Goal: Task Accomplishment & Management: Manage account settings

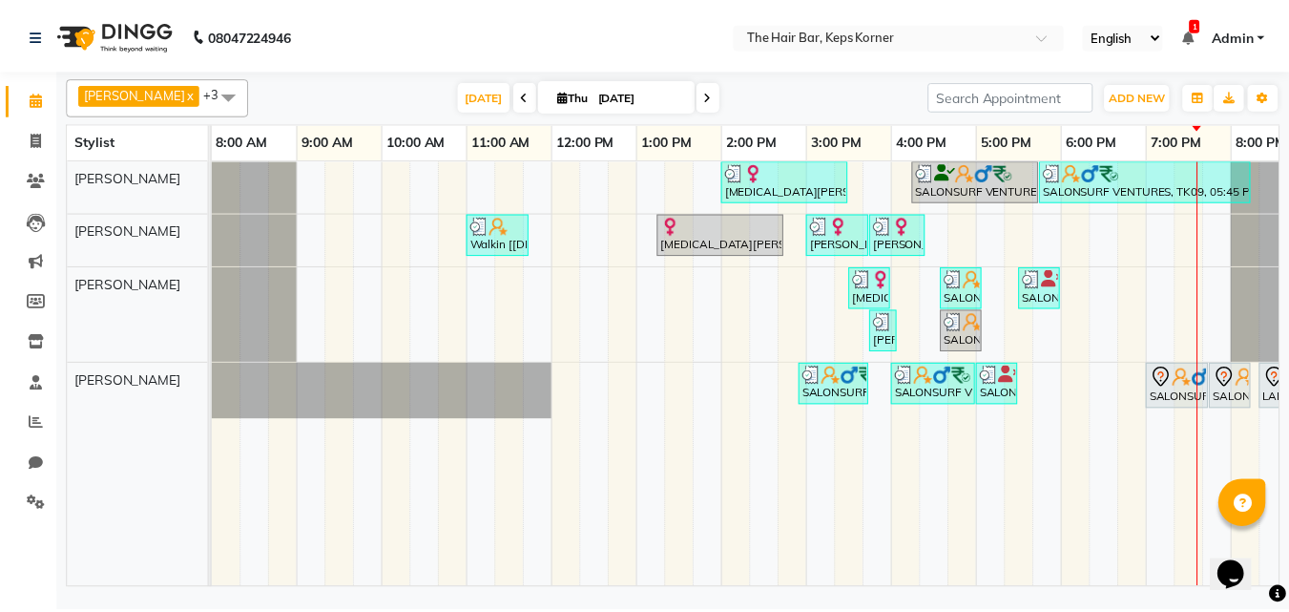
scroll to position [0, 37]
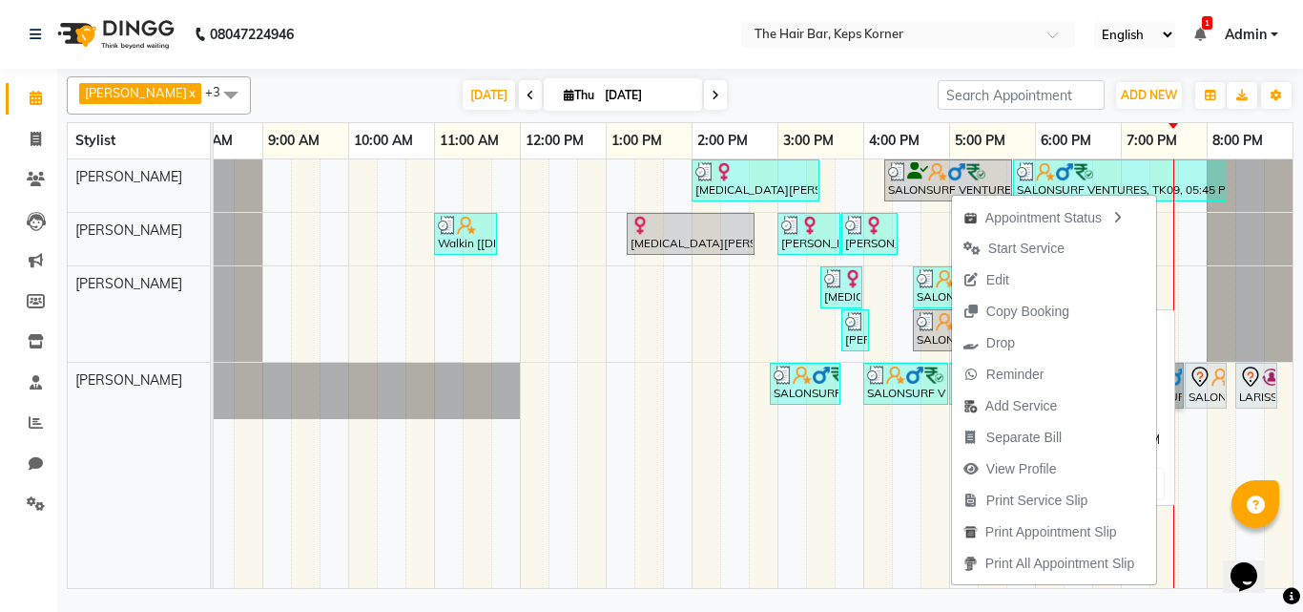
click at [1196, 382] on icon at bounding box center [1200, 376] width 16 height 20
select select "7"
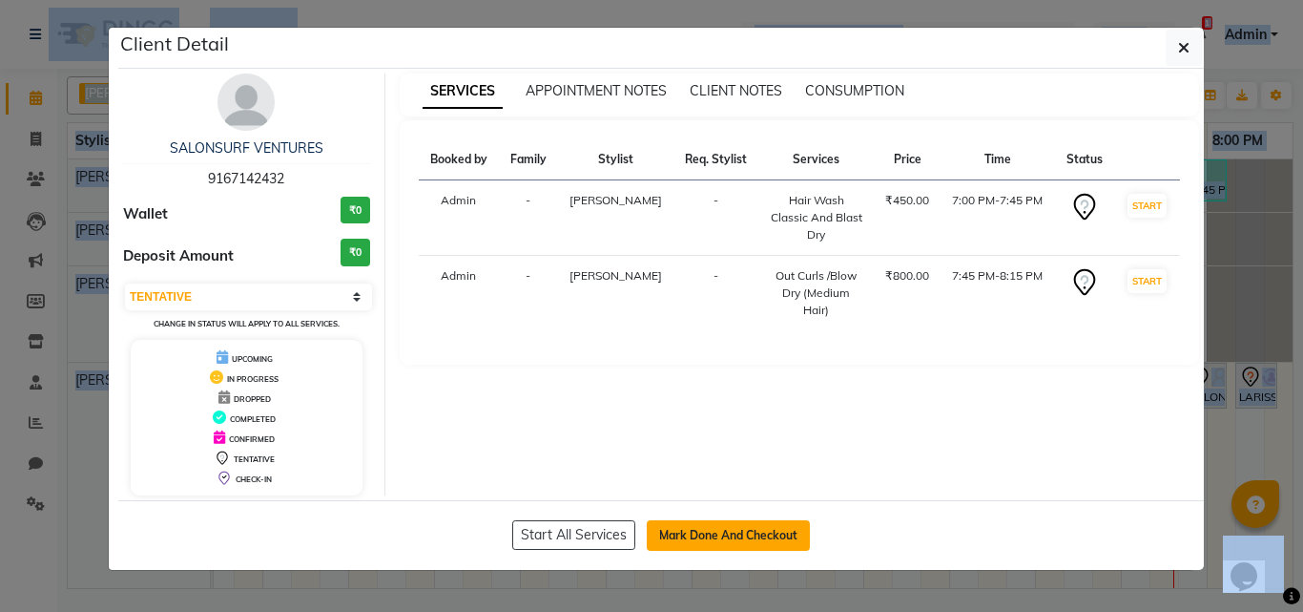
click at [758, 534] on button "Mark Done And Checkout" at bounding box center [728, 535] width 163 height 31
select select "service"
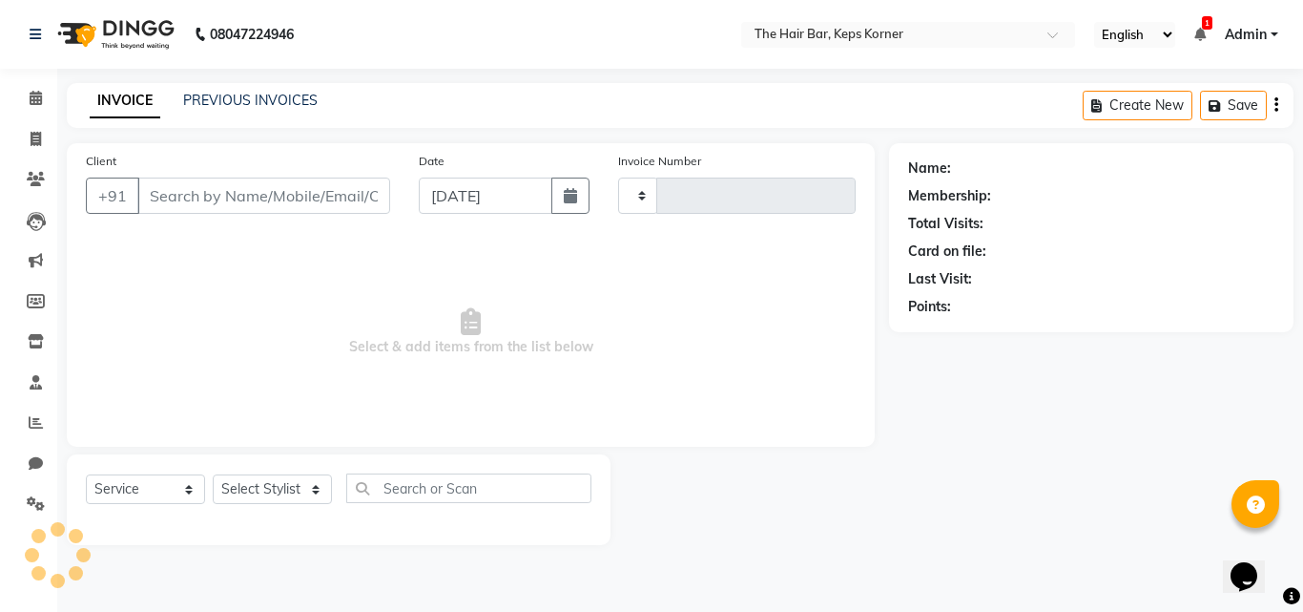
type input "1620"
select select "8992"
type input "9167142432"
select select "92085"
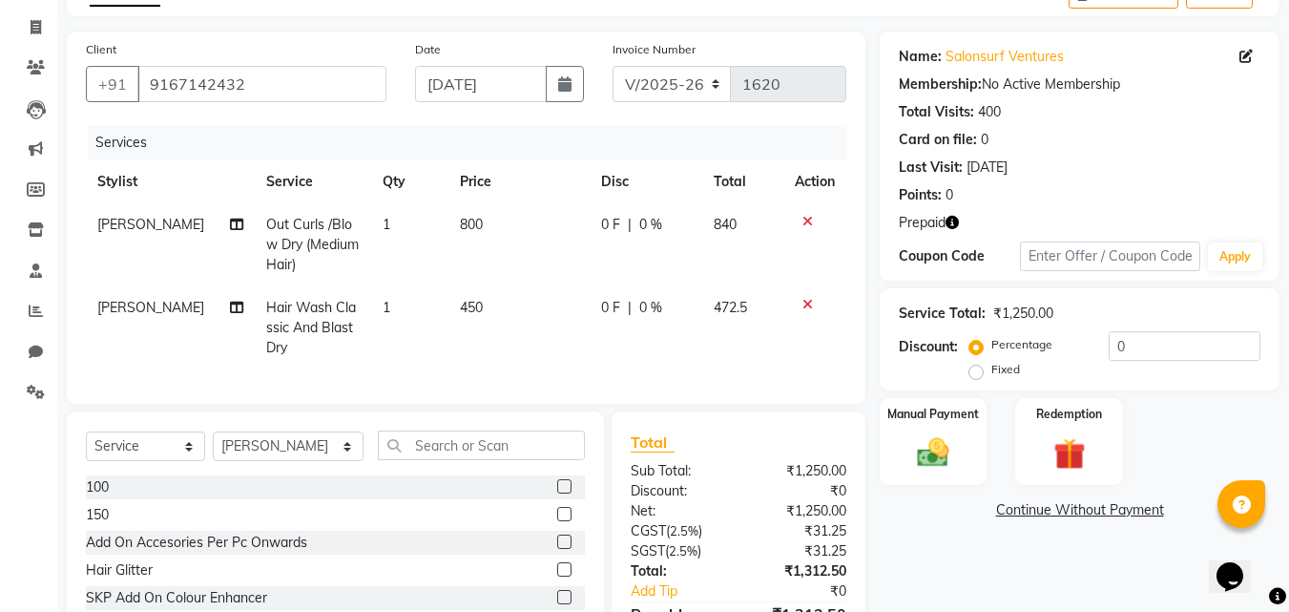
scroll to position [236, 0]
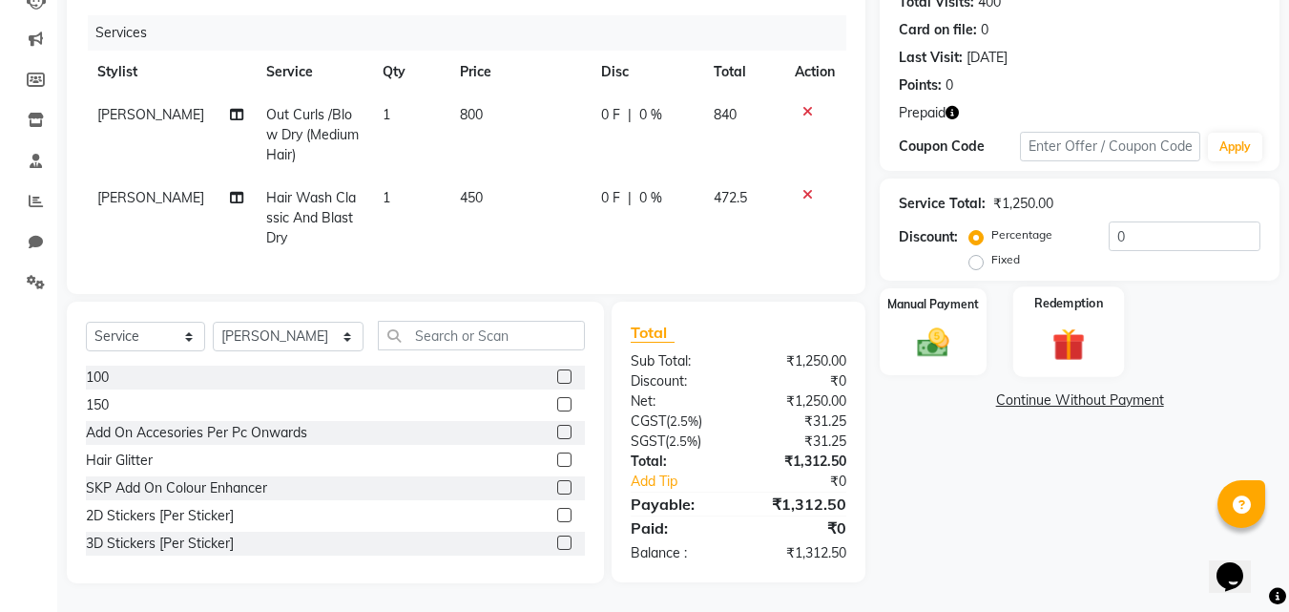
click at [1091, 323] on img at bounding box center [1068, 343] width 53 height 41
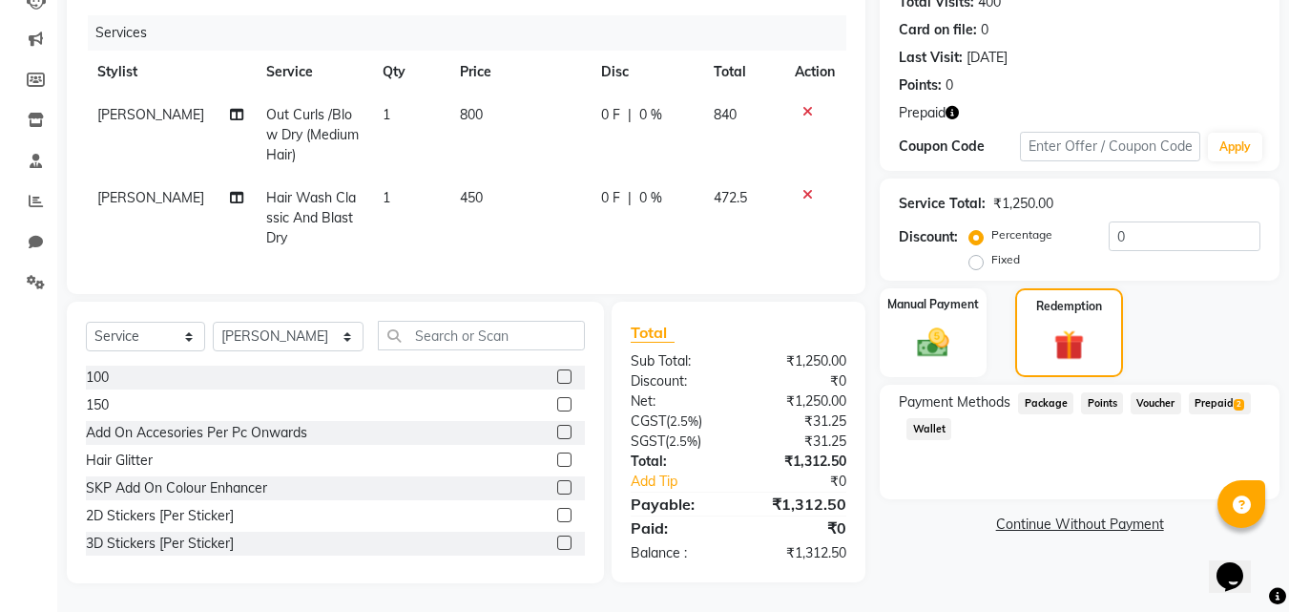
click at [1239, 392] on span "Prepaid 2" at bounding box center [1220, 403] width 62 height 22
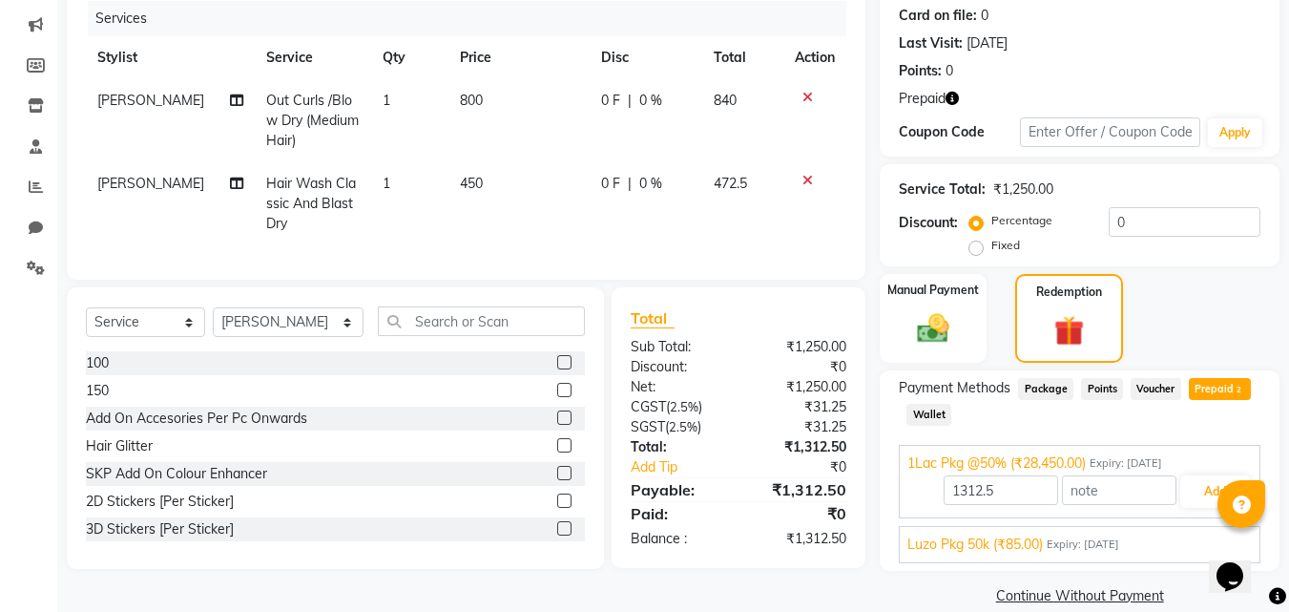
scroll to position [262, 0]
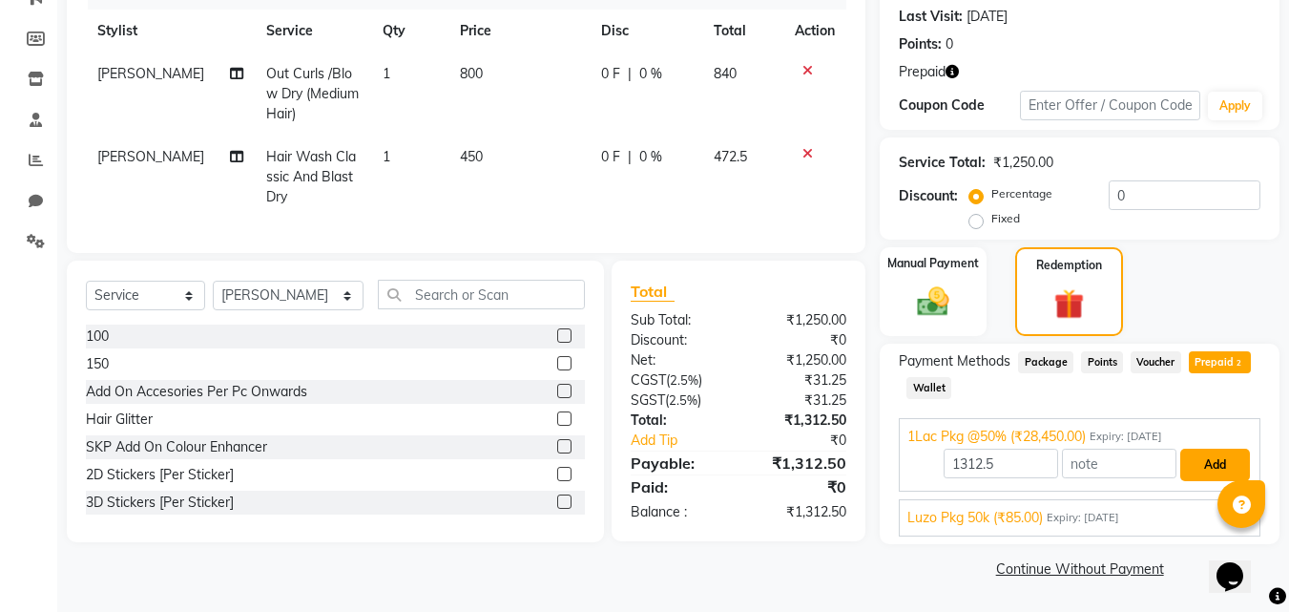
click at [1210, 457] on button "Add" at bounding box center [1215, 464] width 70 height 32
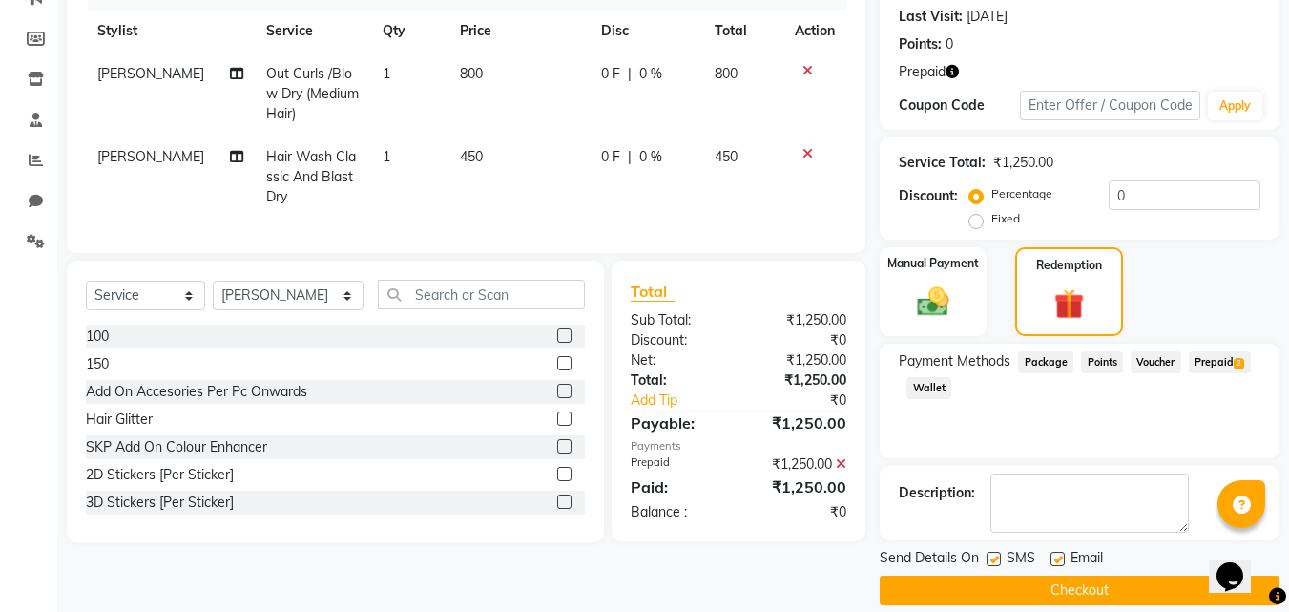
click at [842, 470] on icon at bounding box center [841, 463] width 10 height 13
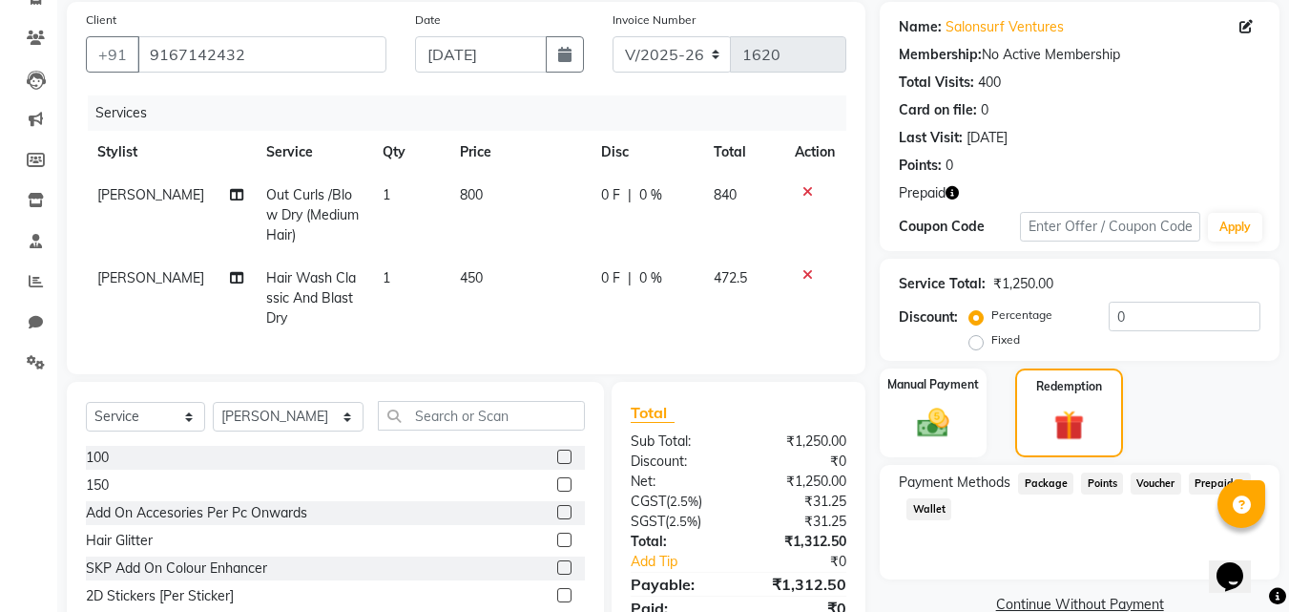
scroll to position [0, 0]
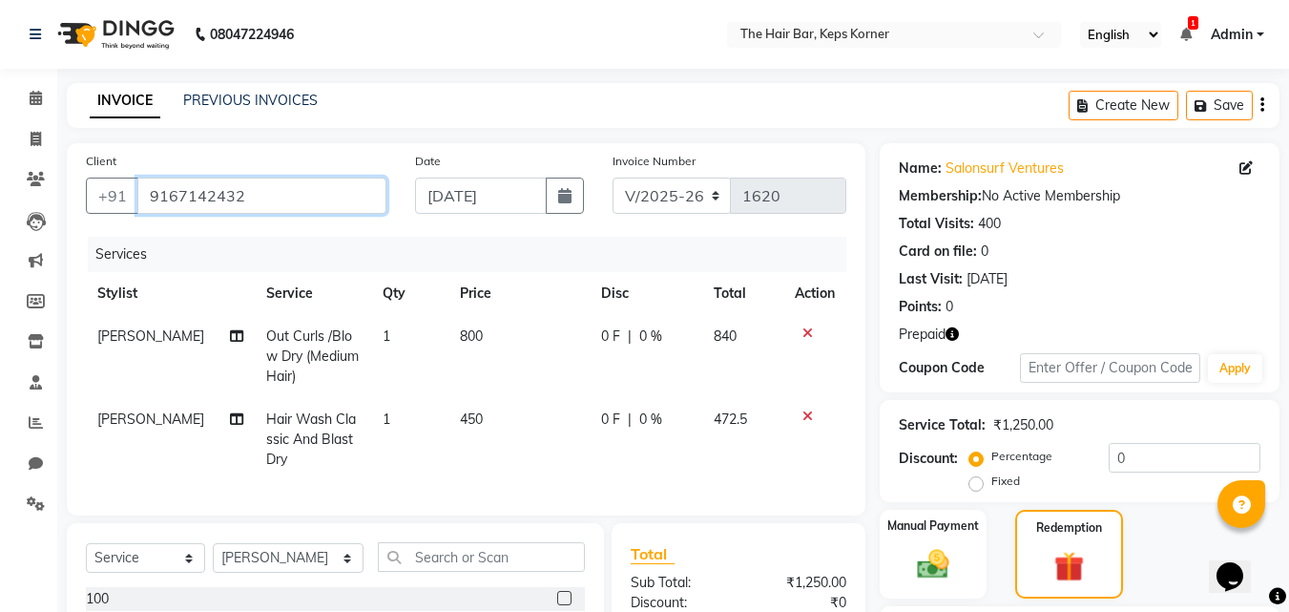
click at [265, 200] on input "9167142432" at bounding box center [261, 195] width 249 height 36
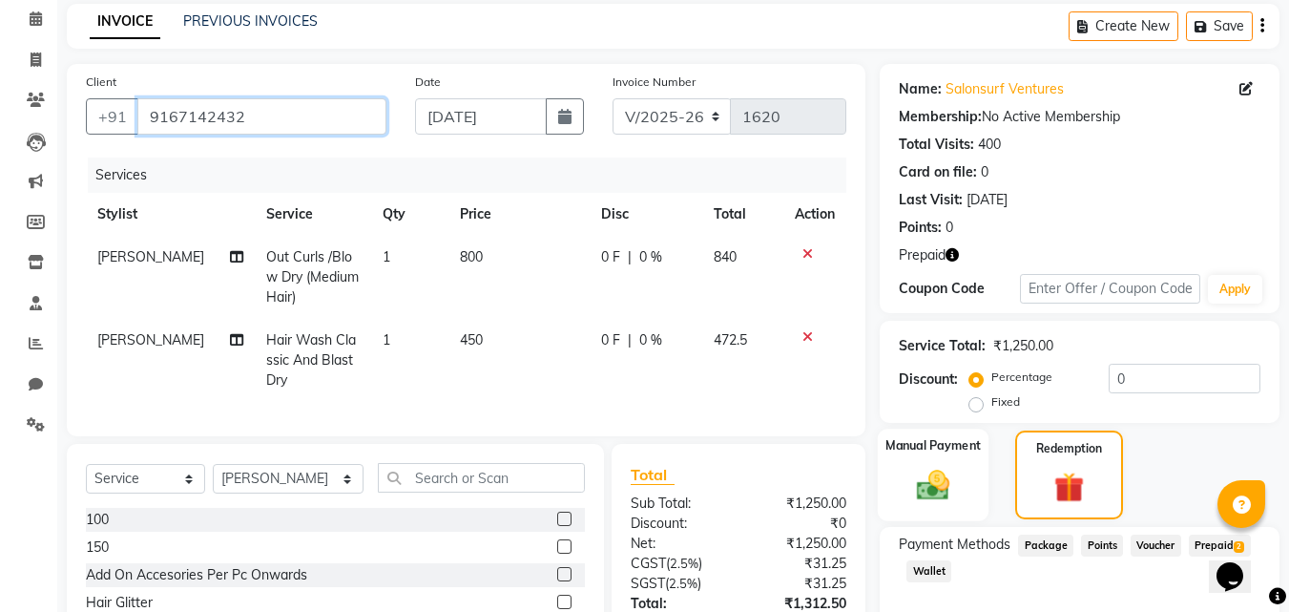
scroll to position [236, 0]
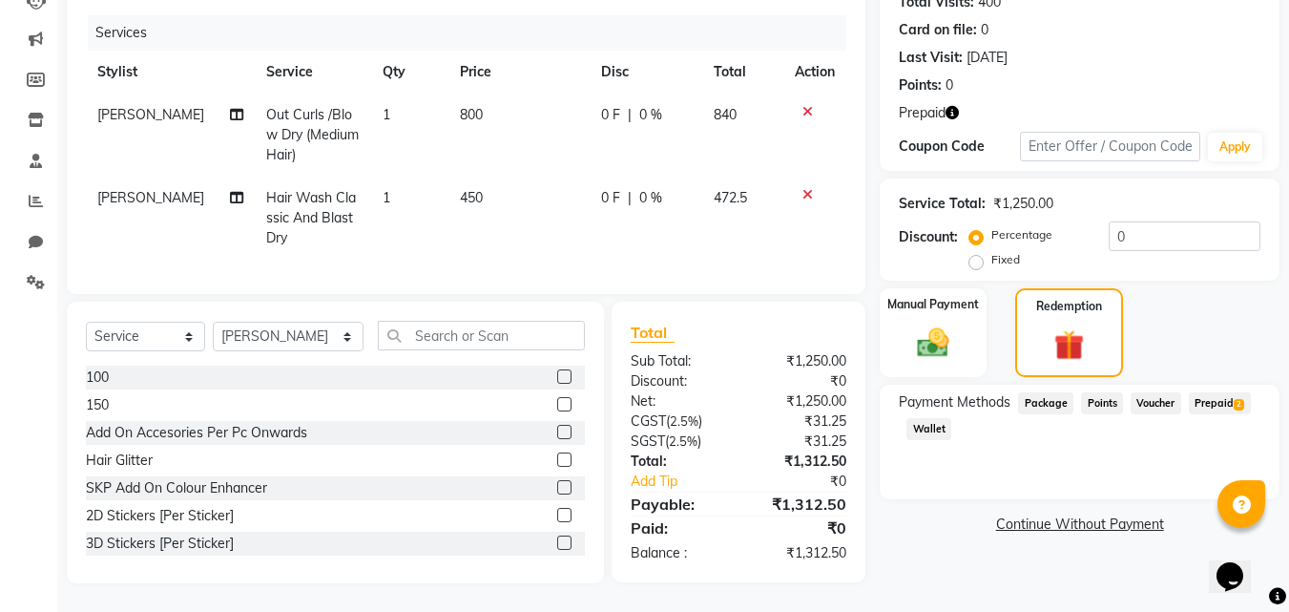
click at [1225, 398] on span "Prepaid 2" at bounding box center [1220, 403] width 62 height 22
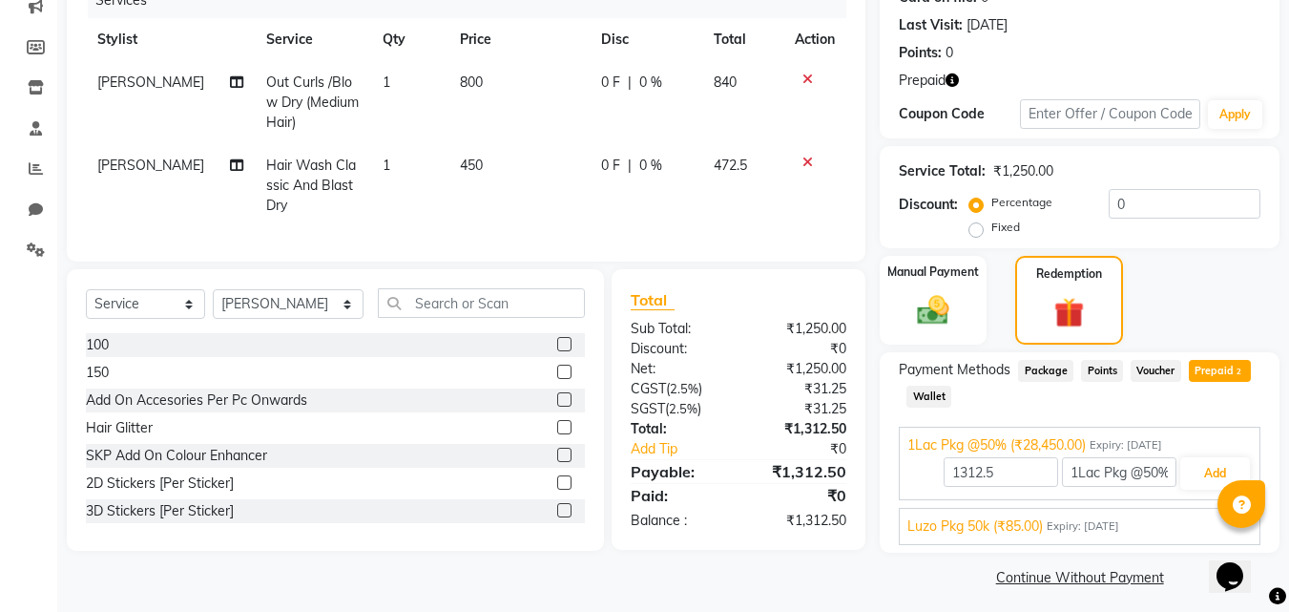
scroll to position [262, 0]
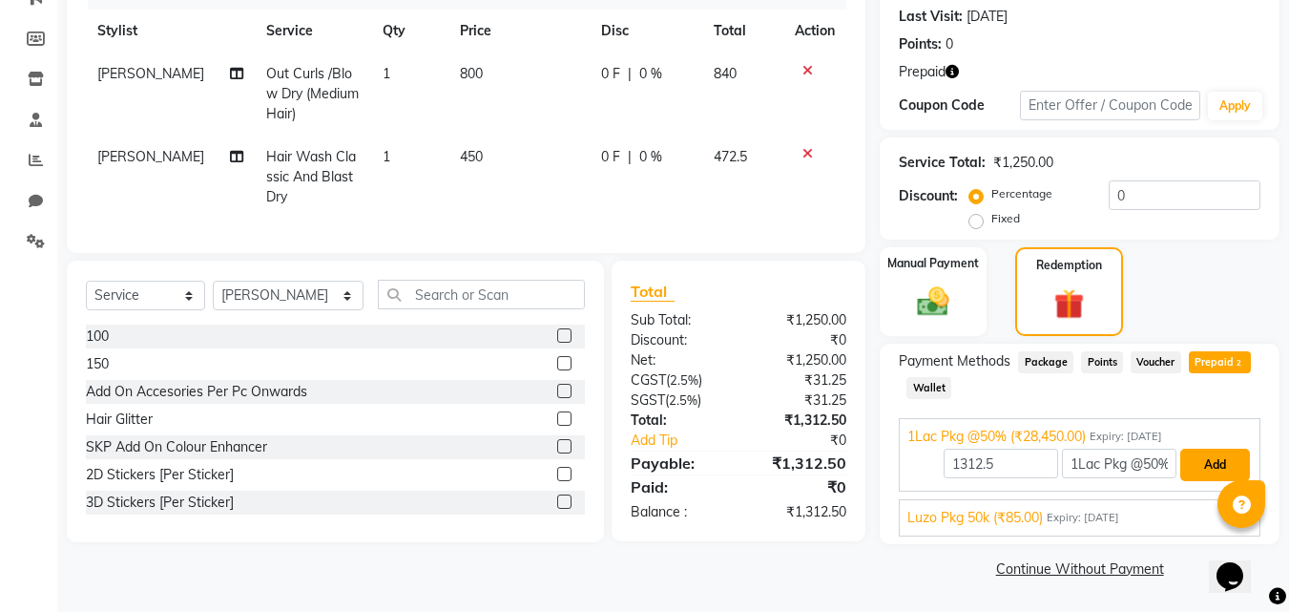
click at [1213, 466] on button "Add" at bounding box center [1215, 464] width 70 height 32
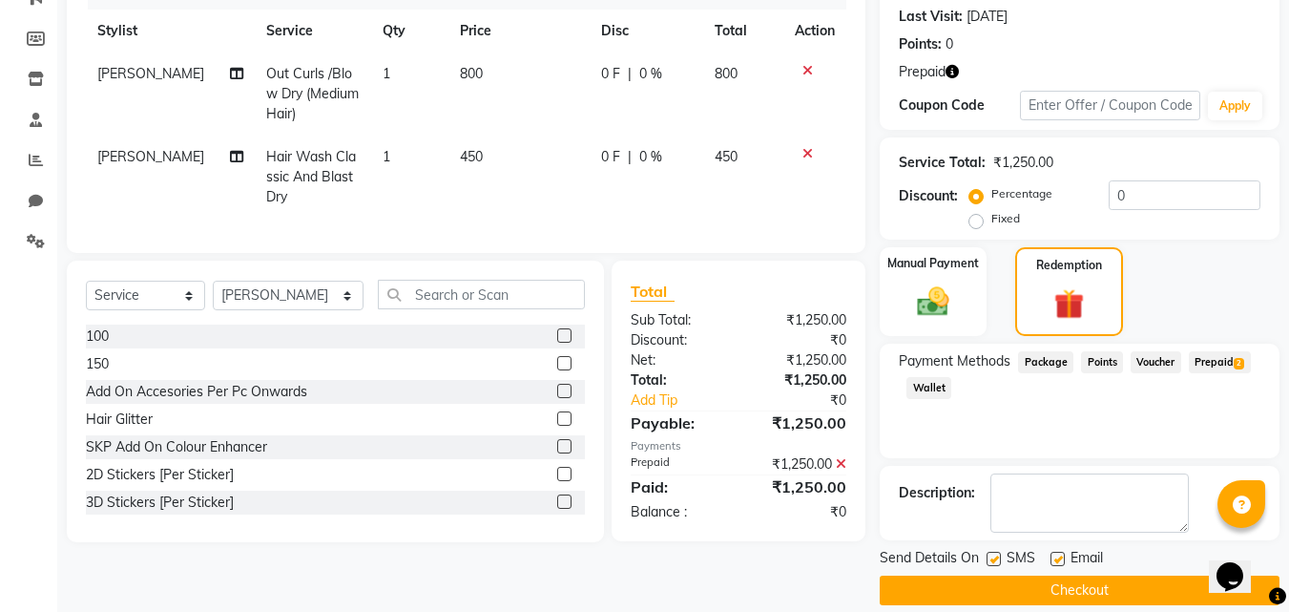
scroll to position [284, 0]
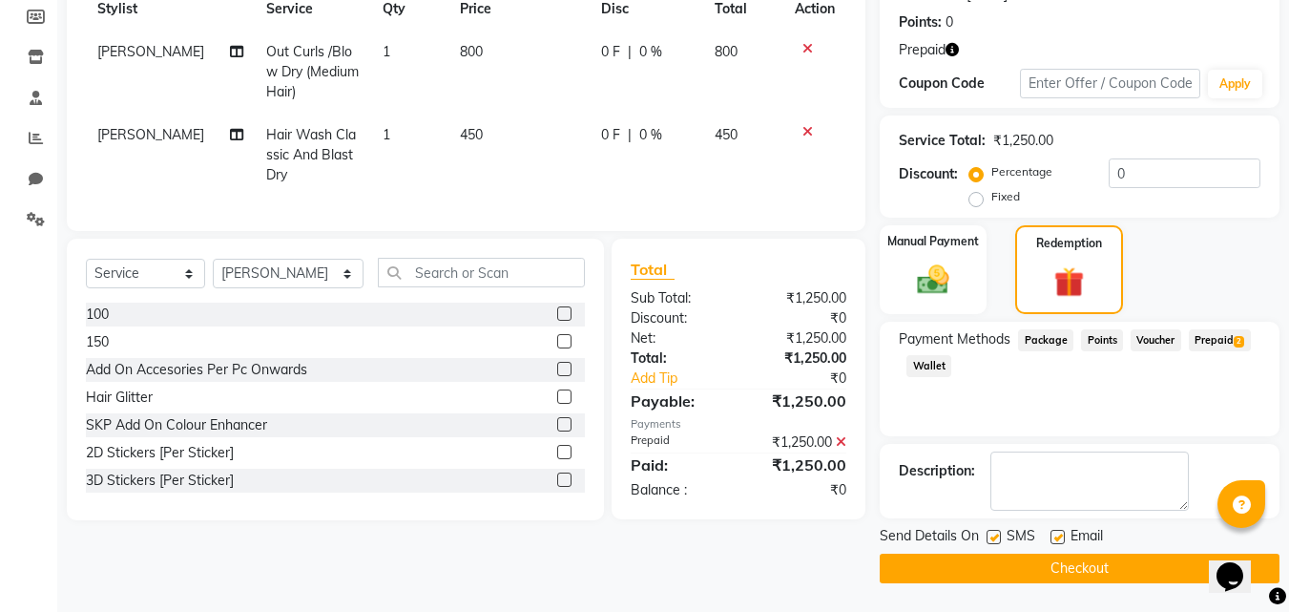
click at [1001, 554] on button "Checkout" at bounding box center [1080, 568] width 400 height 30
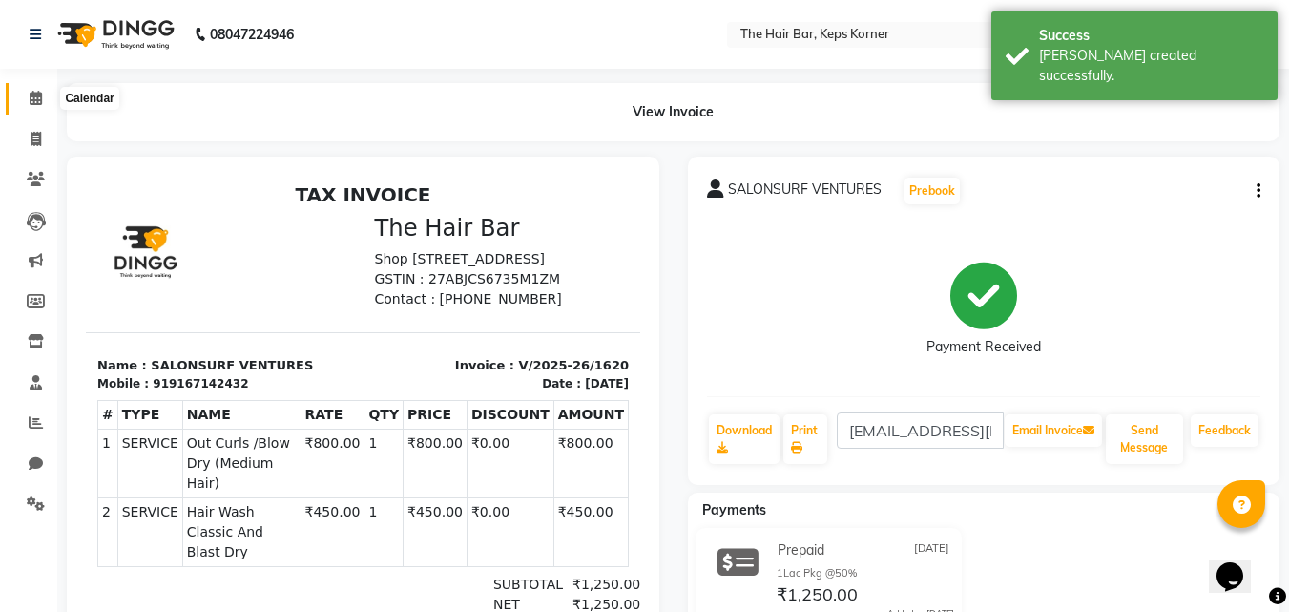
click at [35, 103] on icon at bounding box center [36, 98] width 12 height 14
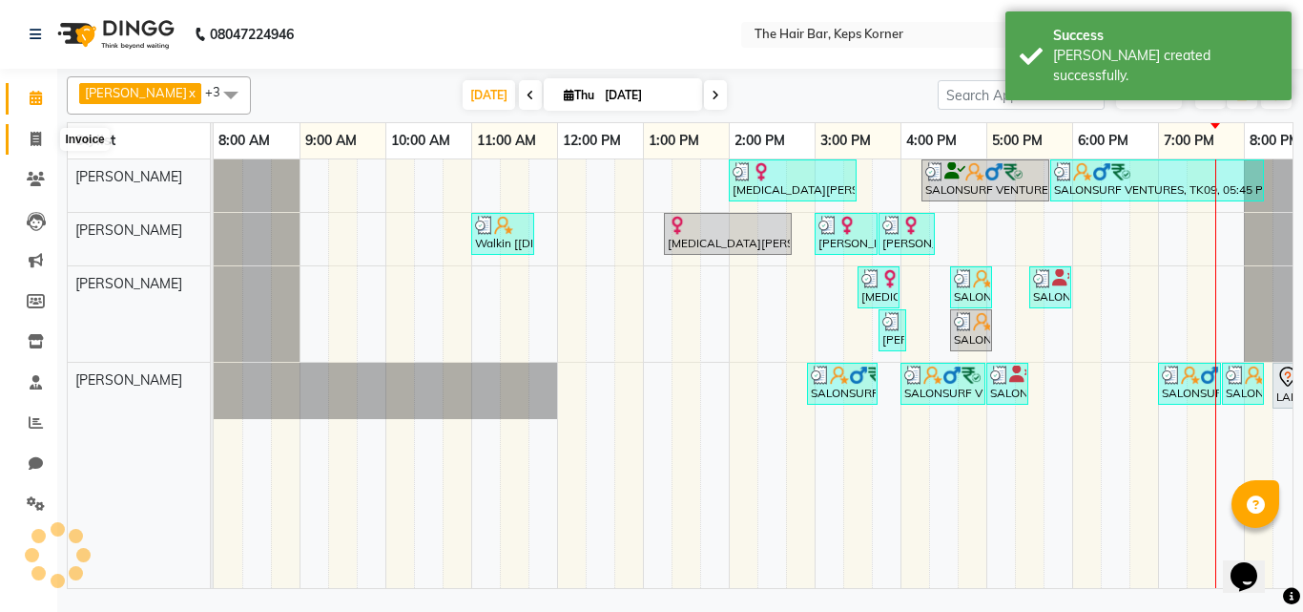
click at [43, 139] on span at bounding box center [35, 140] width 33 height 22
select select "service"
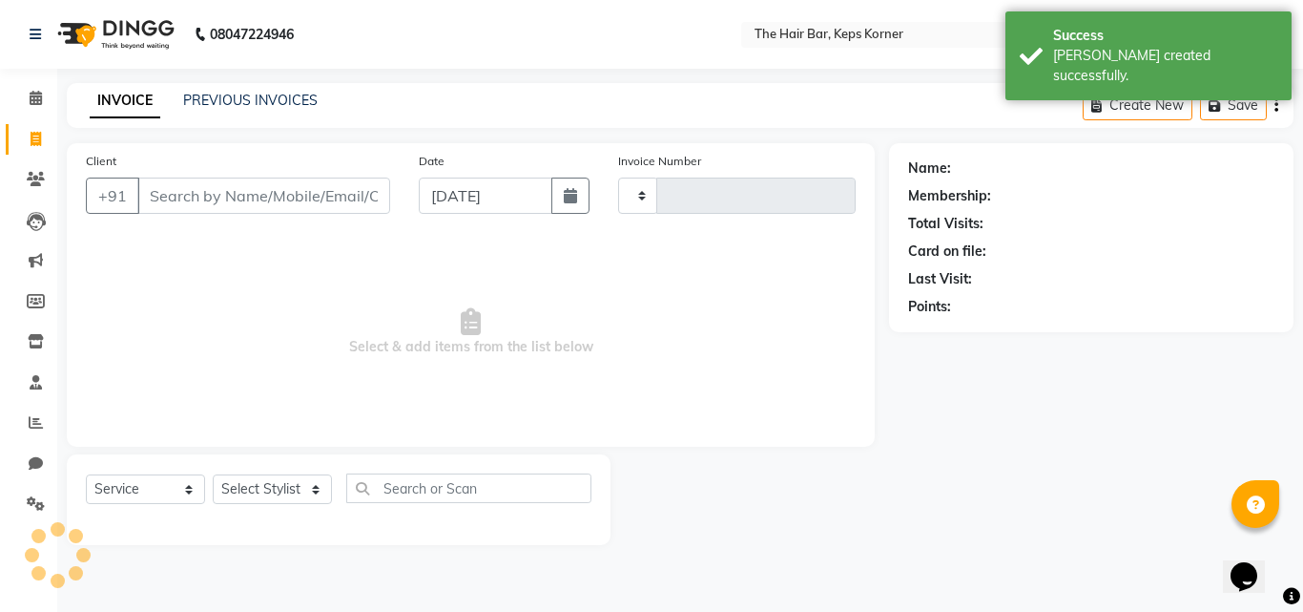
click at [270, 199] on input "Client" at bounding box center [263, 195] width 253 height 36
type input "9"
type input "1621"
select select "8992"
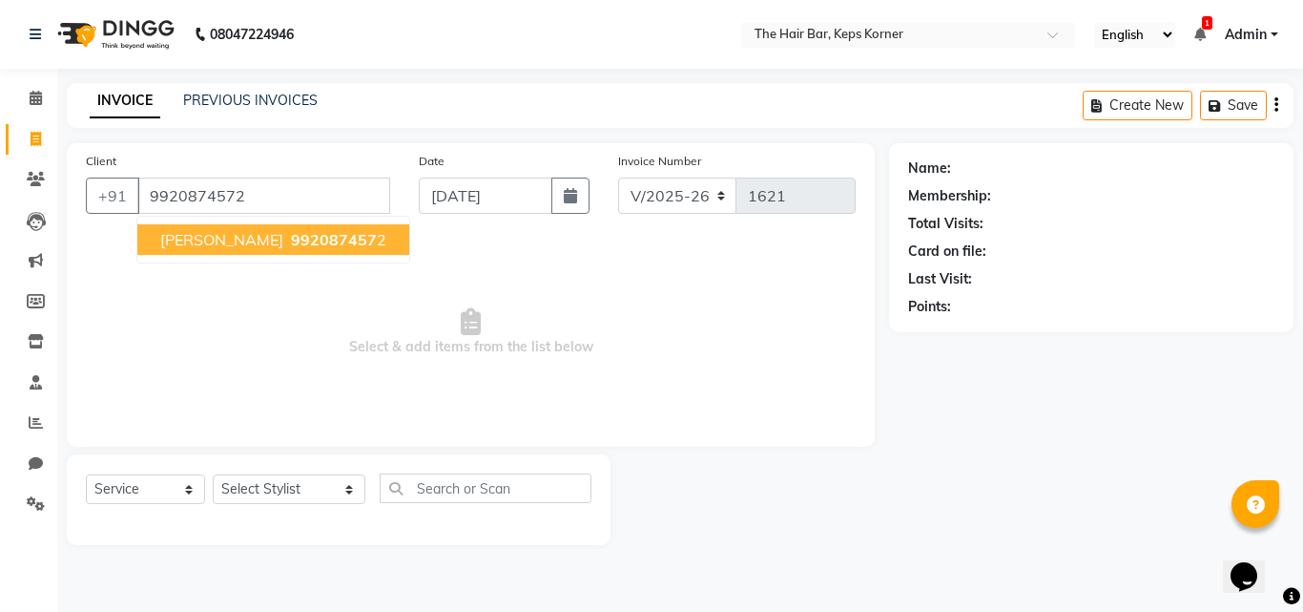
type input "9920874572"
click at [300, 246] on span "992087457" at bounding box center [334, 239] width 86 height 19
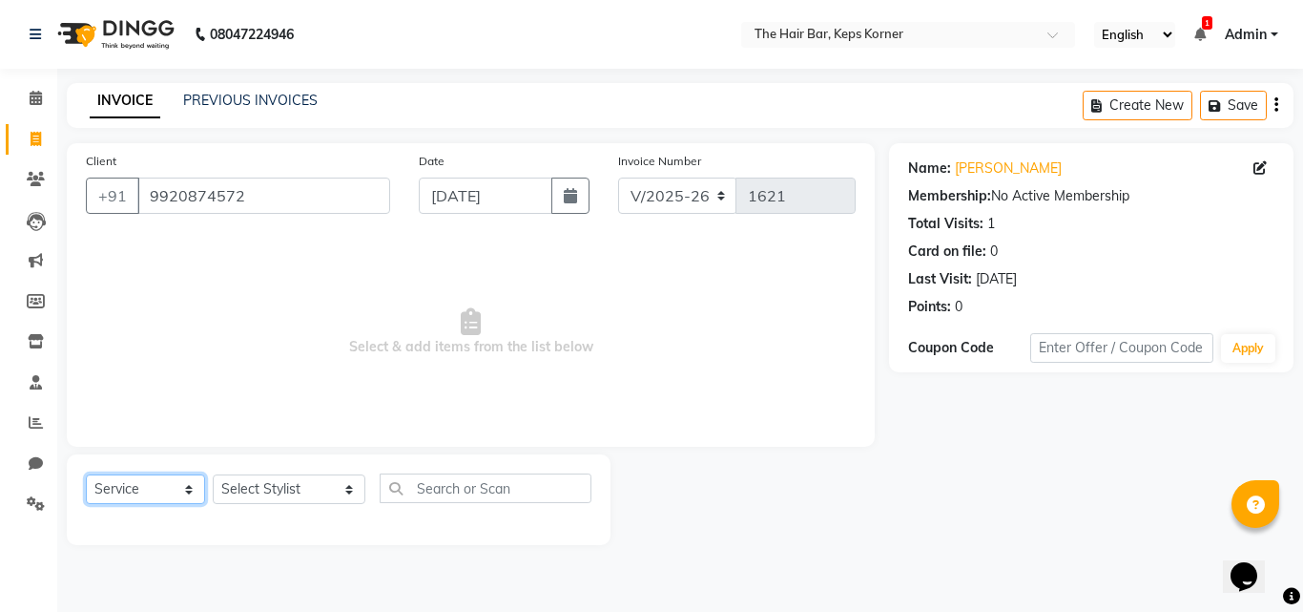
click at [144, 489] on select "Select Service Product Membership Package Voucher Prepaid Gift Card" at bounding box center [145, 489] width 119 height 30
select select "membership"
click at [86, 474] on select "Select Service Product Membership Package Voucher Prepaid Gift Card" at bounding box center [145, 489] width 119 height 30
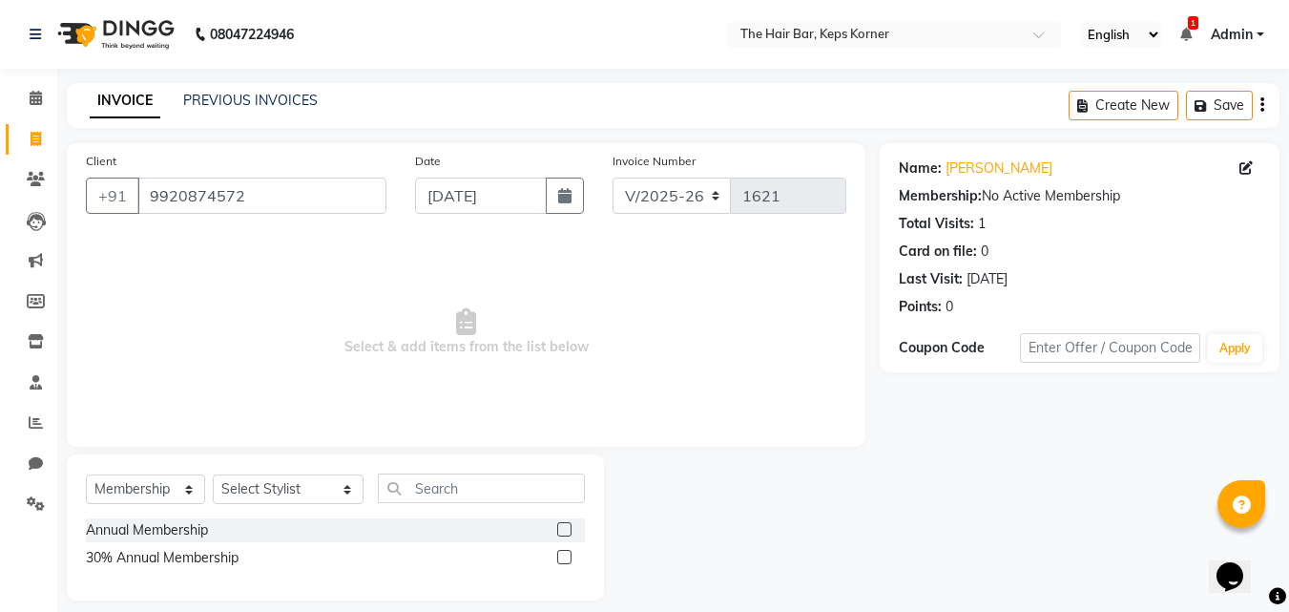
click at [570, 562] on label at bounding box center [564, 557] width 14 height 14
click at [570, 562] on input "checkbox" at bounding box center [563, 557] width 12 height 12
checkbox input "false"
click at [272, 484] on select "Select Stylist [PERSON_NAME] Admin [PERSON_NAME] [PERSON_NAME], Raza . [PERSON_…" at bounding box center [288, 489] width 151 height 30
select select "92083"
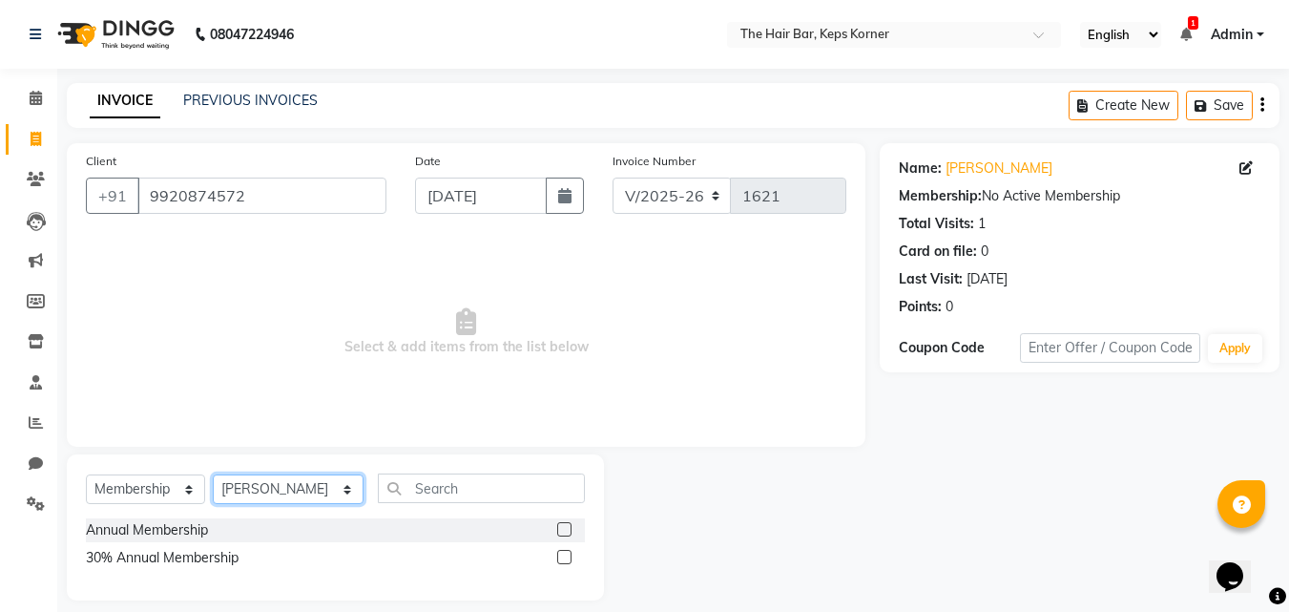
click at [213, 474] on select "Select Stylist [PERSON_NAME] Admin [PERSON_NAME] [PERSON_NAME], Raza . [PERSON_…" at bounding box center [288, 489] width 151 height 30
click at [563, 555] on label at bounding box center [564, 557] width 14 height 14
click at [563, 555] on input "checkbox" at bounding box center [563, 557] width 12 height 12
select select "select"
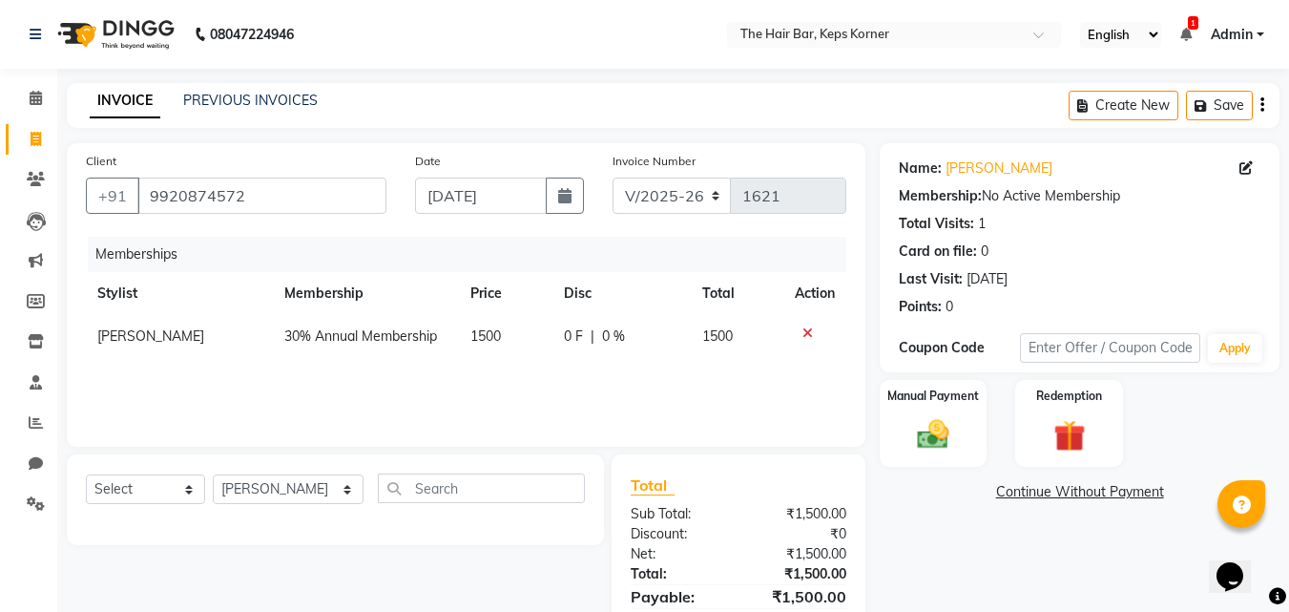
click at [478, 337] on span "1500" at bounding box center [485, 335] width 31 height 17
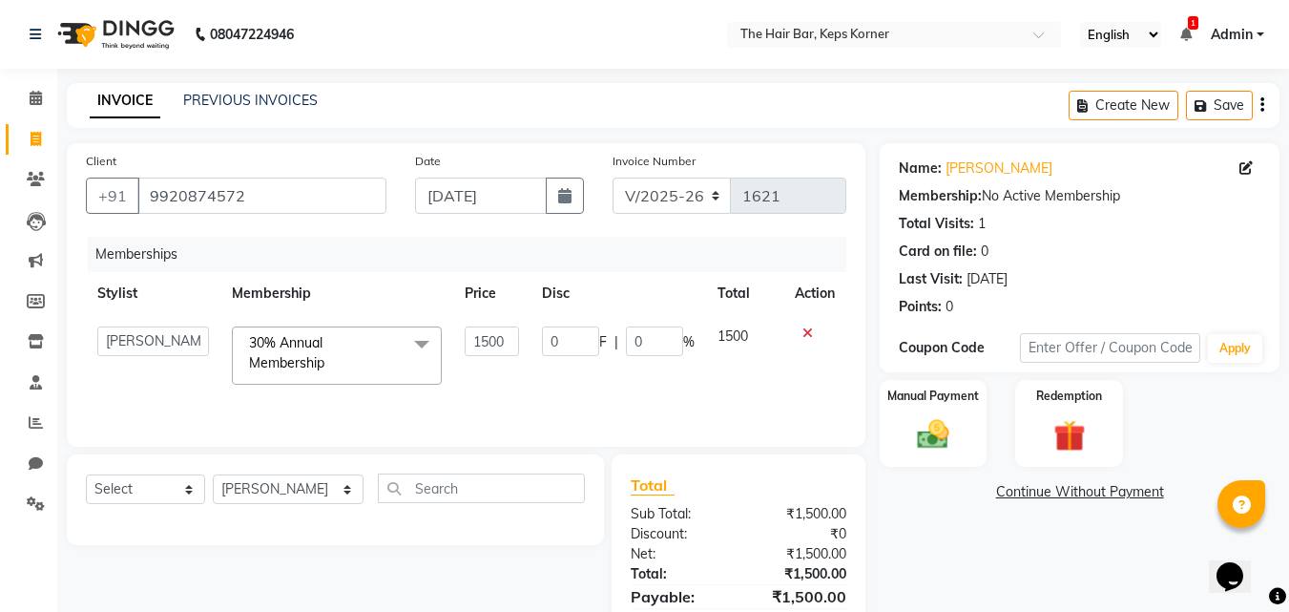
click at [478, 335] on input "1500" at bounding box center [492, 341] width 54 height 30
type input "0"
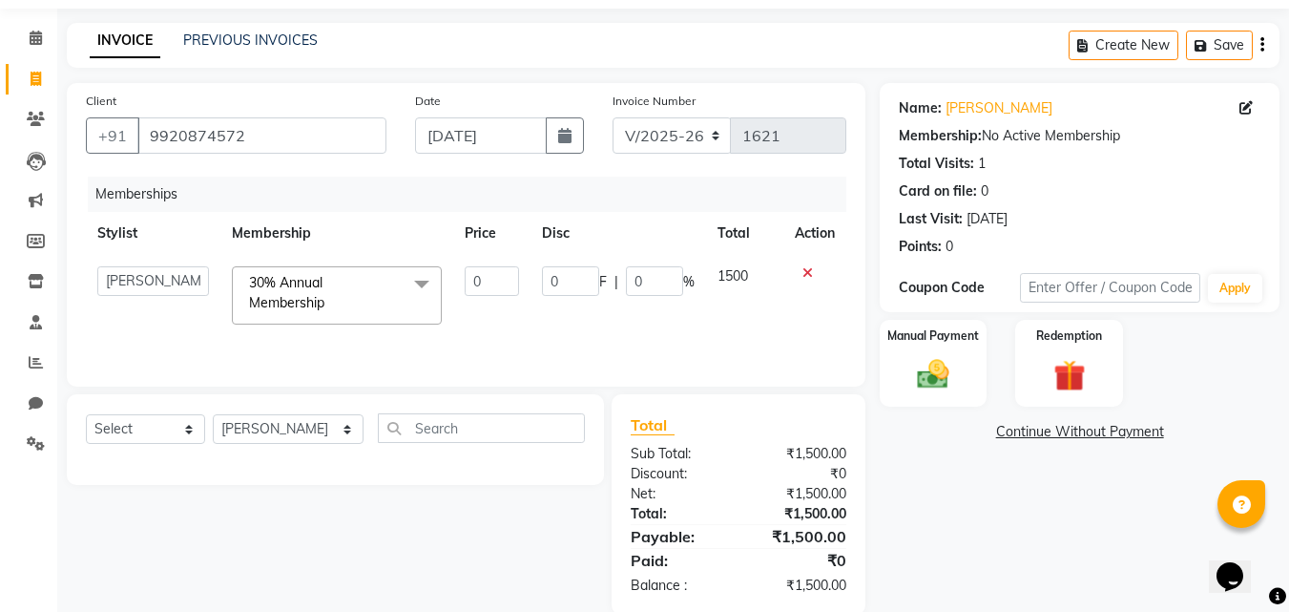
scroll to position [92, 0]
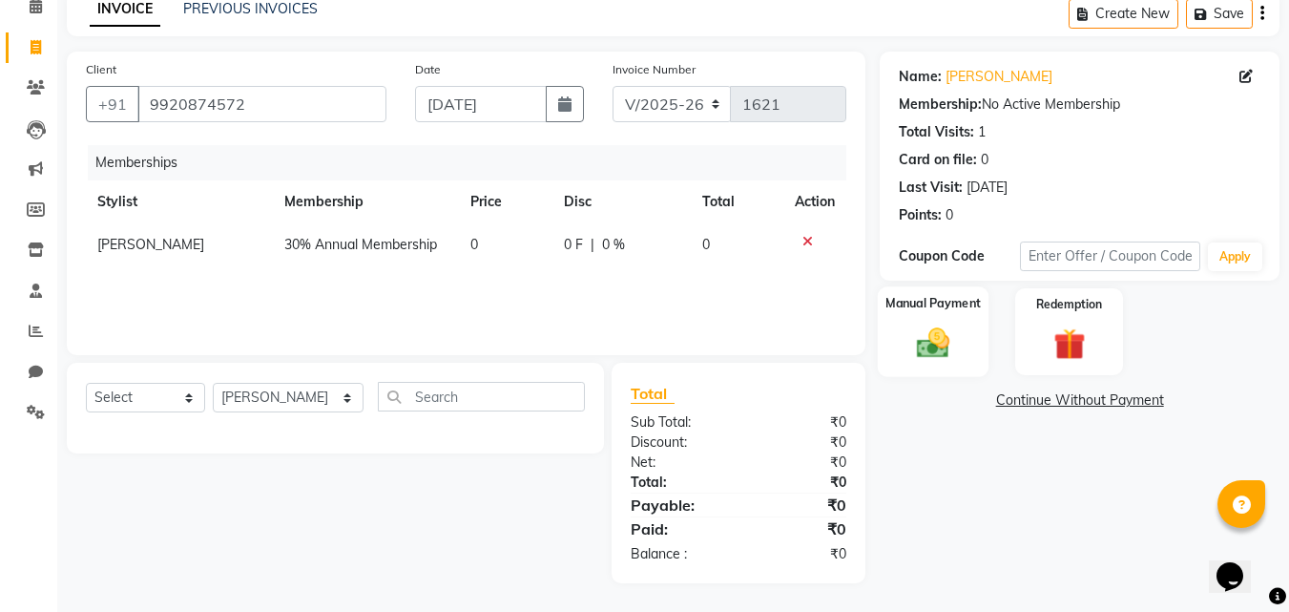
click at [922, 324] on img at bounding box center [932, 343] width 53 height 38
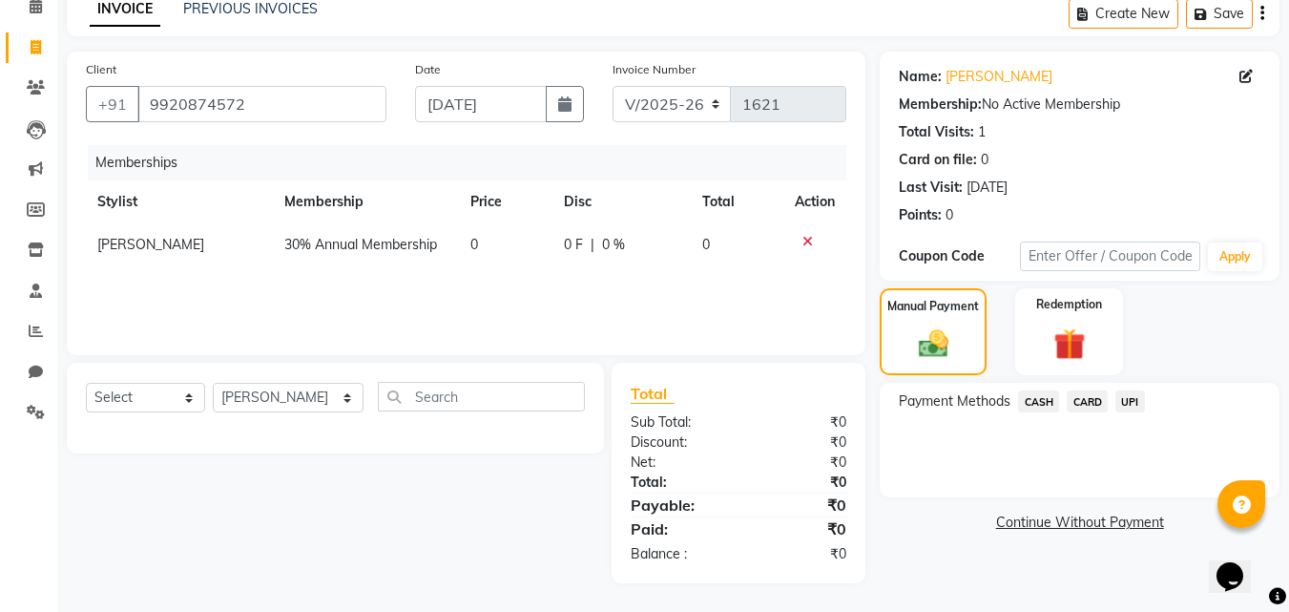
click at [1083, 401] on span "CARD" at bounding box center [1087, 401] width 41 height 22
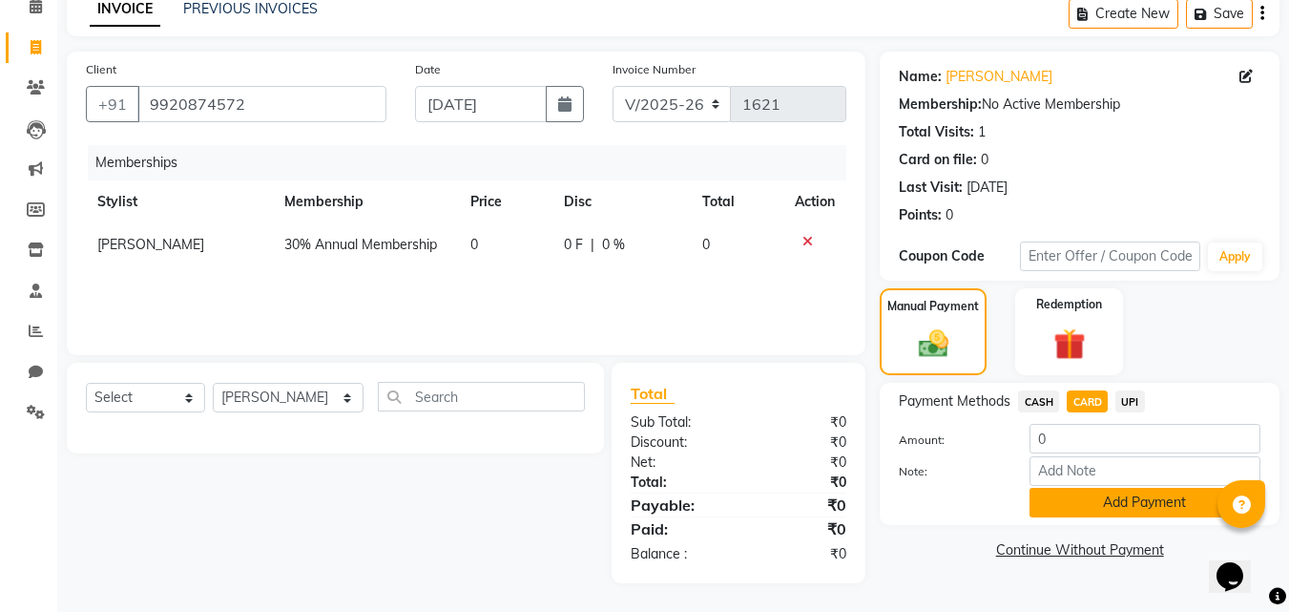
click at [1065, 502] on button "Add Payment" at bounding box center [1144, 503] width 231 height 30
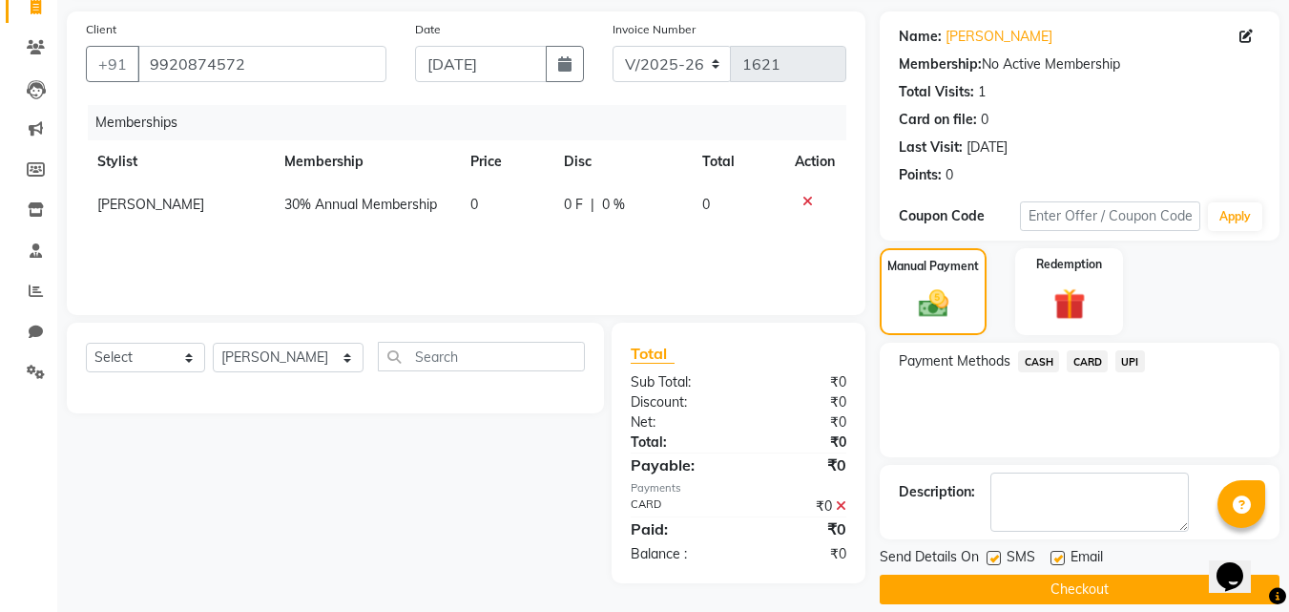
scroll to position [153, 0]
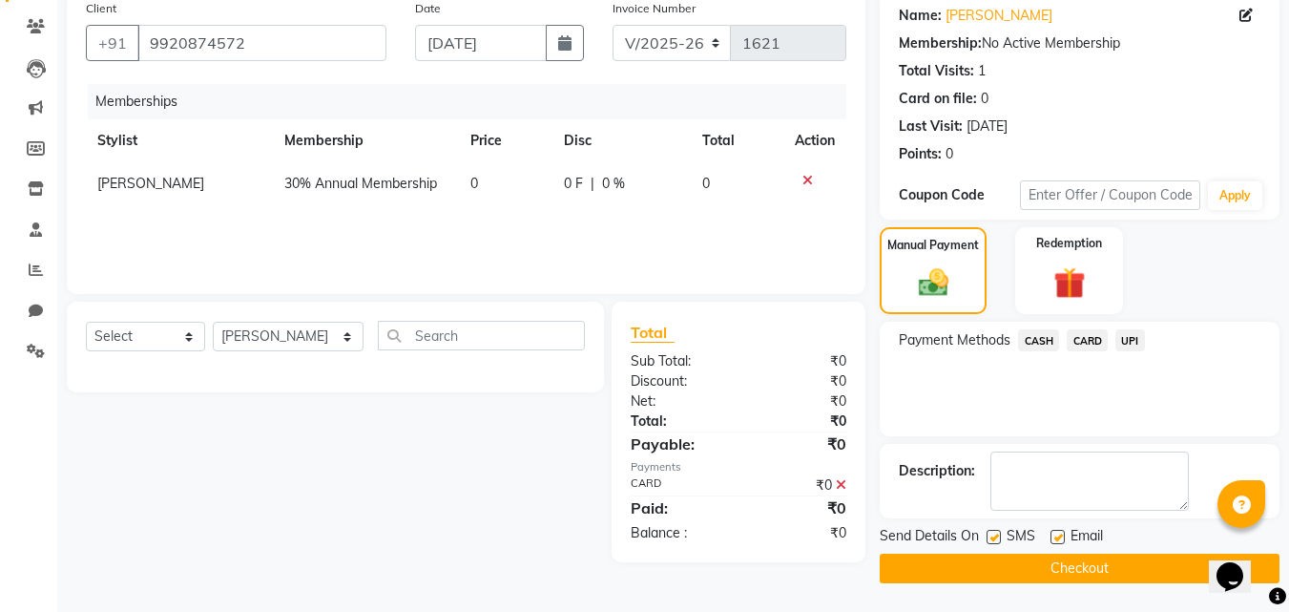
click at [1054, 565] on button "Checkout" at bounding box center [1080, 568] width 400 height 30
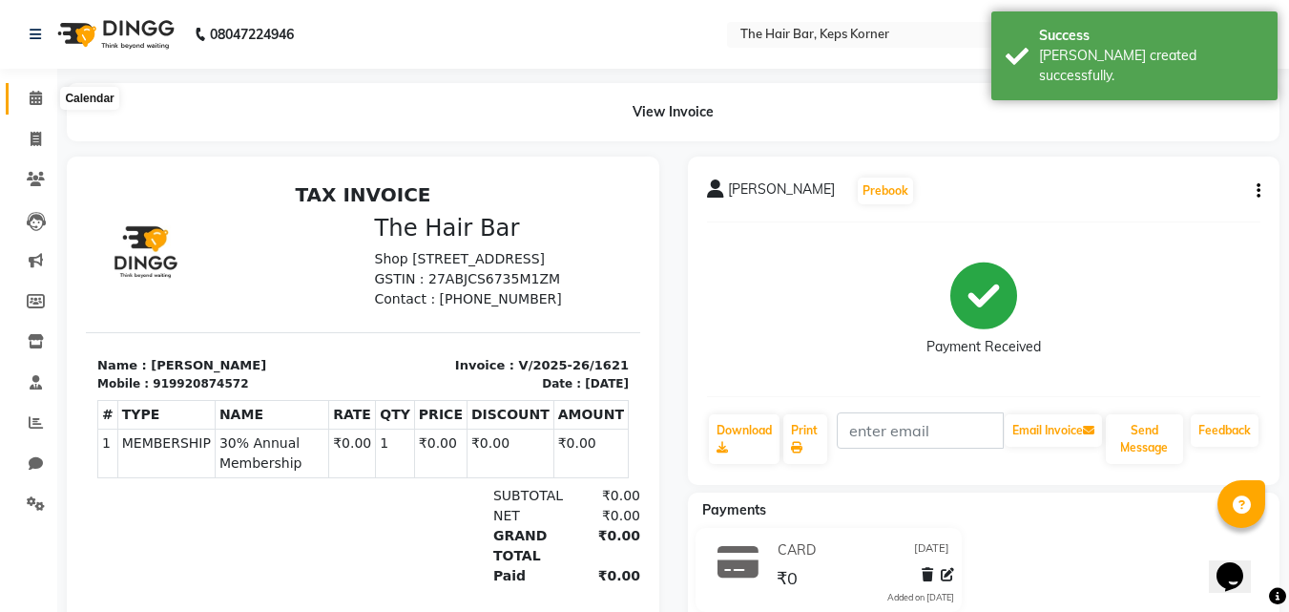
click at [34, 99] on icon at bounding box center [36, 98] width 12 height 14
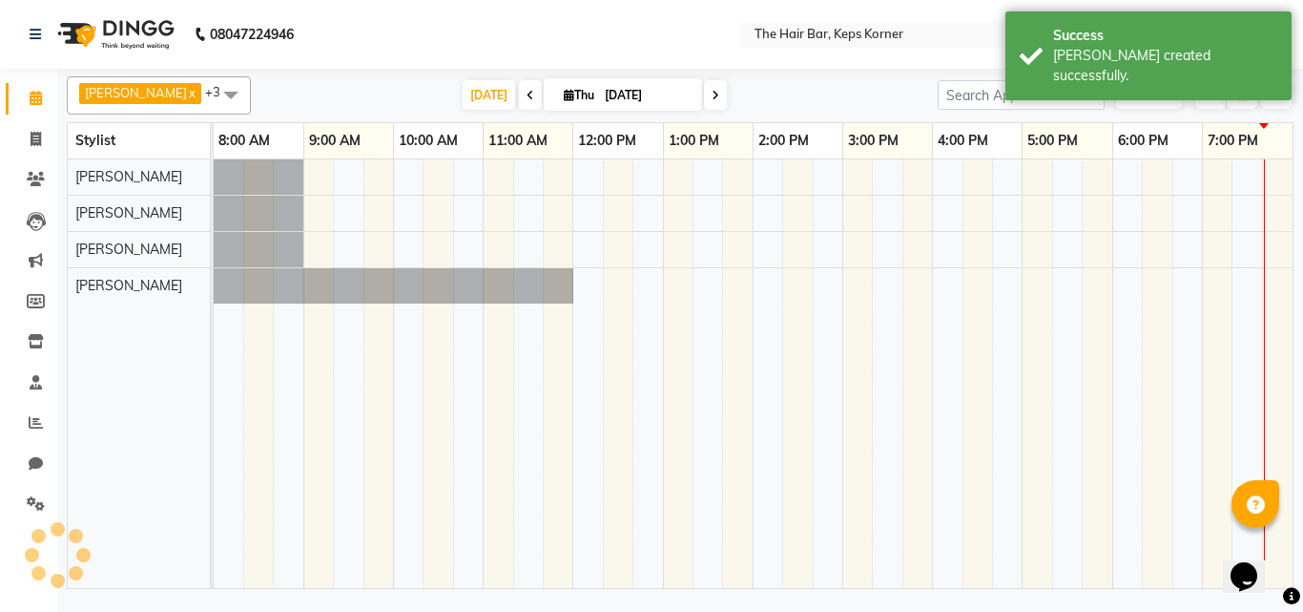
scroll to position [0, 37]
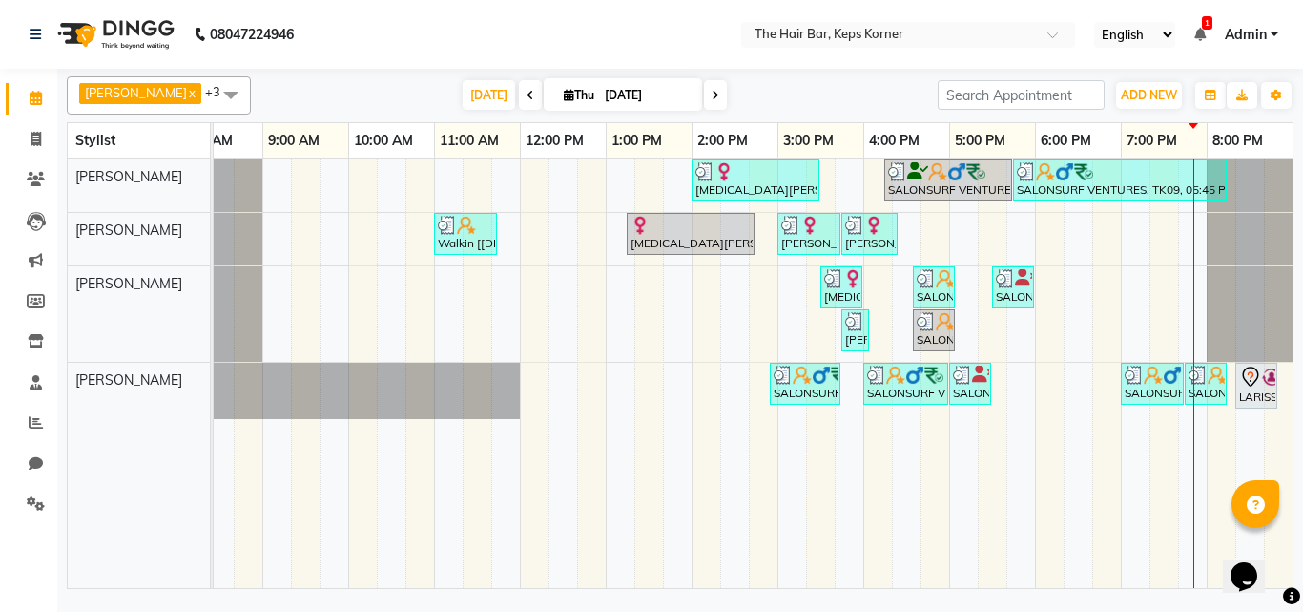
click at [35, 99] on icon at bounding box center [36, 98] width 12 height 14
click at [52, 76] on div "Calendar Invoice Clients Leads Marketing Members Inventory Staff Reports Chat S…" at bounding box center [129, 318] width 258 height 529
click at [52, 75] on div "Calendar Invoice Clients Leads Marketing Members Inventory Staff Reports Chat S…" at bounding box center [129, 318] width 258 height 529
click at [208, 316] on div "[PERSON_NAME]" at bounding box center [139, 313] width 142 height 95
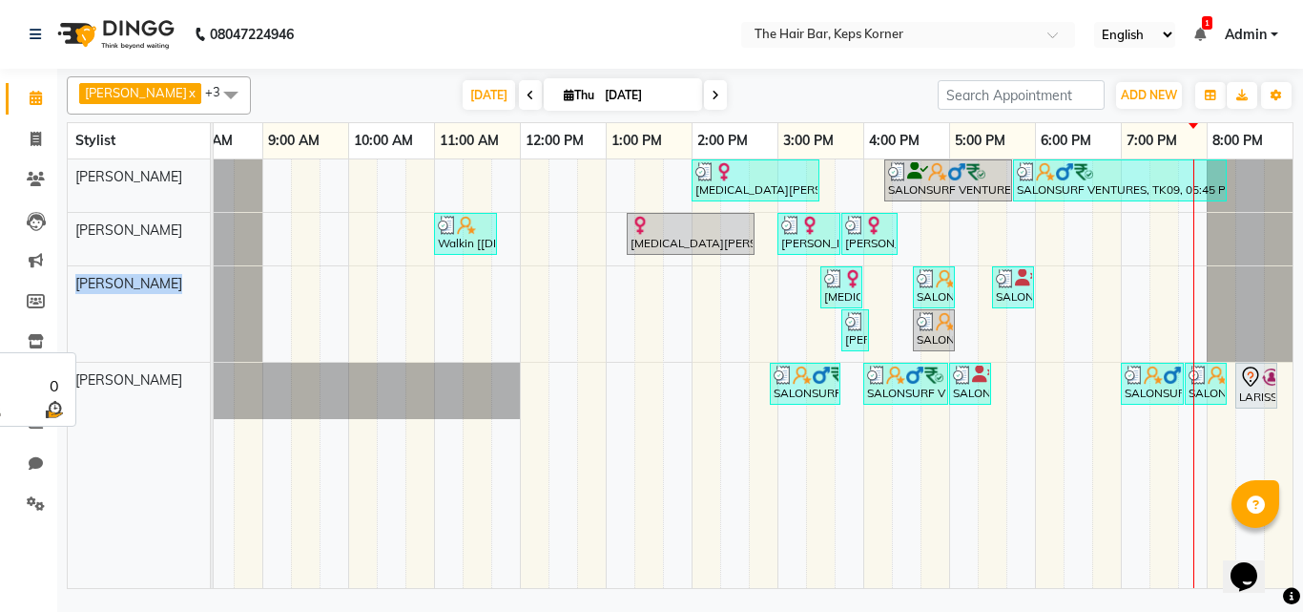
click at [208, 317] on div "[PERSON_NAME]" at bounding box center [139, 313] width 142 height 95
click at [1274, 96] on icon "button" at bounding box center [1276, 95] width 11 height 11
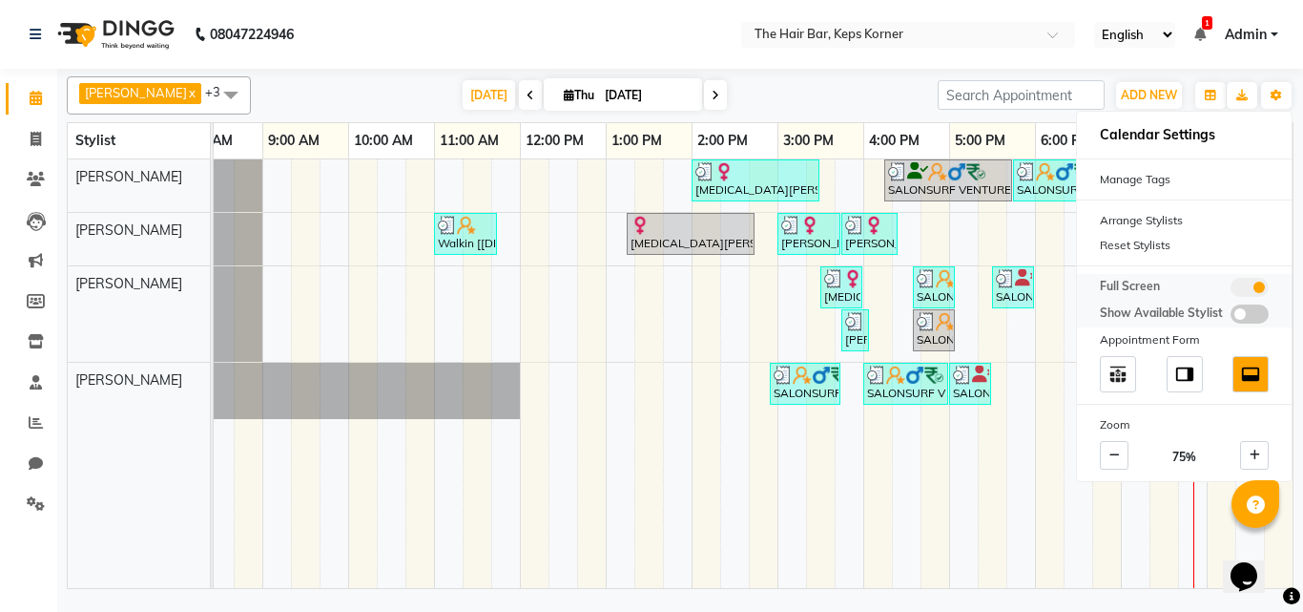
click at [1247, 282] on span at bounding box center [1250, 287] width 38 height 19
click at [1231, 290] on input "checkbox" at bounding box center [1231, 290] width 0 height 0
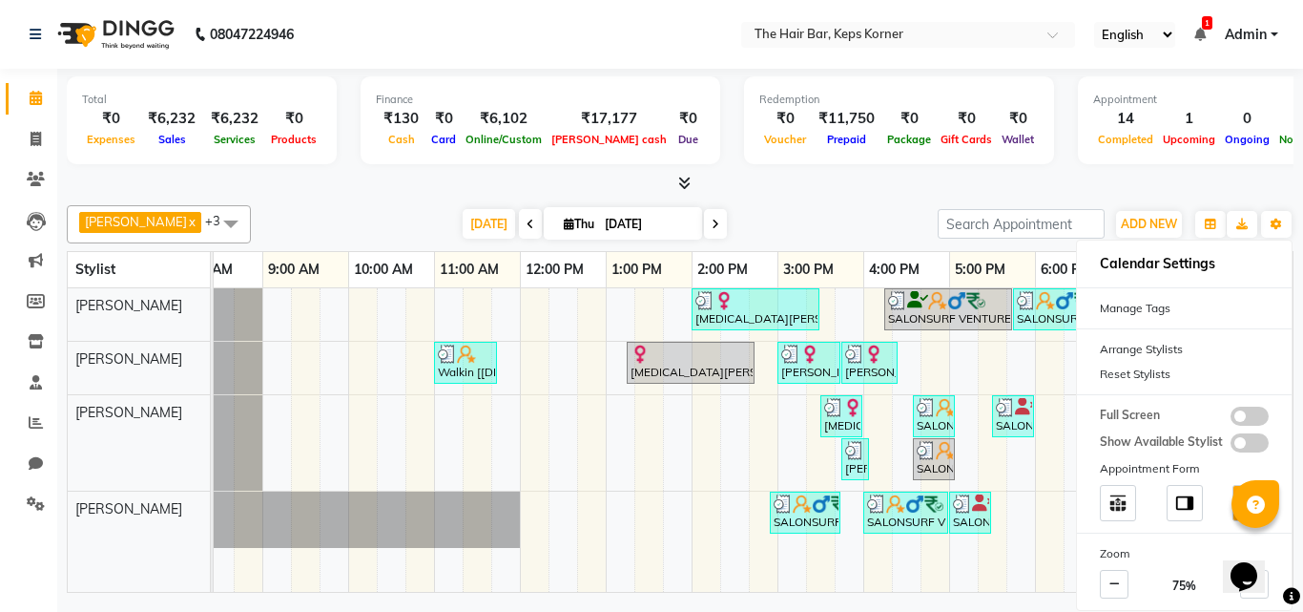
click at [876, 180] on div at bounding box center [680, 184] width 1227 height 20
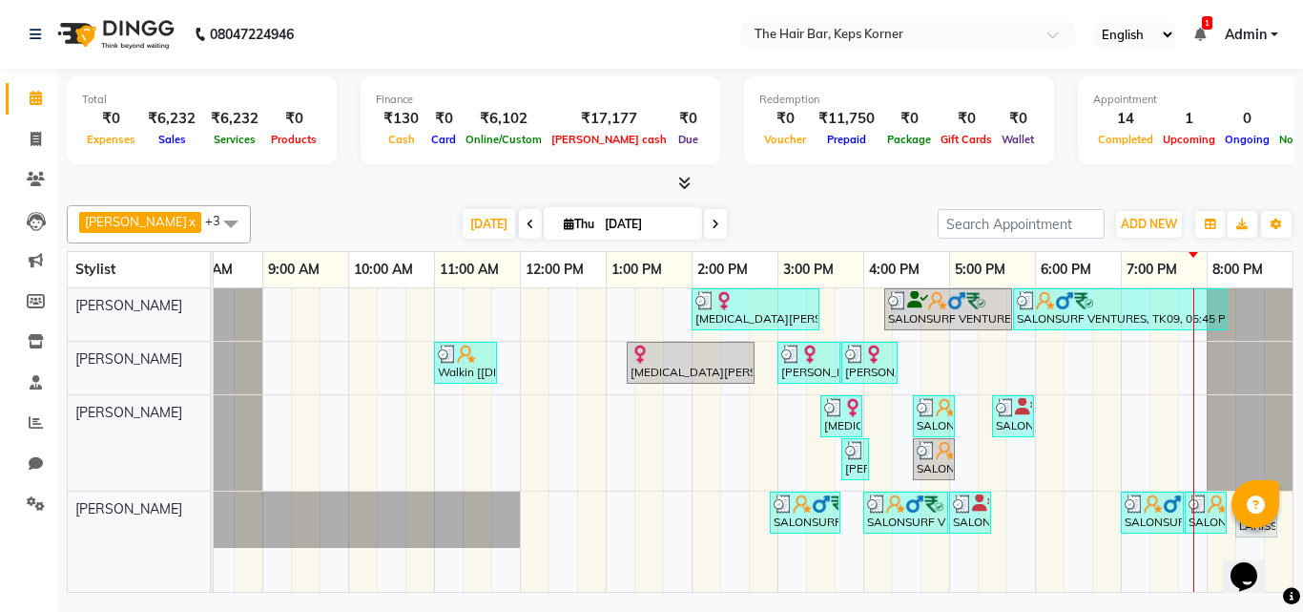
click at [831, 193] on div at bounding box center [680, 184] width 1227 height 20
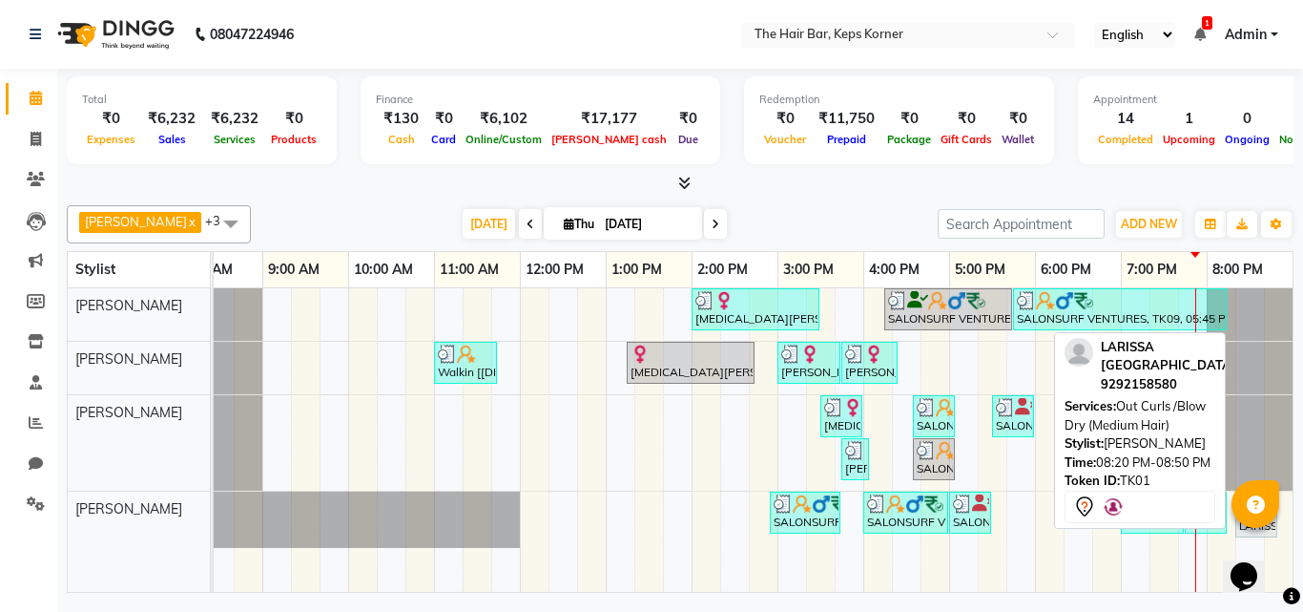
click at [1266, 528] on div "LARISSA US, TK01, 08:20 PM-08:50 PM, Out Curls /Blow Dry (Medium Hair)" at bounding box center [1256, 514] width 38 height 40
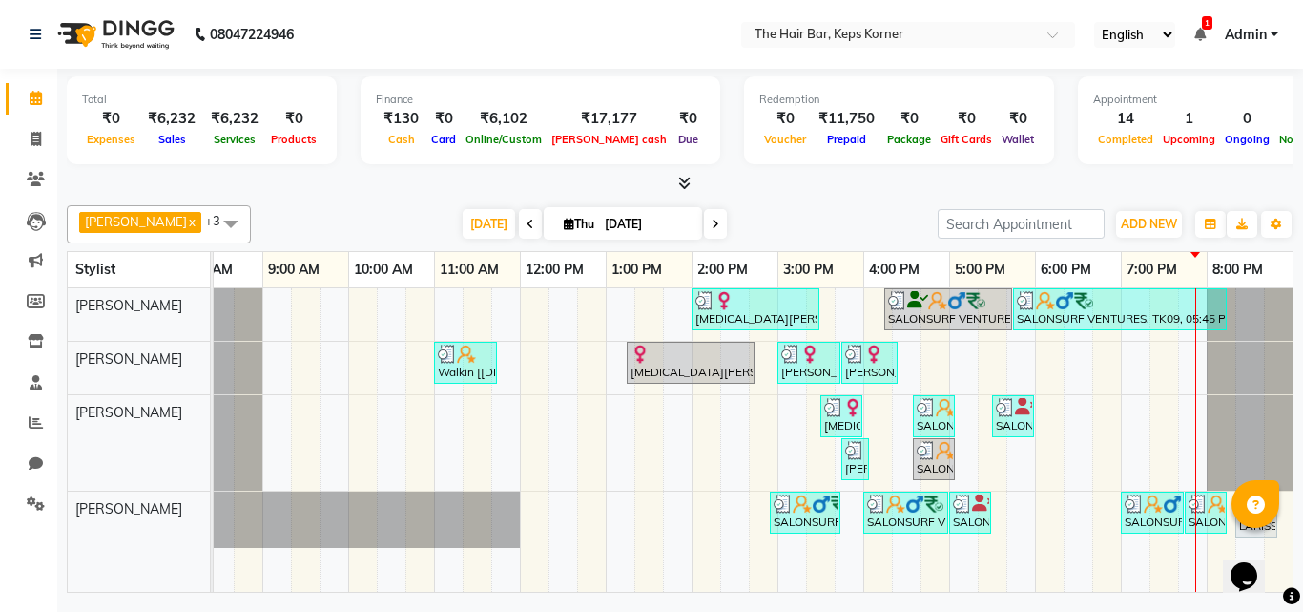
click at [1264, 523] on div at bounding box center [1256, 504] width 48 height 48
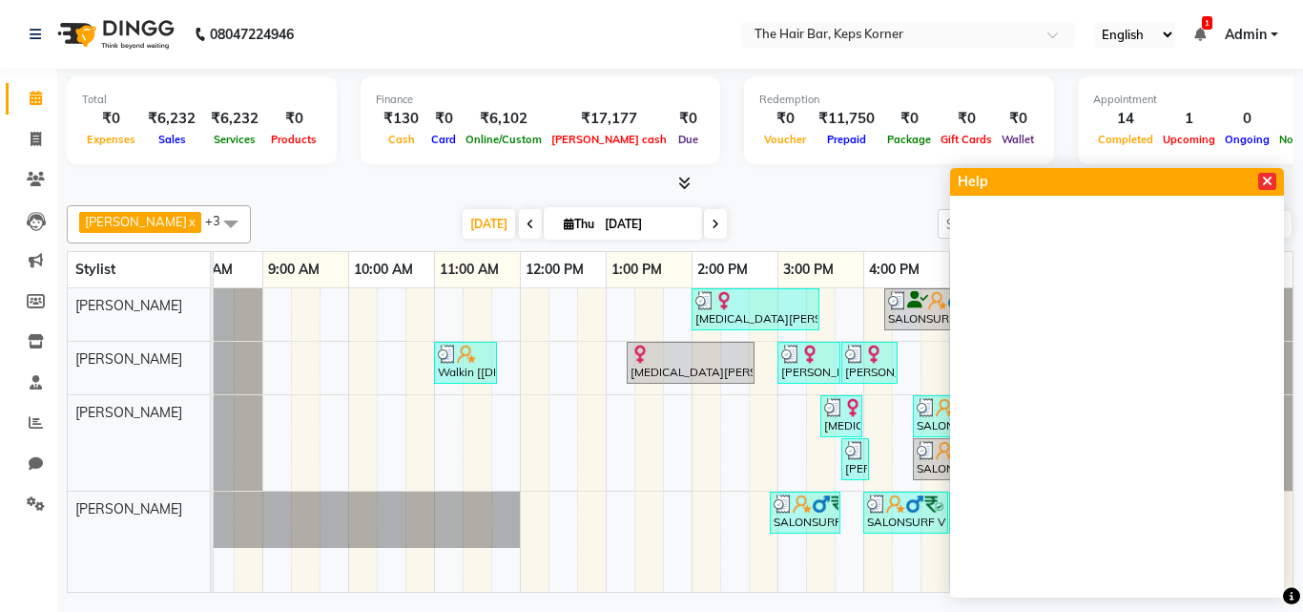
click at [1274, 179] on span at bounding box center [1267, 181] width 18 height 17
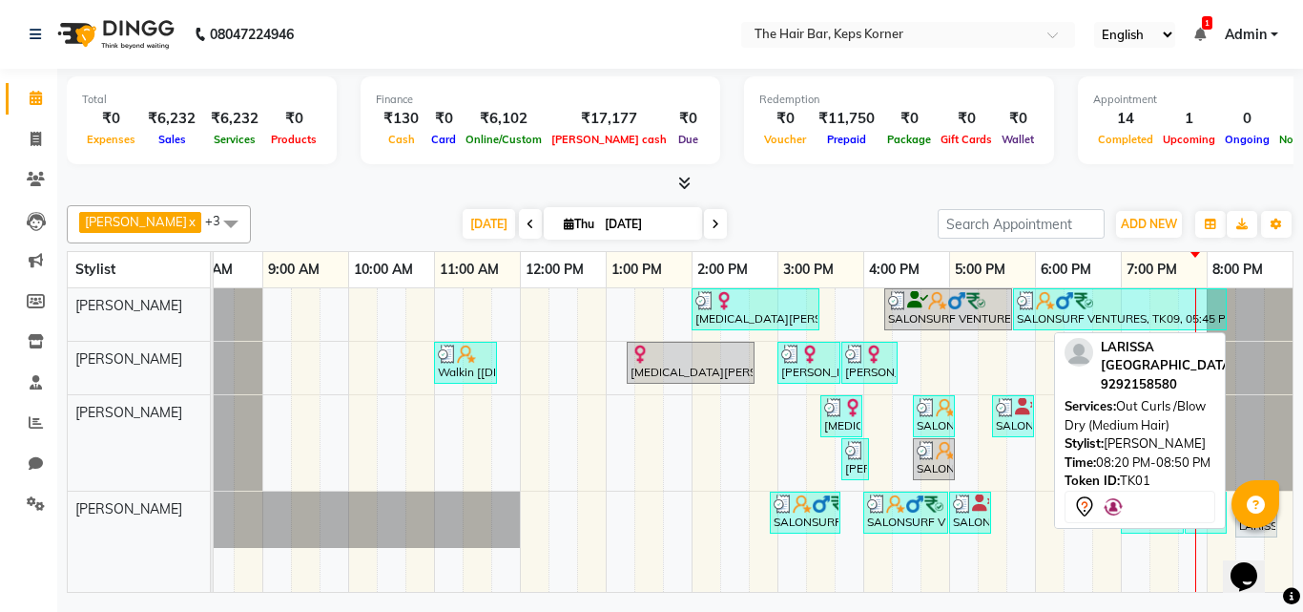
click at [1247, 527] on div "LARISSA US, TK01, 08:20 PM-08:50 PM, Out Curls /Blow Dry (Medium Hair)" at bounding box center [1256, 514] width 38 height 40
select select "7"
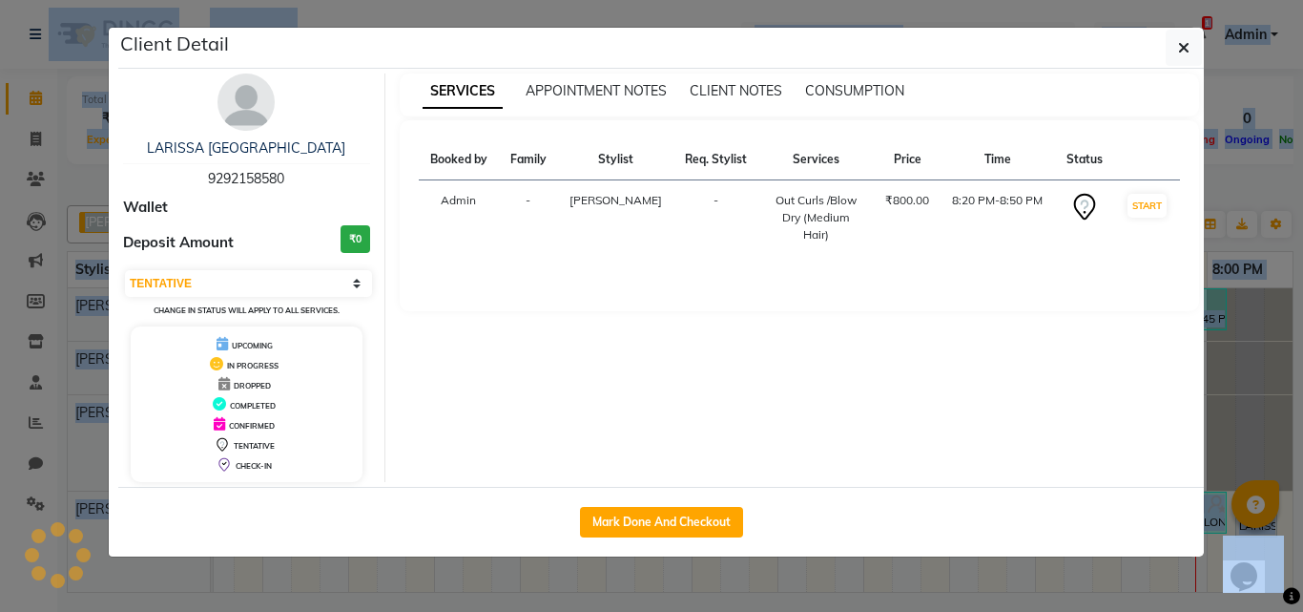
click at [1247, 527] on ngb-modal-window "Client Detail LARISSA US 9292158580 Wallet Deposit Amount ₹0 Select IN SERVICE …" at bounding box center [651, 306] width 1303 height 612
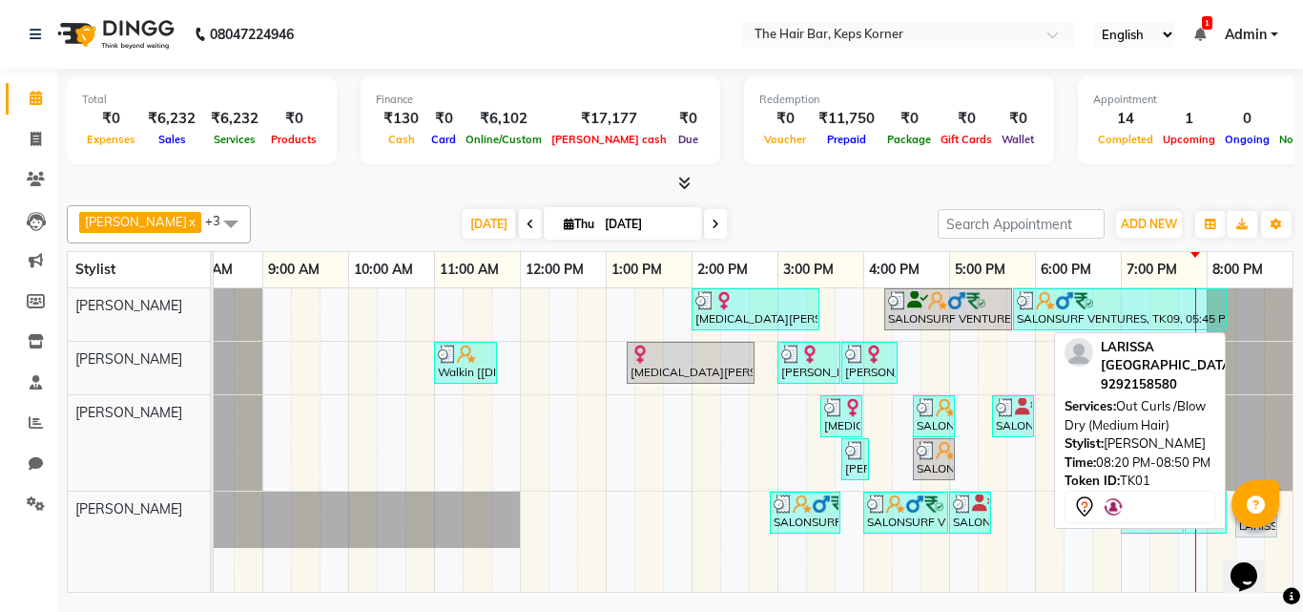
click at [1243, 527] on div "LARISSA US, TK01, 08:20 PM-08:50 PM, Out Curls /Blow Dry (Medium Hair)" at bounding box center [1256, 514] width 38 height 40
select select "7"
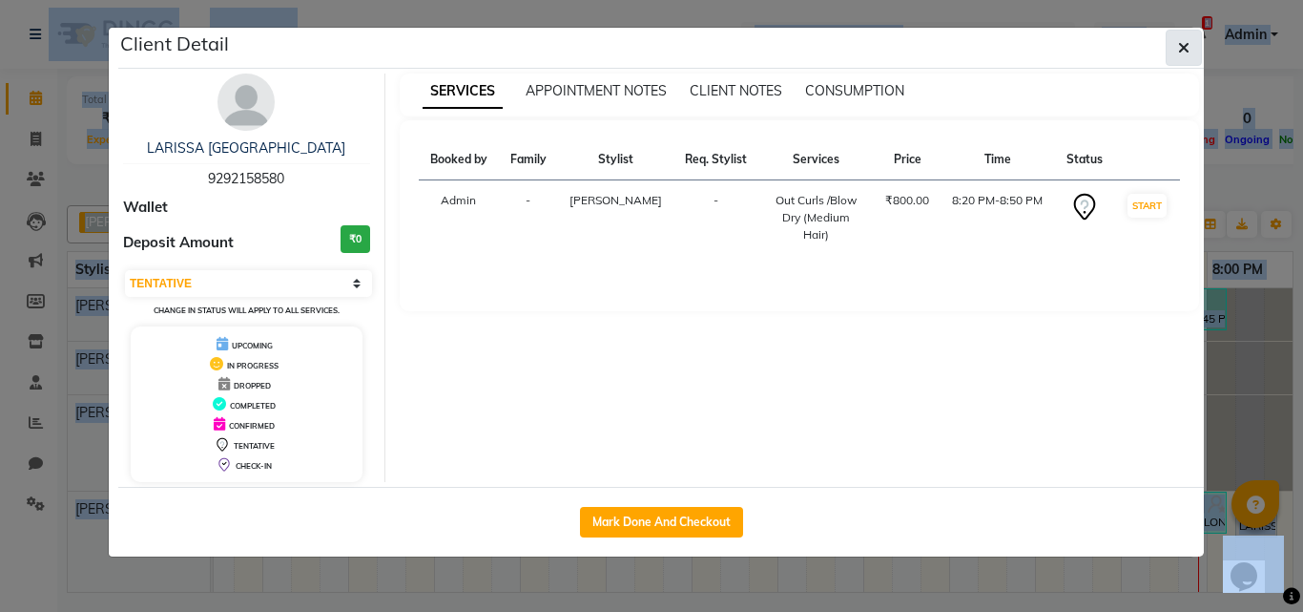
click at [1195, 63] on button "button" at bounding box center [1184, 48] width 36 height 36
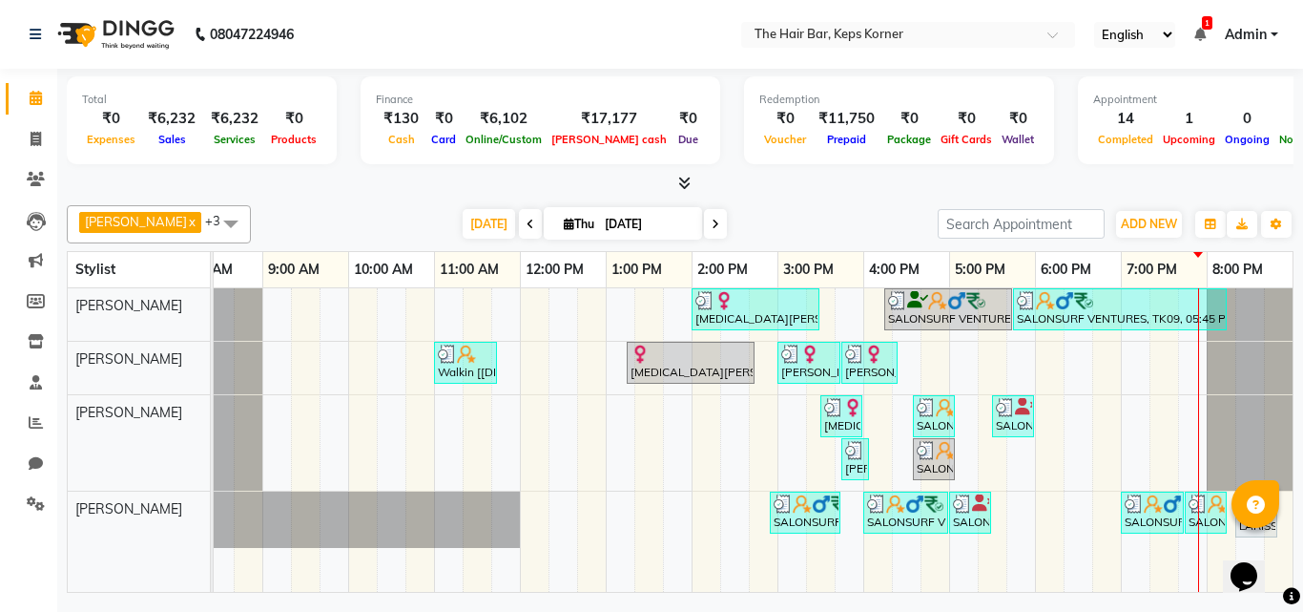
click at [704, 222] on span at bounding box center [715, 224] width 23 height 30
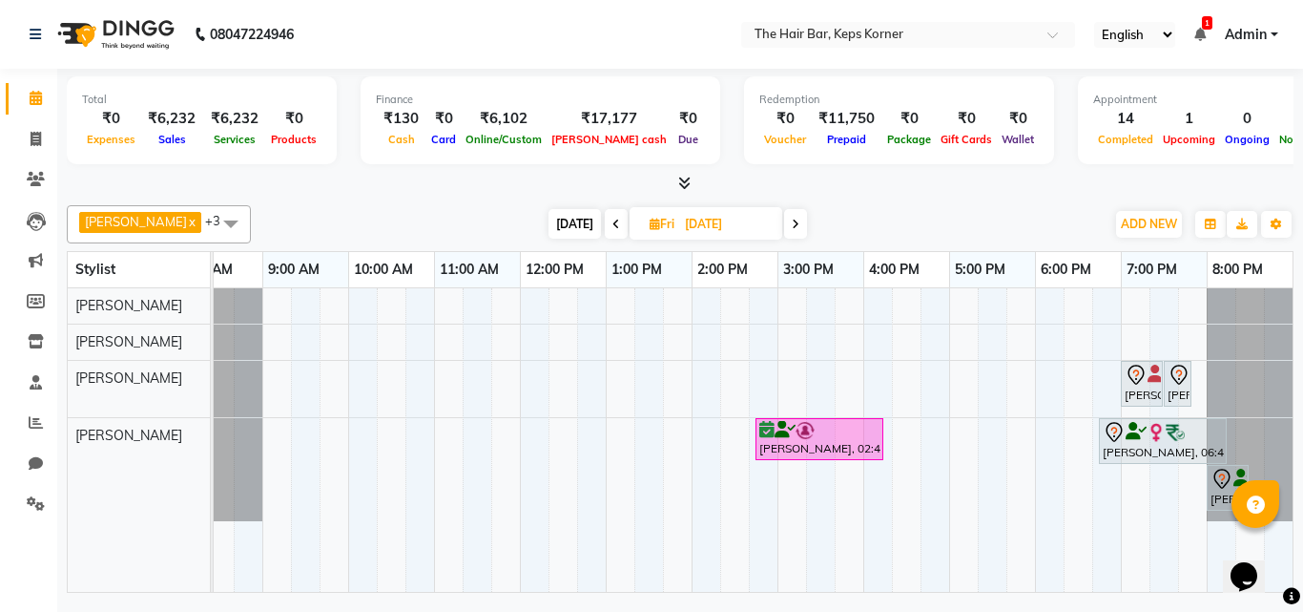
click at [789, 222] on span at bounding box center [795, 224] width 23 height 30
type input "[DATE]"
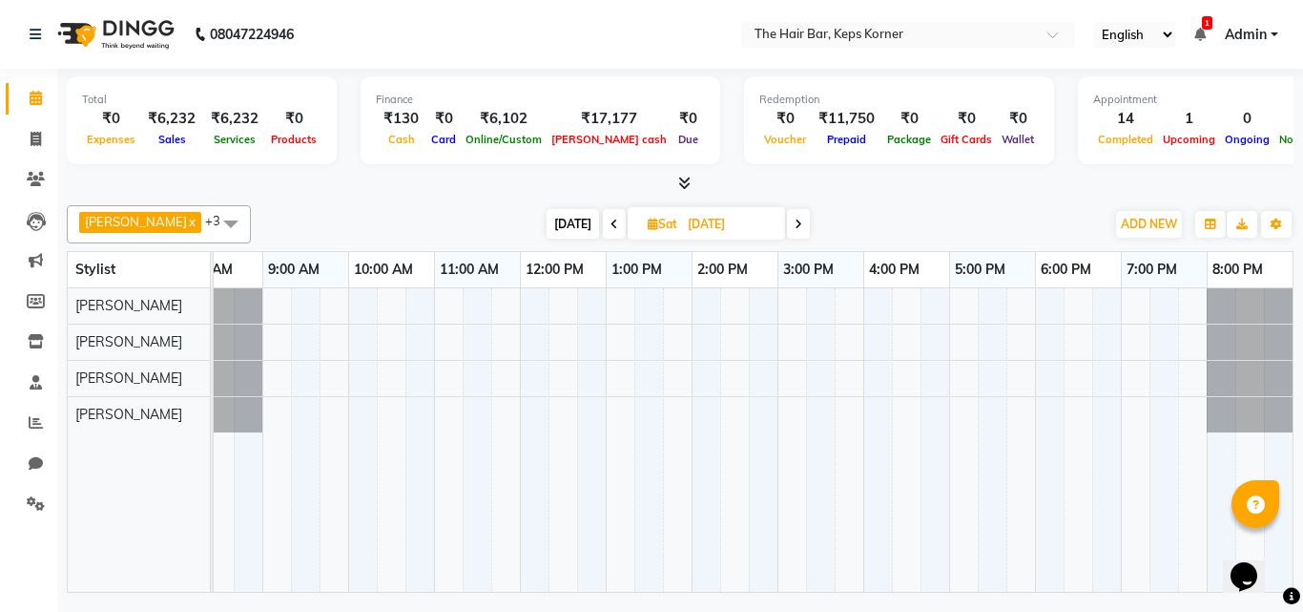
click at [1144, 407] on div at bounding box center [734, 439] width 1116 height 303
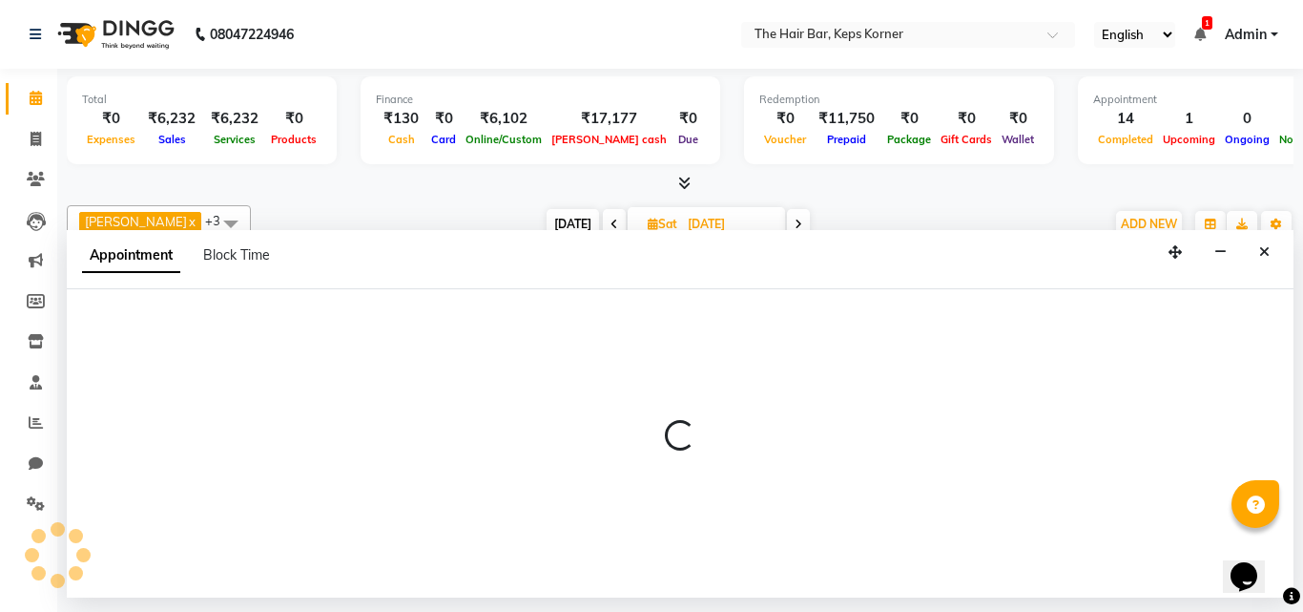
select select "92085"
select select "tentative"
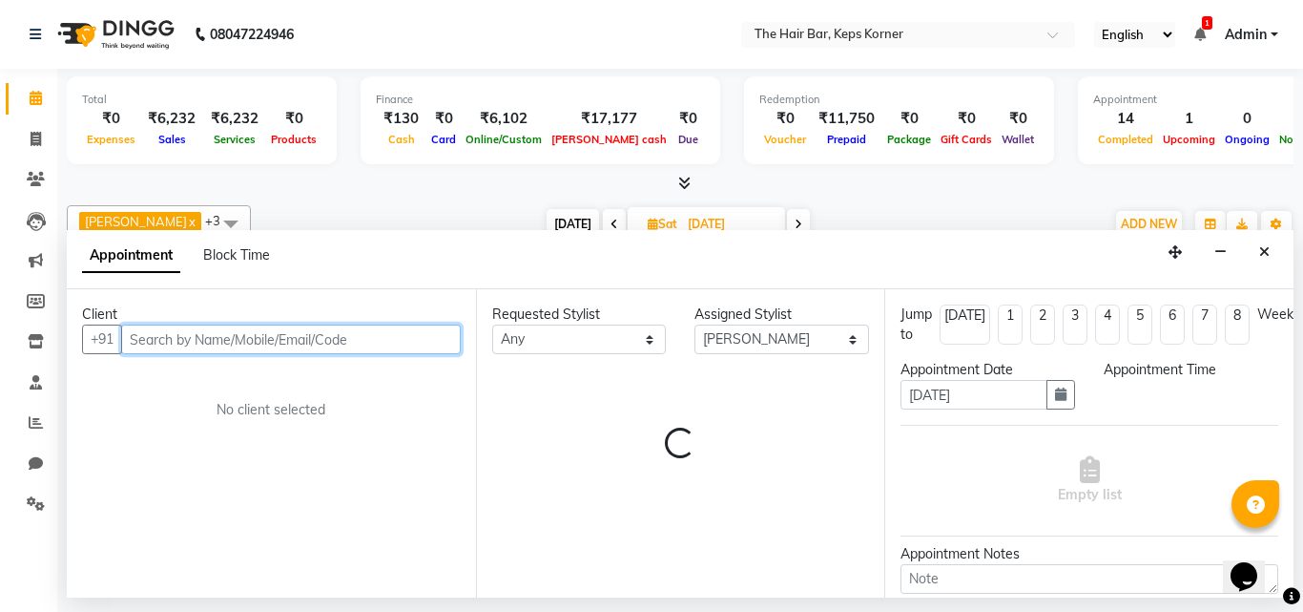
select select "1140"
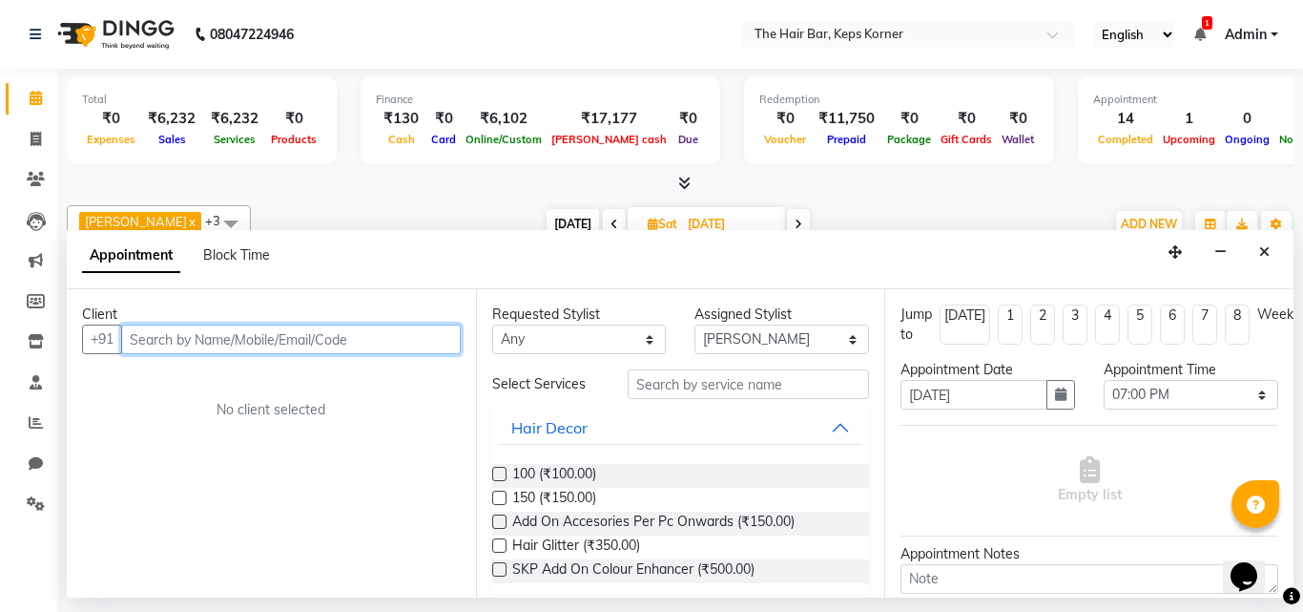
click at [164, 338] on input "text" at bounding box center [291, 339] width 340 height 30
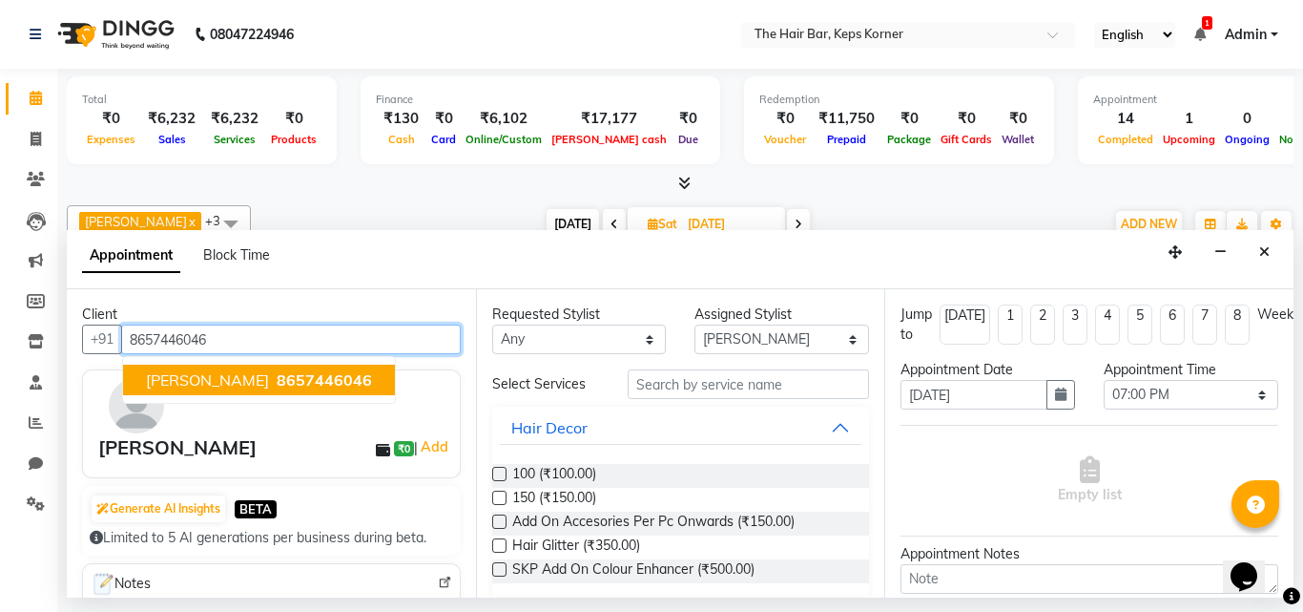
click at [286, 376] on span "8657446046" at bounding box center [324, 379] width 95 height 19
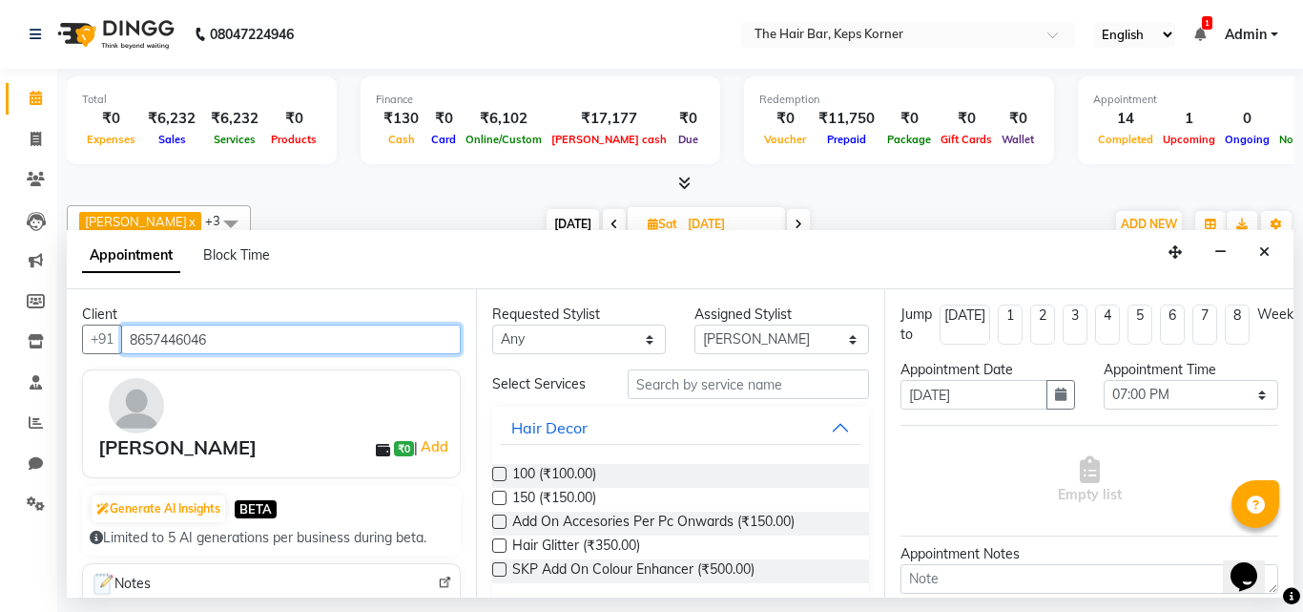
type input "8657446046"
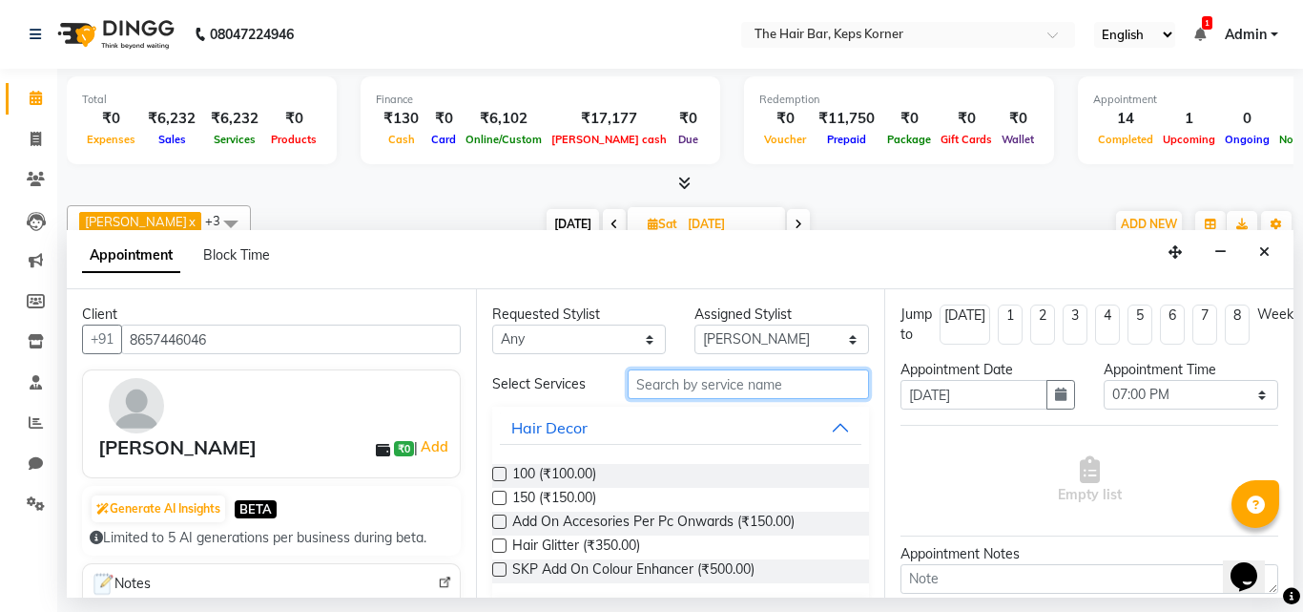
click at [690, 389] on input "text" at bounding box center [749, 384] width 242 height 30
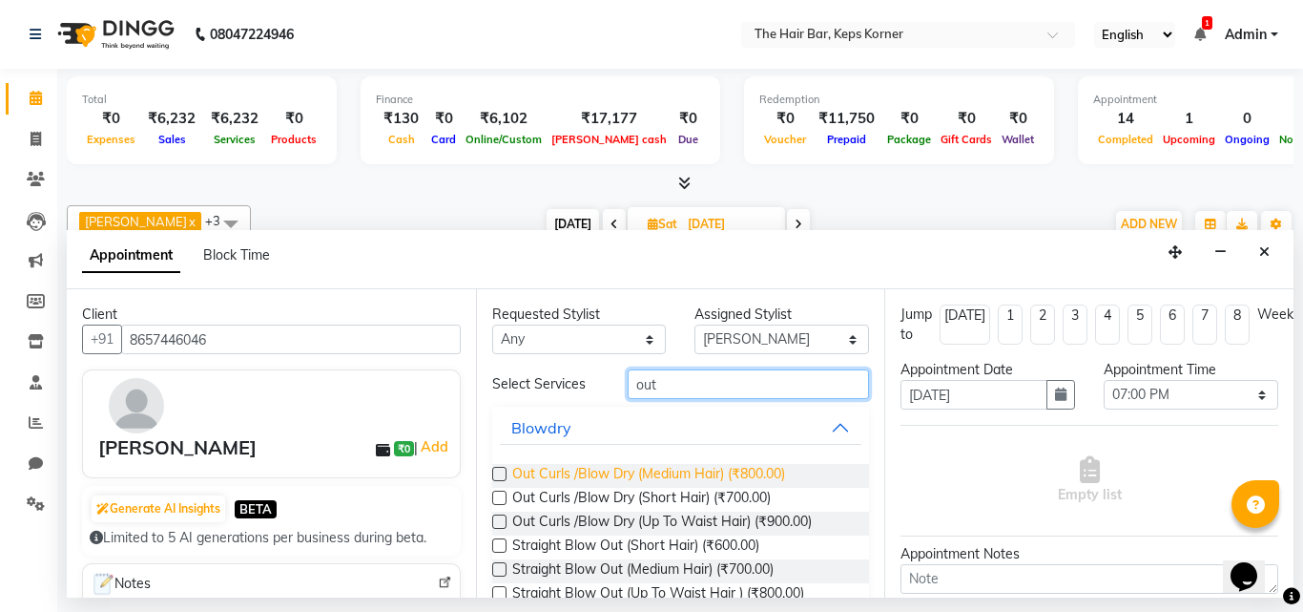
type input "out"
click at [654, 471] on span "Out Curls /Blow Dry (Medium Hair) (₹800.00)" at bounding box center [648, 476] width 273 height 24
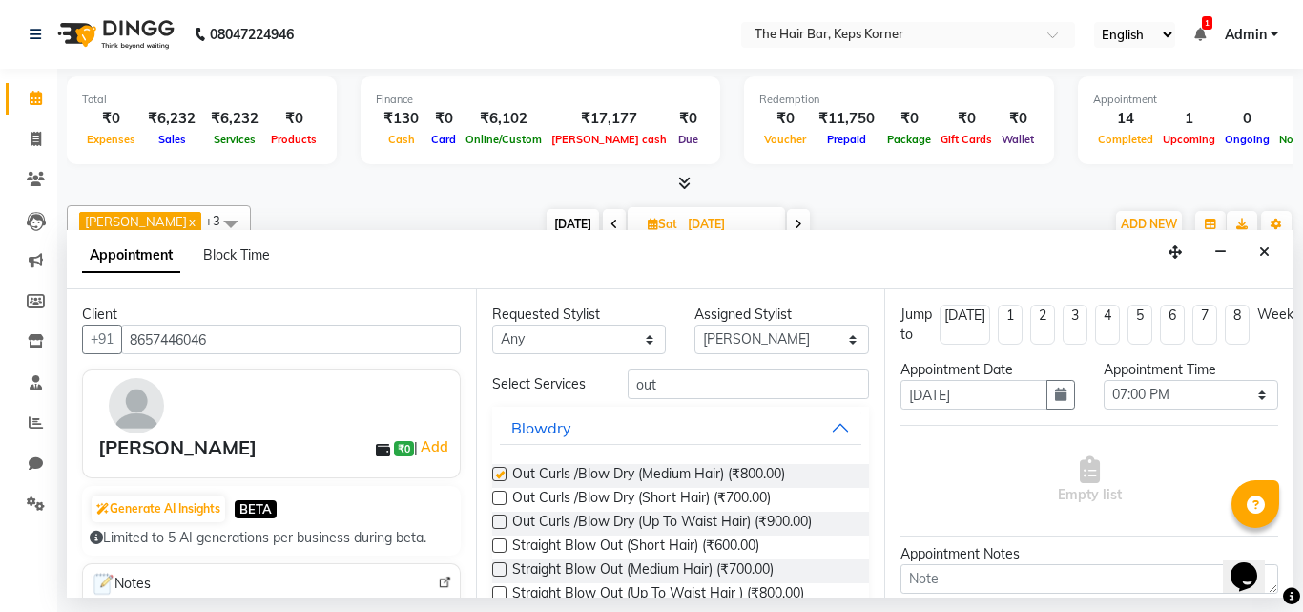
checkbox input "false"
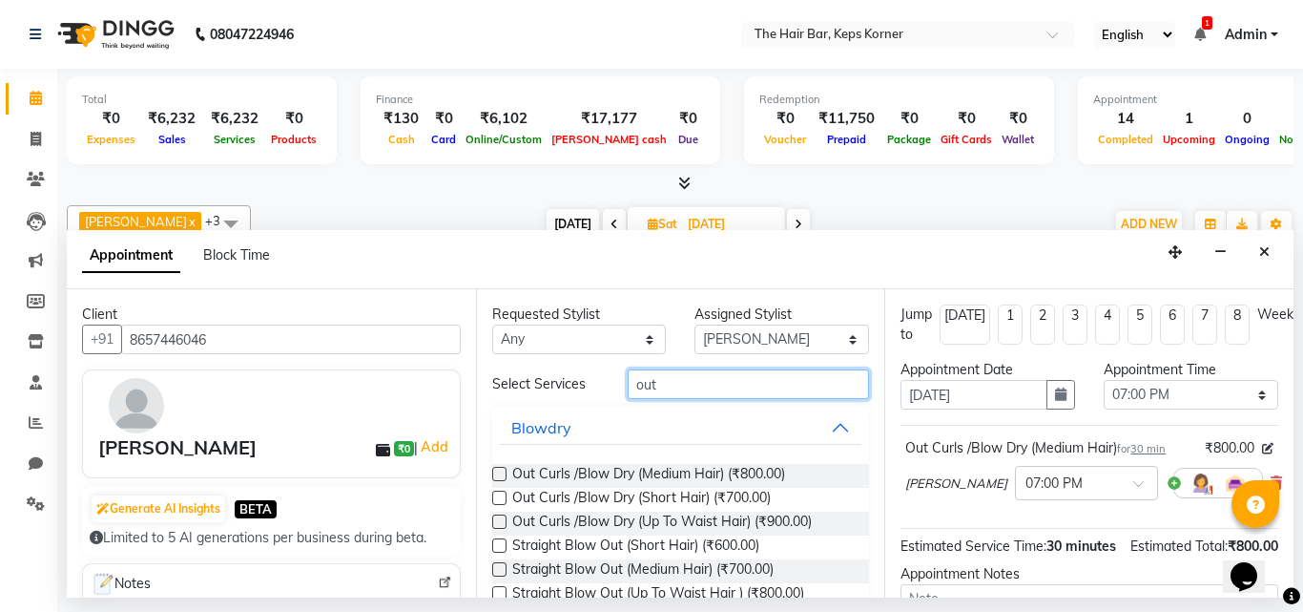
click at [687, 387] on input "out" at bounding box center [749, 384] width 242 height 30
type input "o"
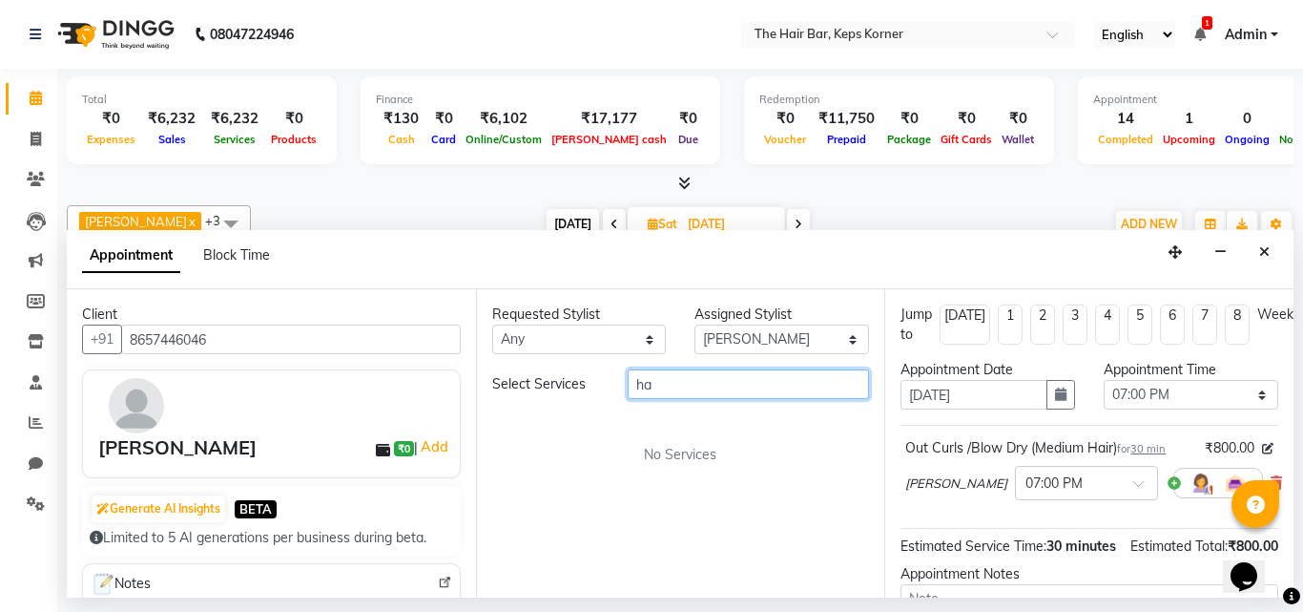
type input "h"
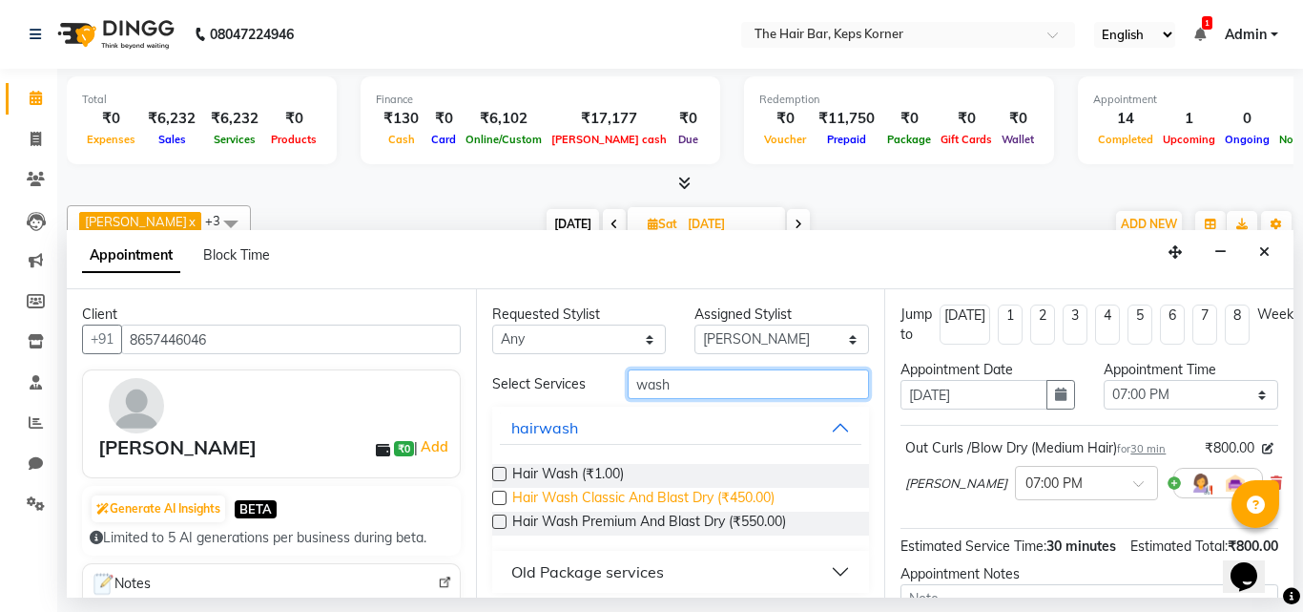
type input "wash"
click at [757, 495] on span "Hair Wash Classic And Blast Dry (₹450.00)" at bounding box center [643, 500] width 262 height 24
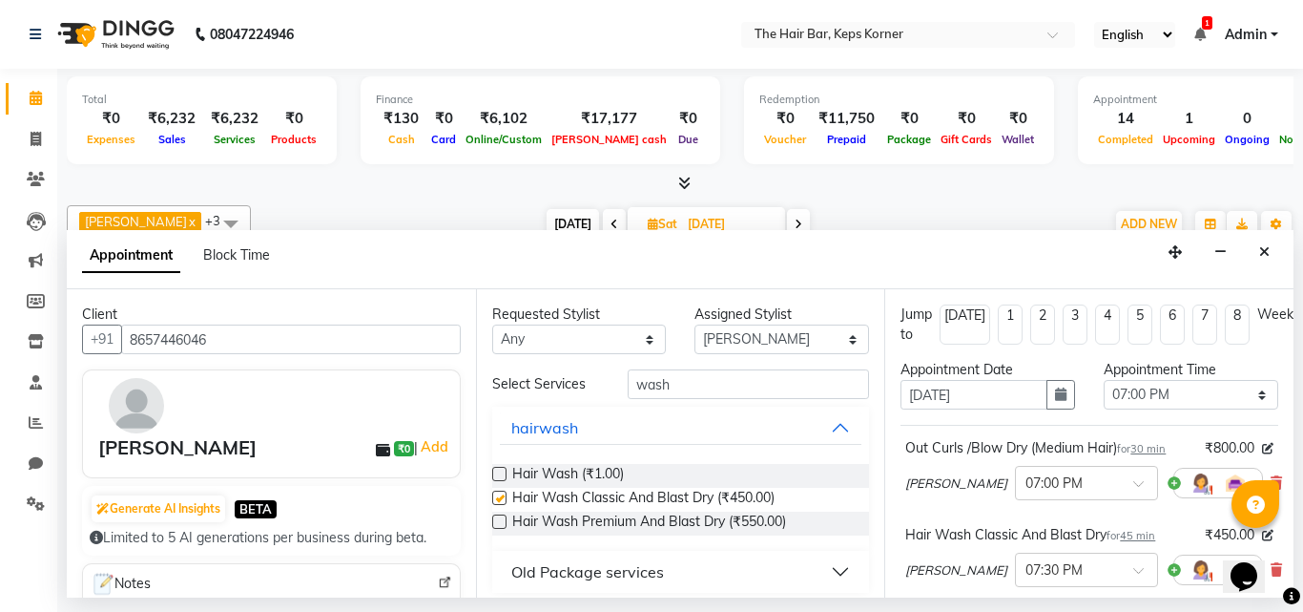
checkbox input "false"
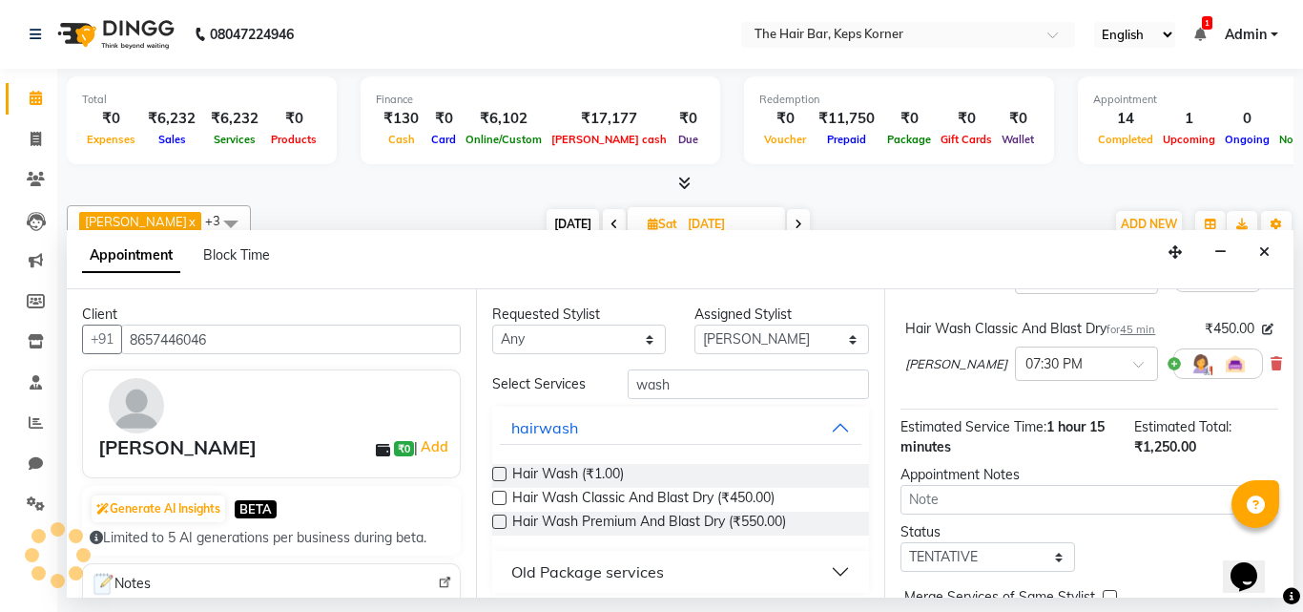
scroll to position [315, 0]
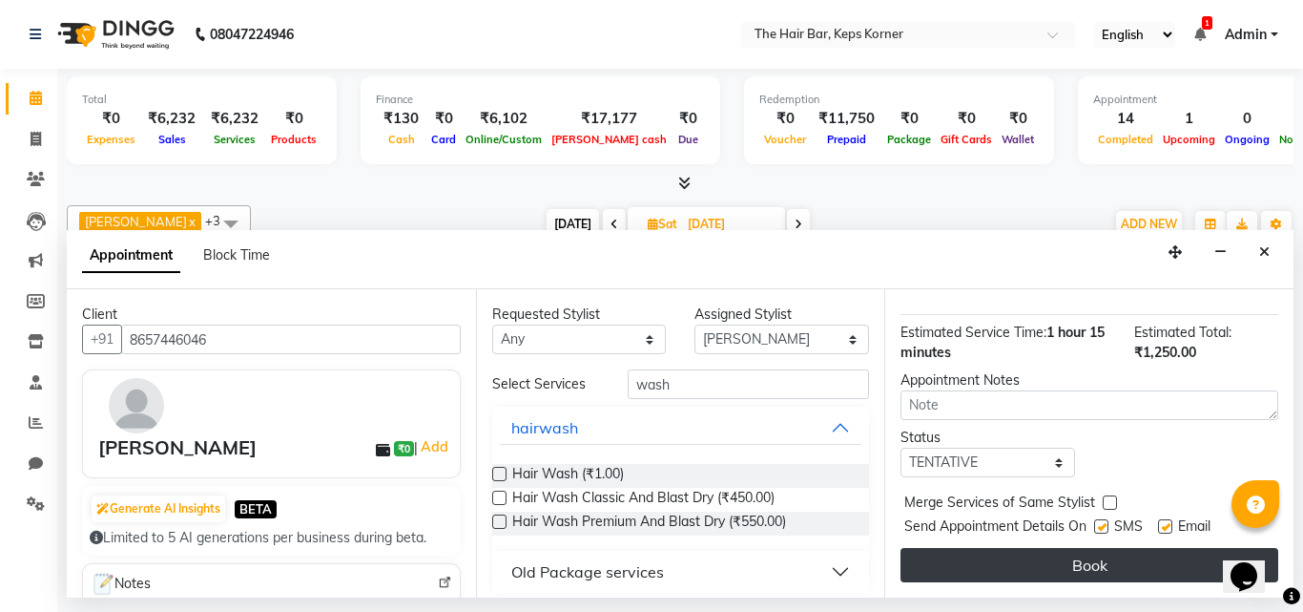
click at [1063, 560] on button "Book" at bounding box center [1090, 565] width 378 height 34
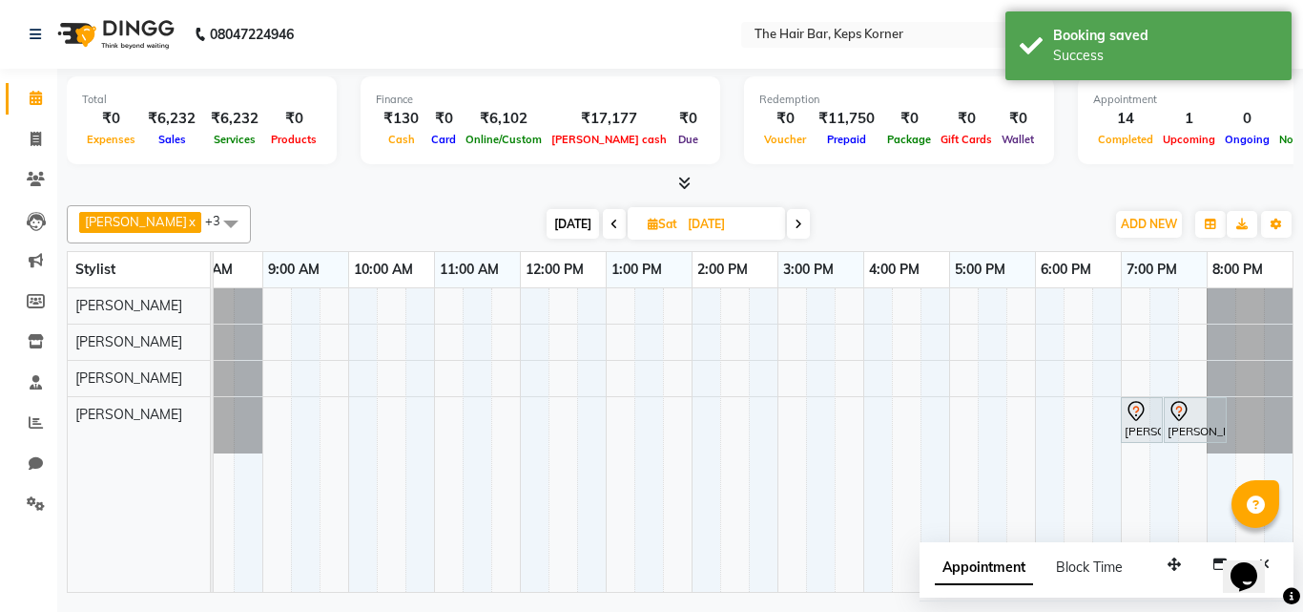
click at [571, 221] on span "[DATE]" at bounding box center [573, 224] width 52 height 30
type input "[DATE]"
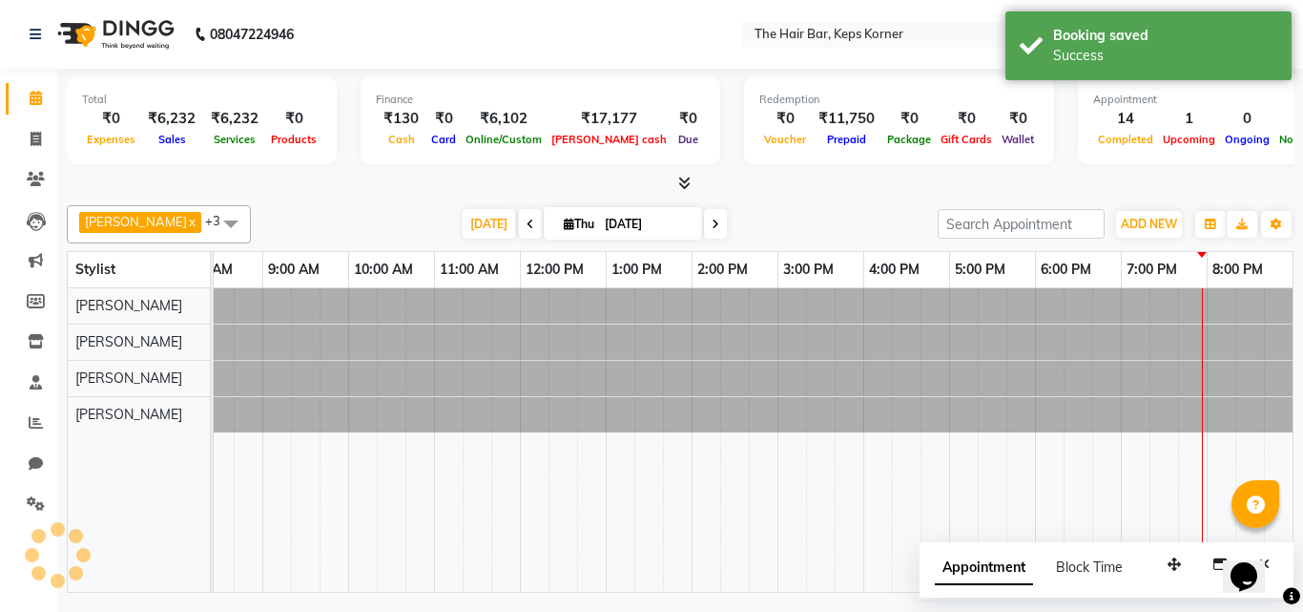
scroll to position [0, 37]
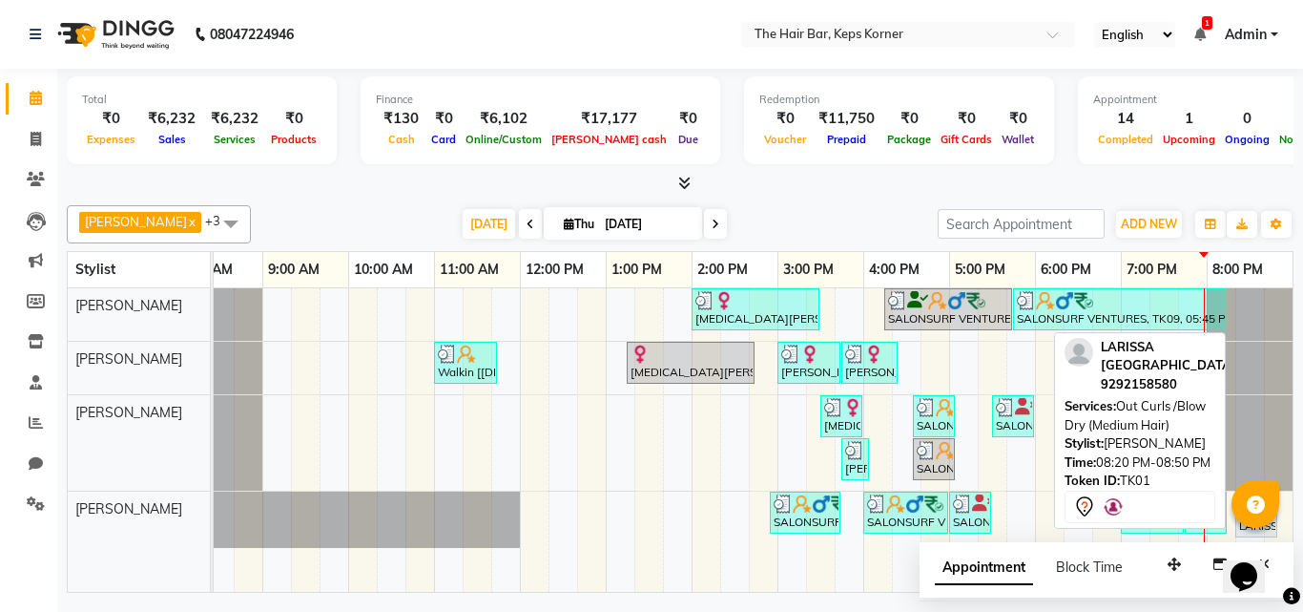
click at [1264, 532] on div "LARISSA US, TK01, 08:20 PM-08:50 PM, Out Curls /Blow Dry (Medium Hair)" at bounding box center [1256, 514] width 38 height 40
select select "7"
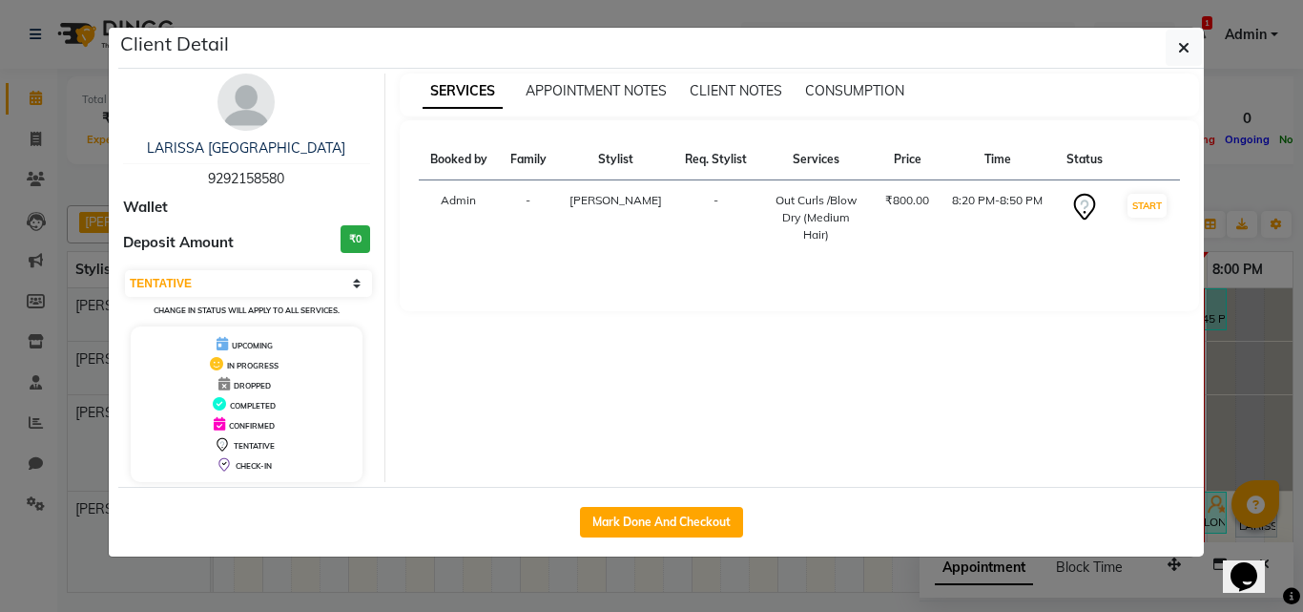
click at [246, 138] on div "LARISSA [GEOGRAPHIC_DATA]" at bounding box center [246, 148] width 247 height 20
click at [246, 141] on link "LARISSA [GEOGRAPHIC_DATA]" at bounding box center [246, 147] width 198 height 17
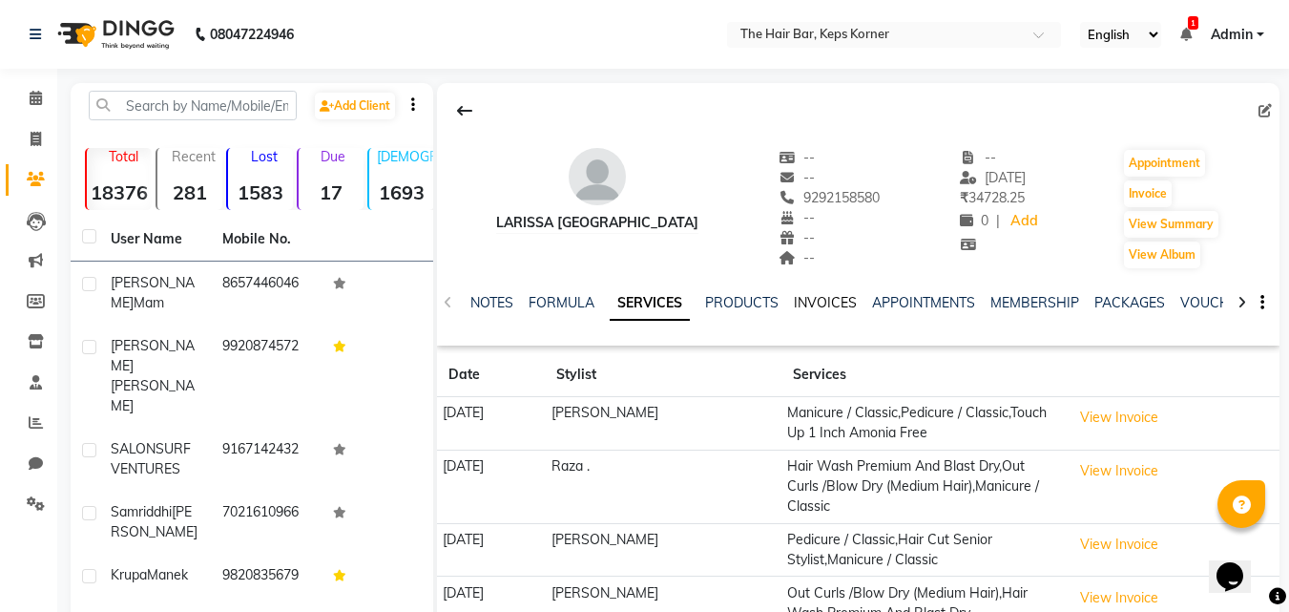
click at [839, 298] on link "INVOICES" at bounding box center [825, 302] width 63 height 17
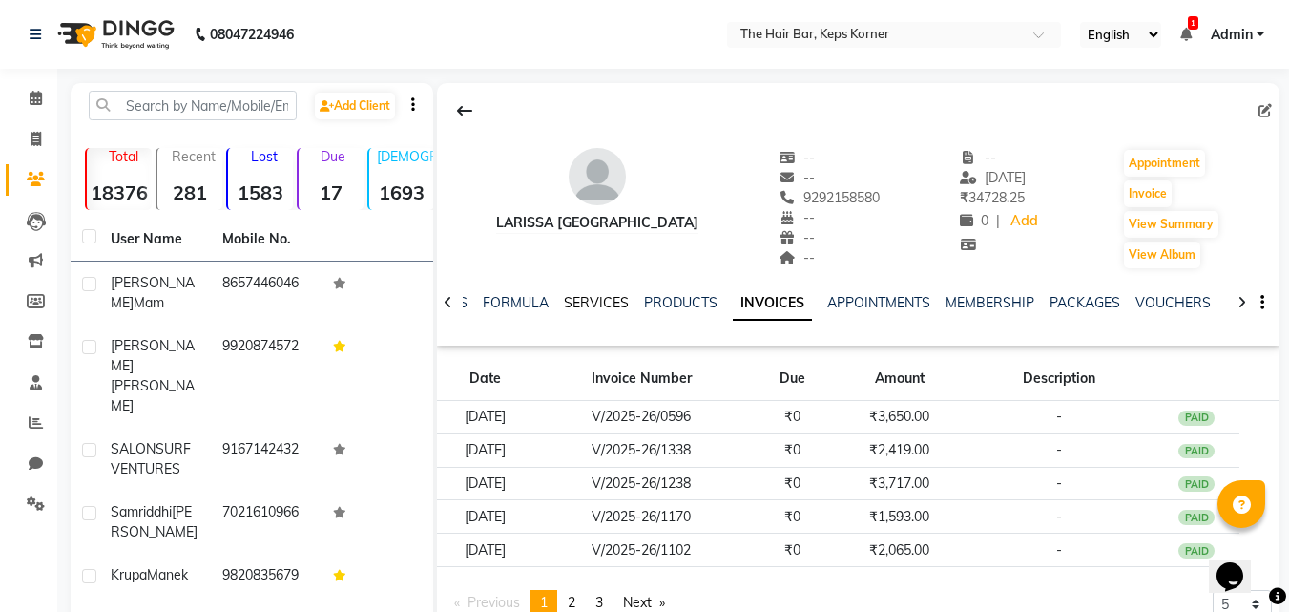
click at [605, 303] on link "SERVICES" at bounding box center [596, 302] width 65 height 17
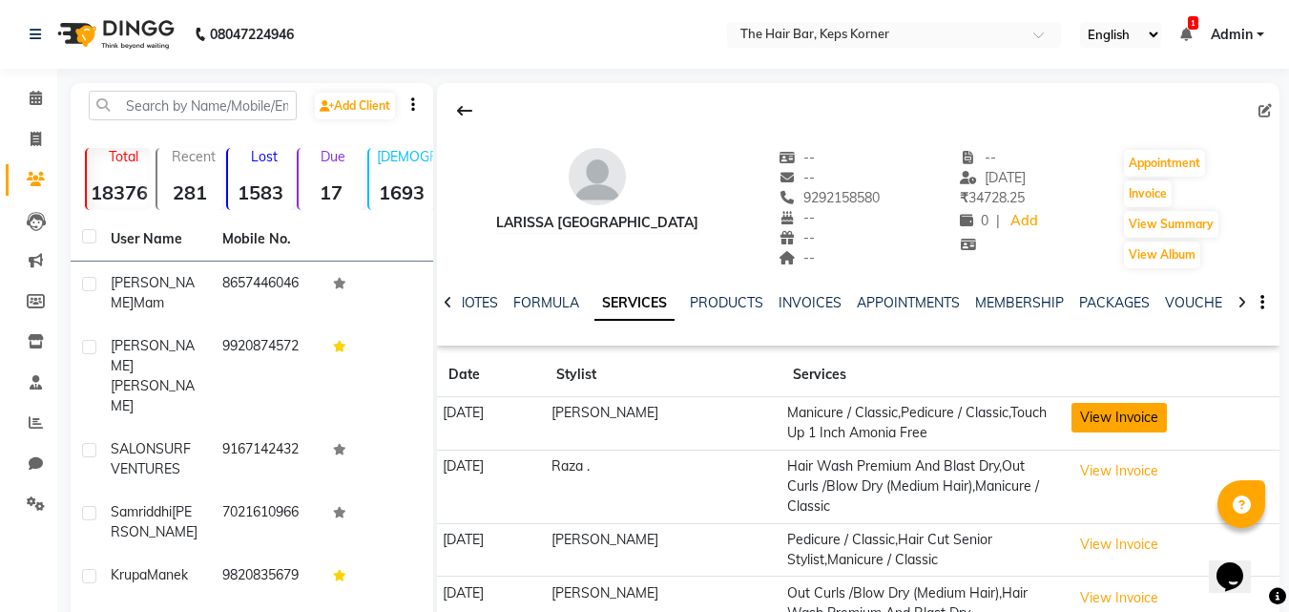
click at [1133, 425] on button "View Invoice" at bounding box center [1118, 418] width 95 height 30
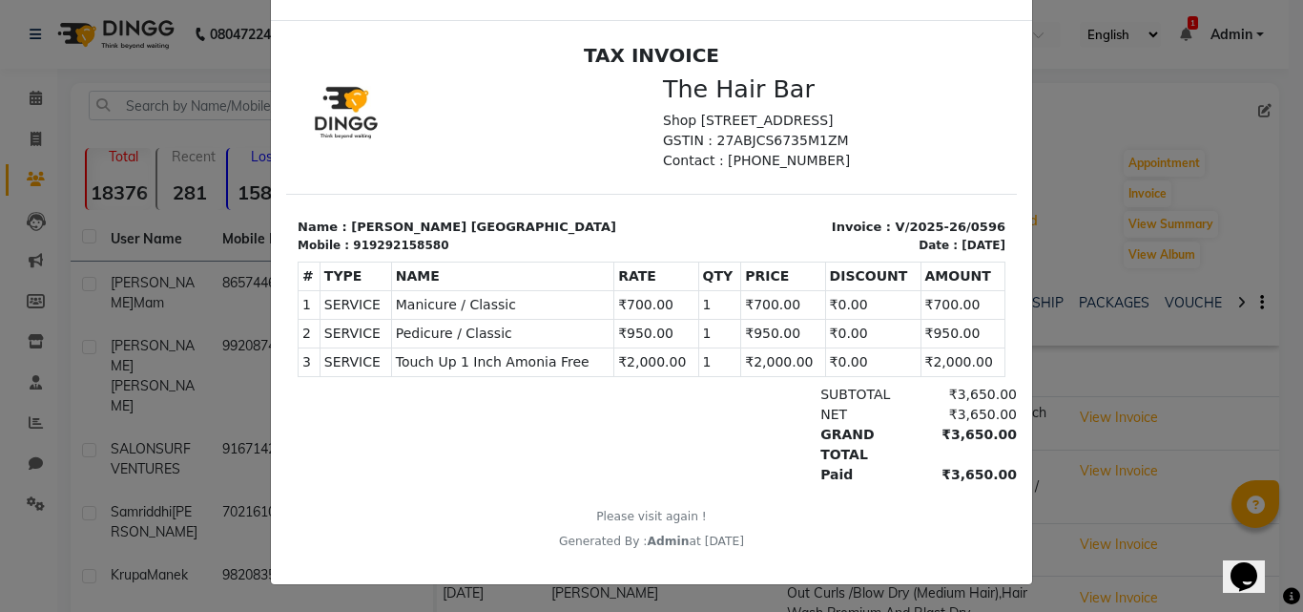
scroll to position [15, 0]
click at [878, 332] on td "₹0.00" at bounding box center [872, 332] width 95 height 29
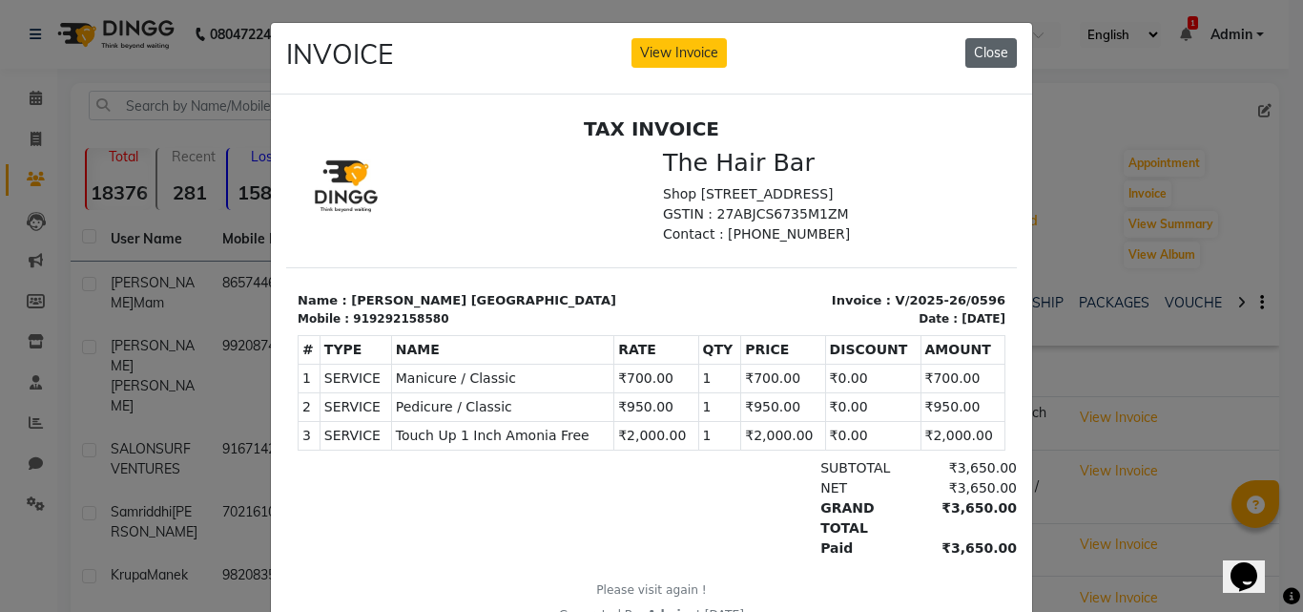
scroll to position [0, 0]
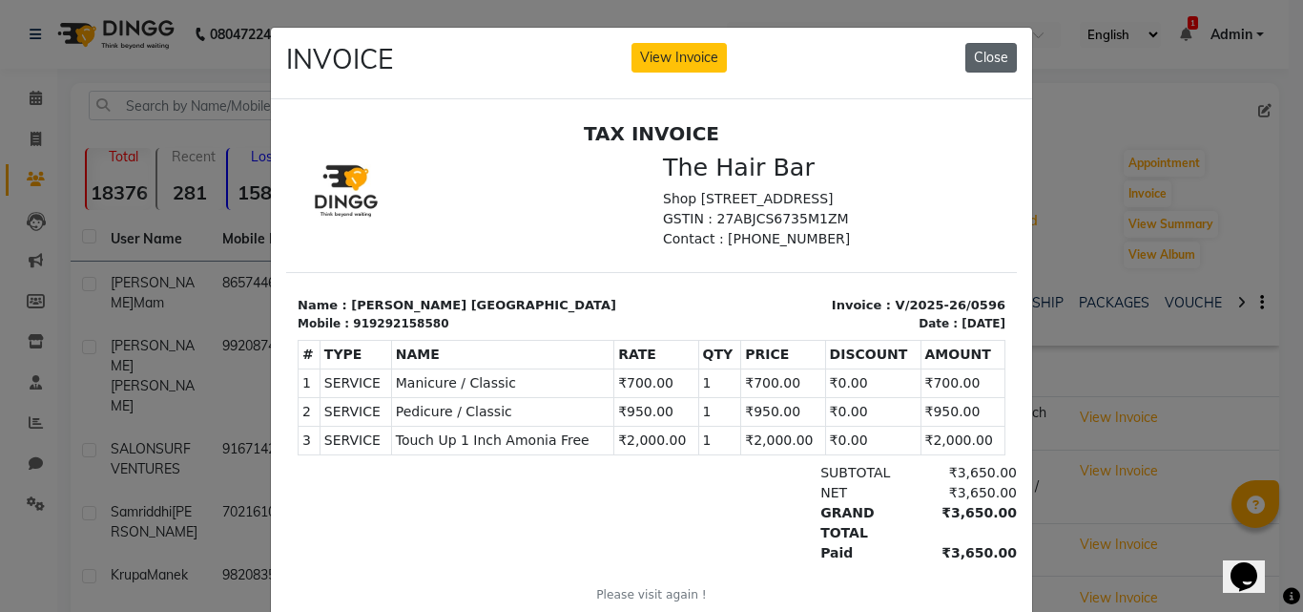
click at [982, 52] on button "Close" at bounding box center [992, 58] width 52 height 30
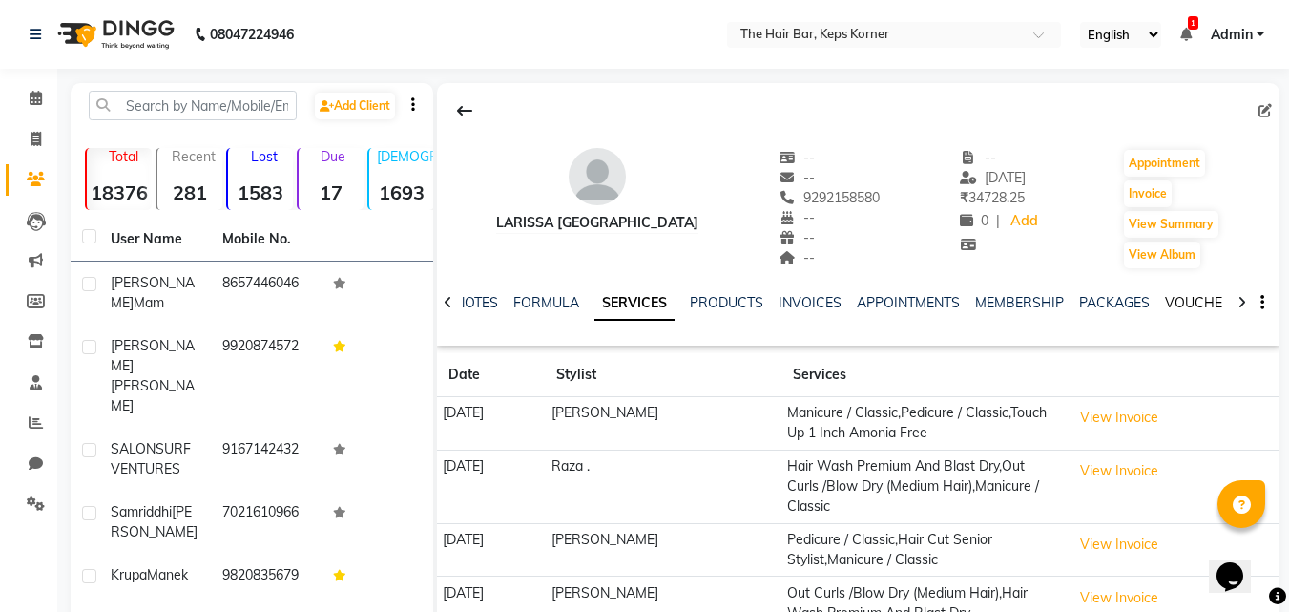
click at [1201, 309] on link "VOUCHERS" at bounding box center [1202, 302] width 75 height 17
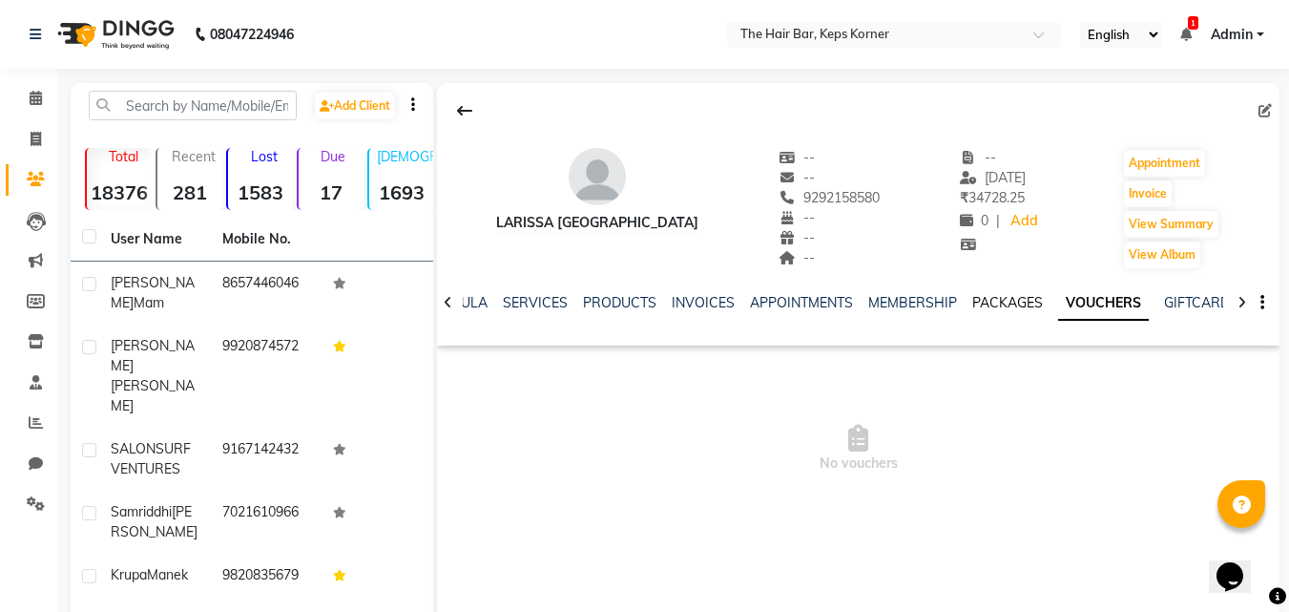
click at [974, 301] on link "PACKAGES" at bounding box center [1007, 302] width 71 height 17
click at [911, 297] on link "MEMBERSHIP" at bounding box center [927, 302] width 89 height 17
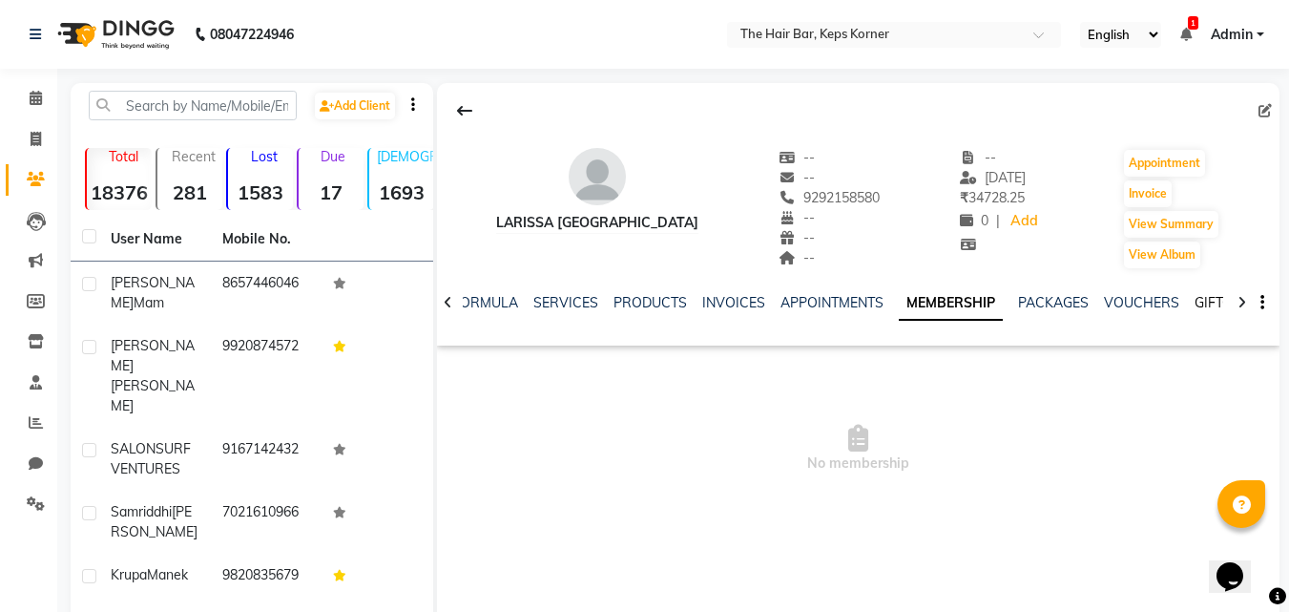
click at [1205, 302] on link "GIFTCARDS" at bounding box center [1231, 302] width 74 height 17
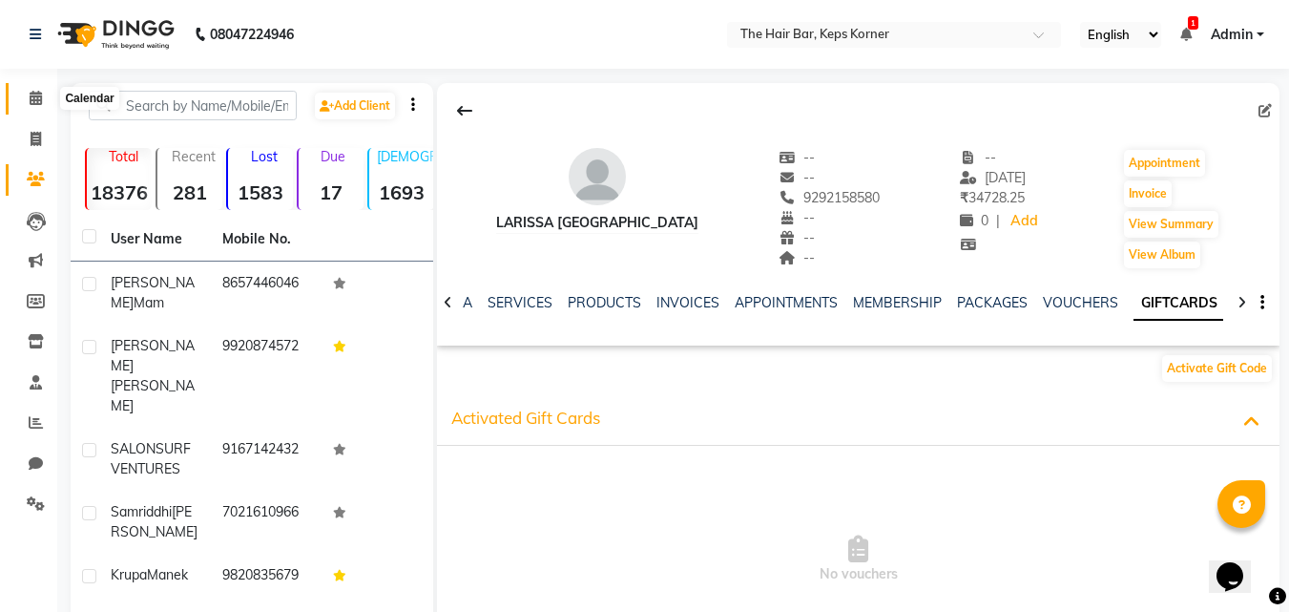
click at [40, 95] on icon at bounding box center [36, 98] width 12 height 14
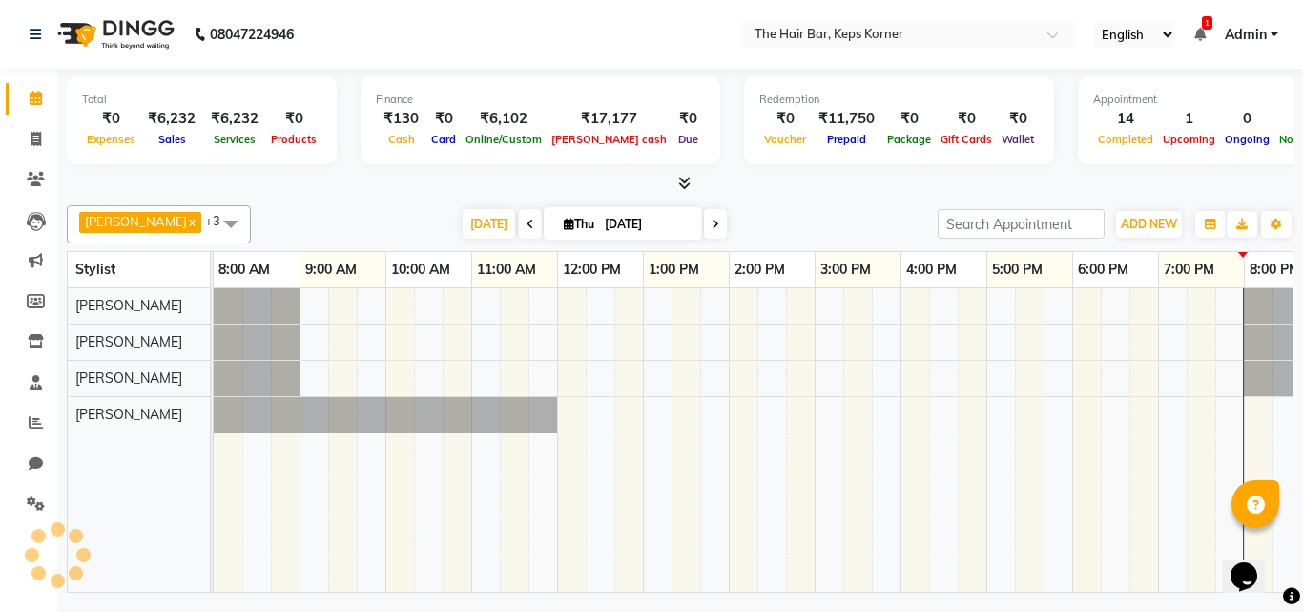
scroll to position [0, 37]
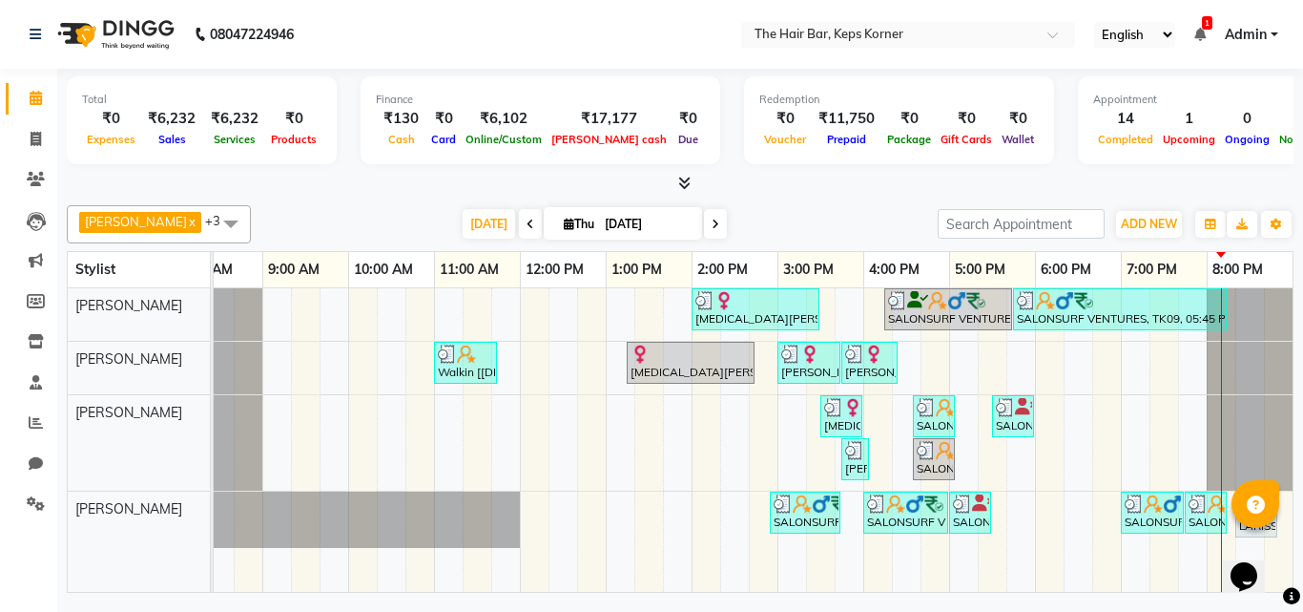
click at [836, 458] on div "[MEDICAL_DATA][PERSON_NAME], TK05, 02:00 PM-03:30 PM, Touch Up 1 Inch Amonia Fr…" at bounding box center [734, 439] width 1116 height 303
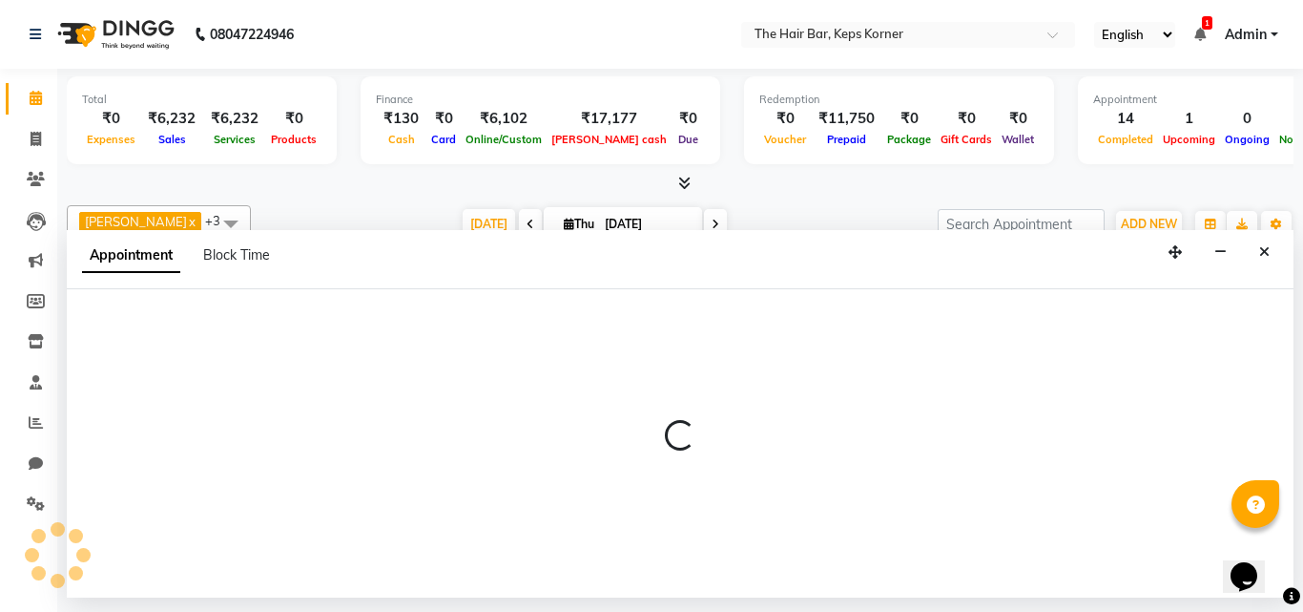
select select "92090"
select select "tentative"
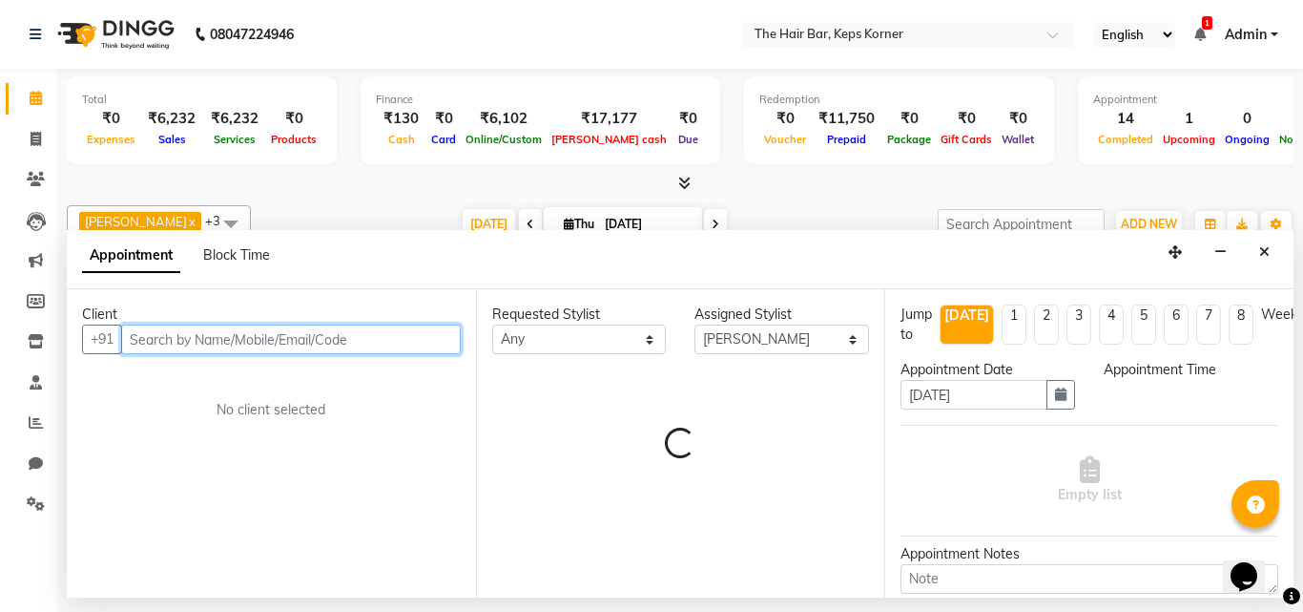
select select "945"
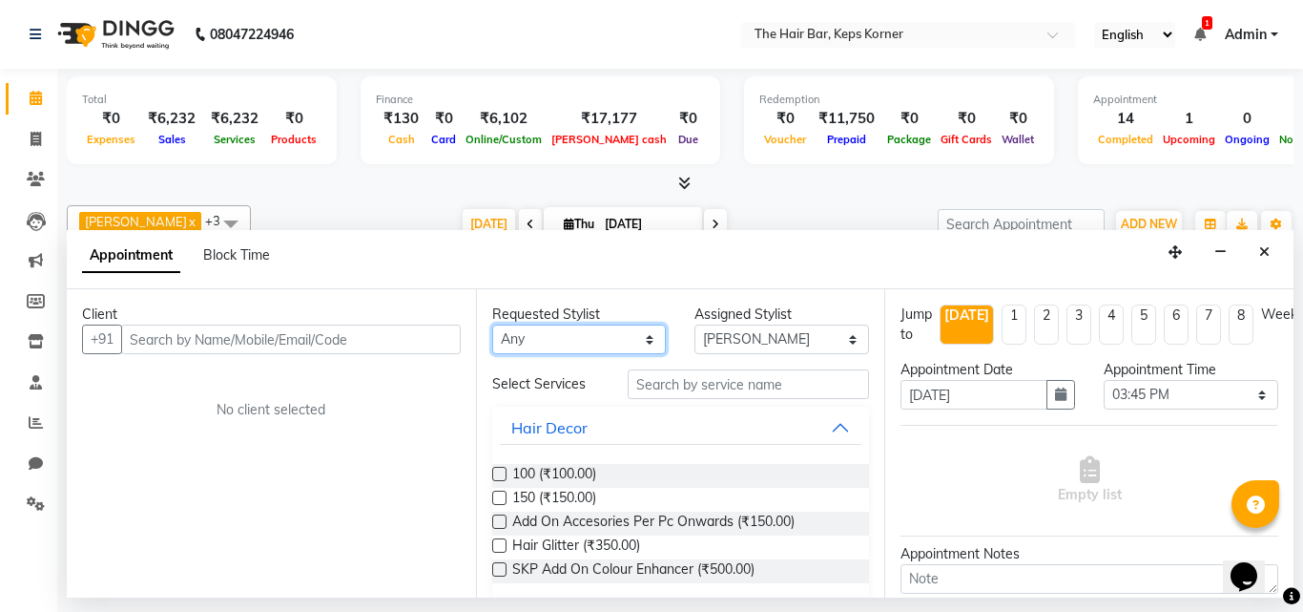
click at [556, 354] on select "Any [PERSON_NAME] Admin [PERSON_NAME] [PERSON_NAME], Raza . [PERSON_NAME], [PER…" at bounding box center [579, 339] width 175 height 30
click at [556, 352] on select "Any [PERSON_NAME] Admin [PERSON_NAME] [PERSON_NAME], Raza . [PERSON_NAME], [PER…" at bounding box center [579, 339] width 175 height 30
click at [1270, 245] on button "Close" at bounding box center [1265, 253] width 28 height 30
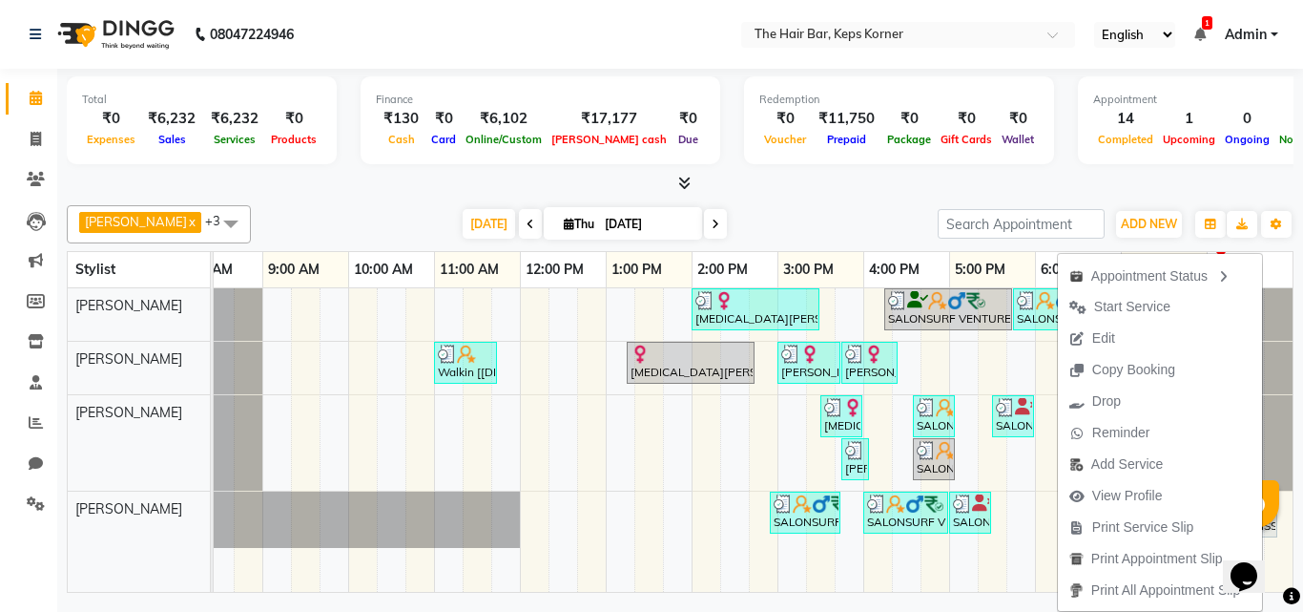
click at [1270, 543] on div "Opens Chat This icon Opens the chat window." at bounding box center [1254, 543] width 46 height 0
click at [1269, 534] on link "LARISSA US, TK01, 08:20 PM-08:50 PM, Out Curls /Blow Dry (Medium Hair)" at bounding box center [1256, 514] width 42 height 46
select select "7"
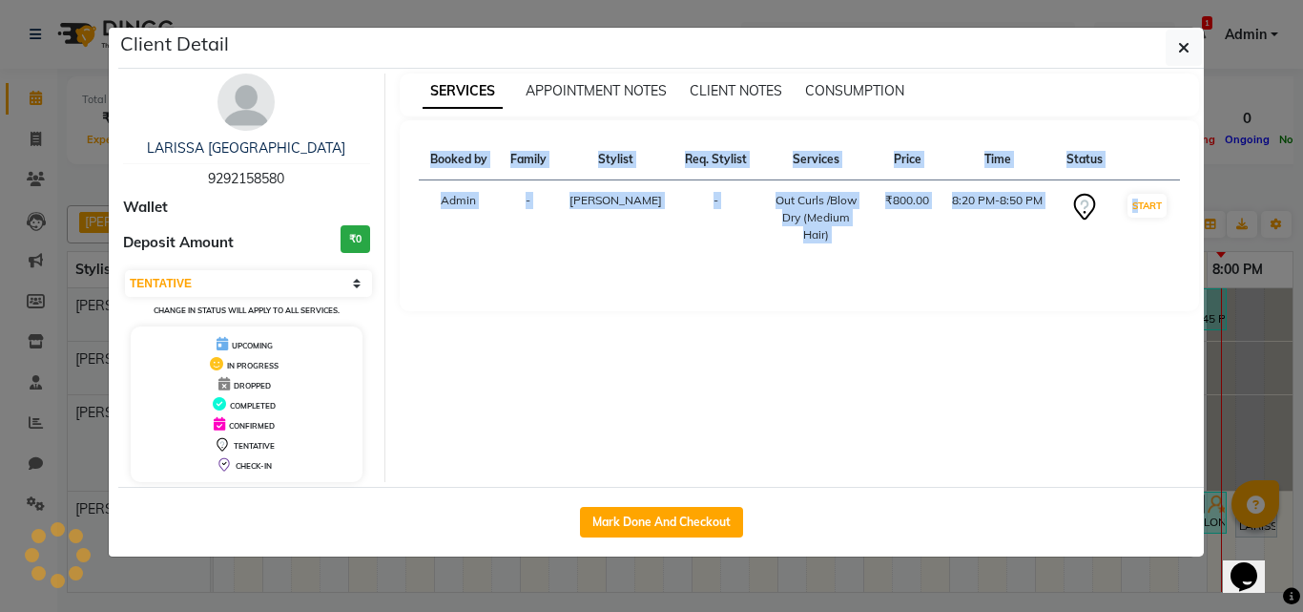
click at [1269, 533] on ngb-modal-window "Client Detail LARISSA US 9292158580 Wallet Deposit Amount ₹0 Select IN SERVICE …" at bounding box center [651, 306] width 1303 height 612
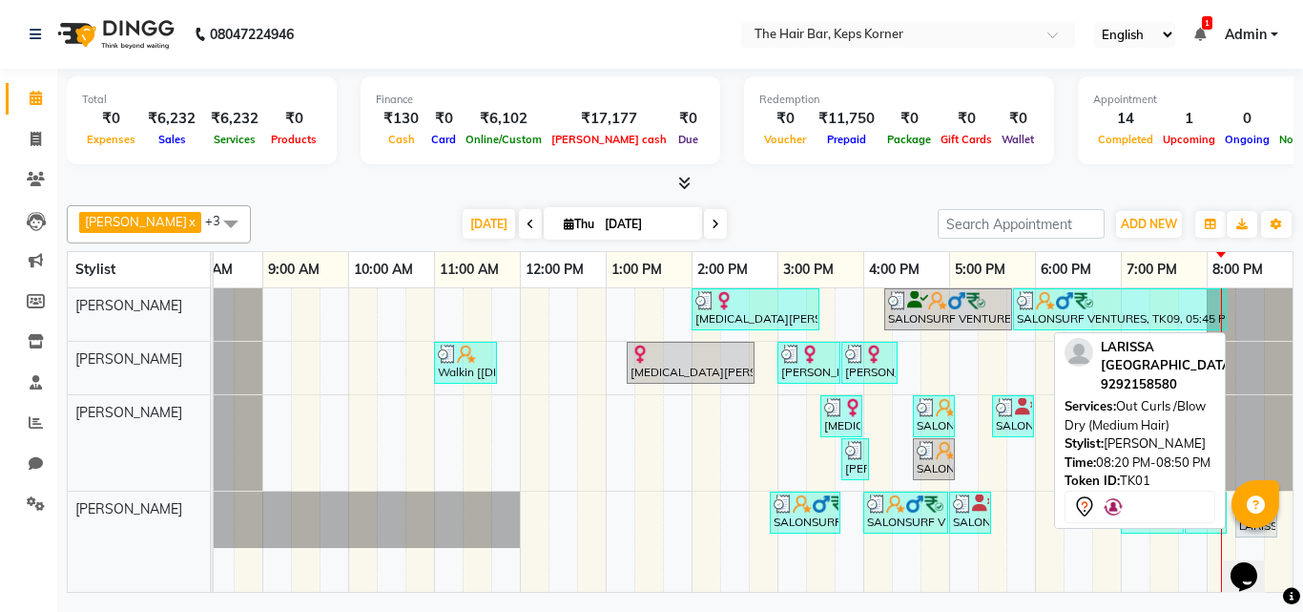
click at [1269, 530] on div "LARISSA US, TK01, 08:20 PM-08:50 PM, Out Curls /Blow Dry (Medium Hair)" at bounding box center [1256, 514] width 38 height 40
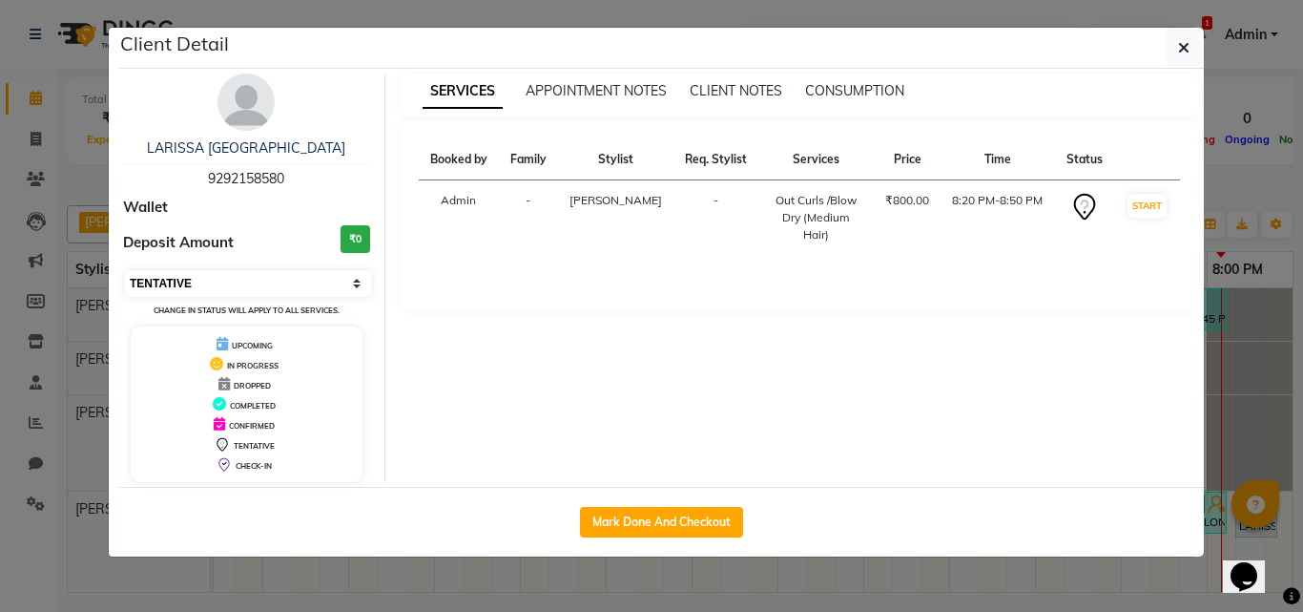
click at [269, 285] on select "Select IN SERVICE CONFIRMED TENTATIVE CHECK IN MARK DONE DROPPED UPCOMING" at bounding box center [248, 283] width 247 height 27
select select "2"
click at [125, 270] on select "Select IN SERVICE CONFIRMED TENTATIVE CHECK IN MARK DONE DROPPED UPCOMING" at bounding box center [248, 283] width 247 height 27
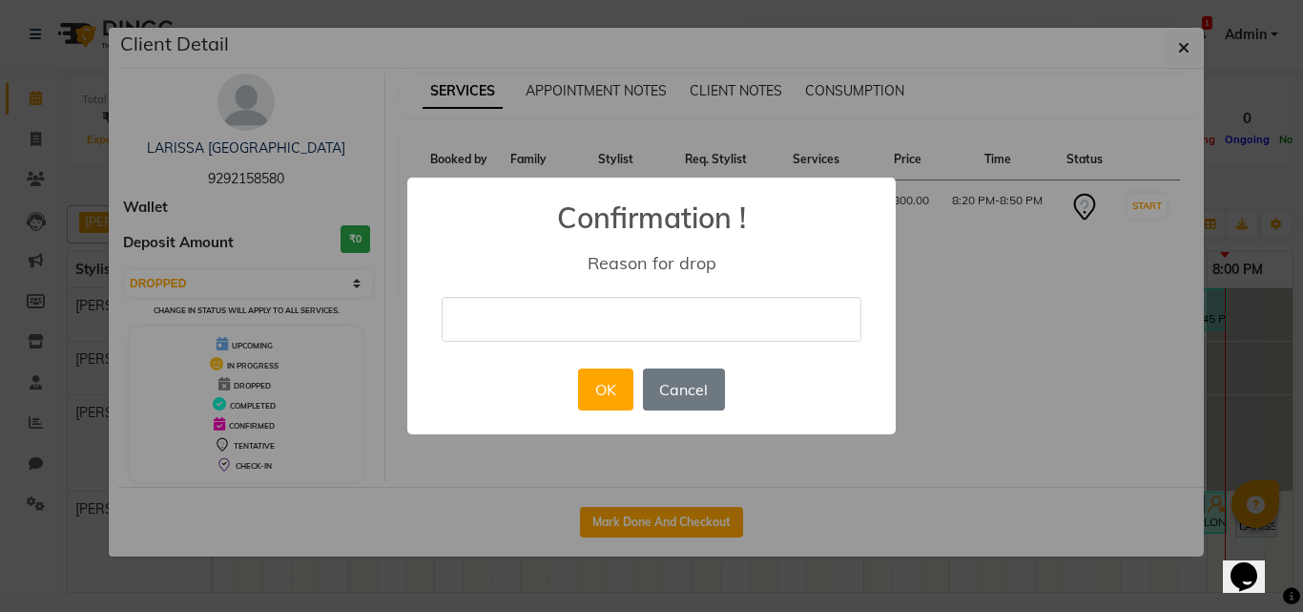
click at [580, 304] on input "text" at bounding box center [652, 319] width 420 height 45
type input "duplicate"
click at [615, 390] on button "OK" at bounding box center [605, 389] width 54 height 42
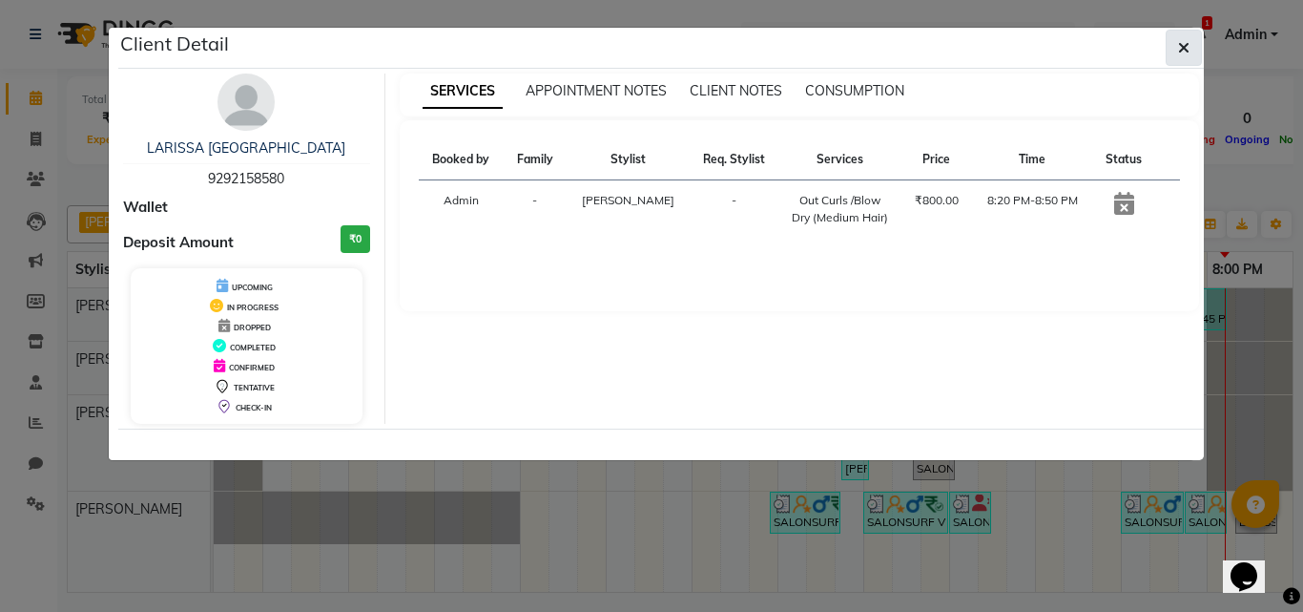
click at [1178, 44] on icon "button" at bounding box center [1183, 47] width 11 height 15
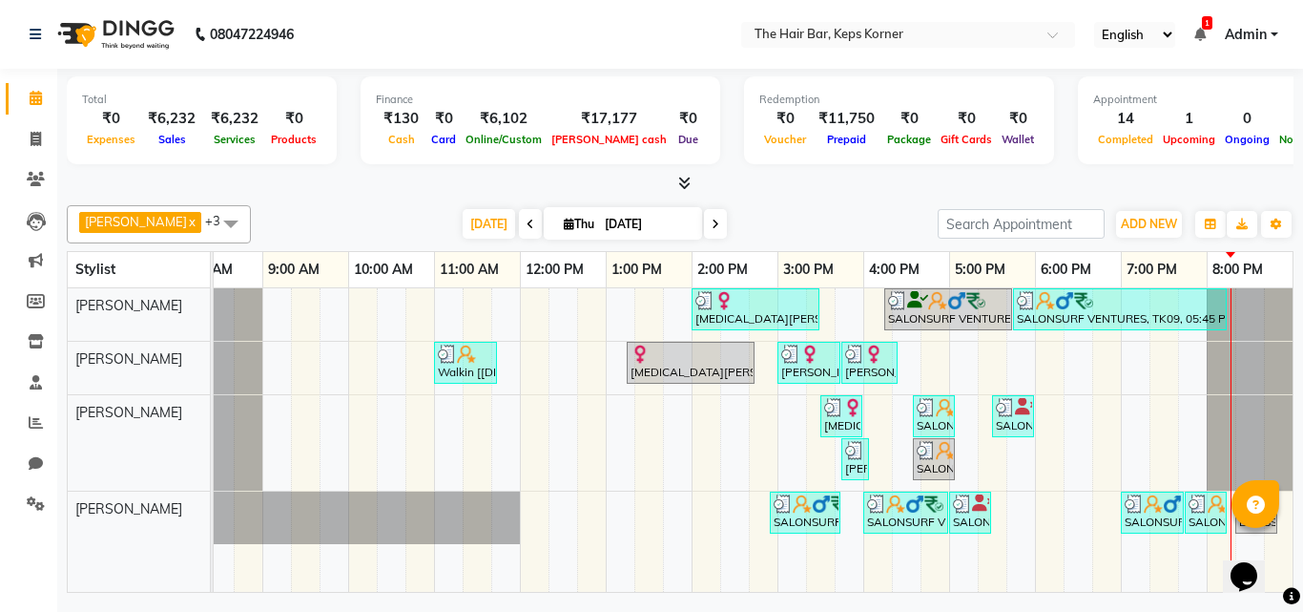
click at [519, 231] on span at bounding box center [530, 224] width 23 height 30
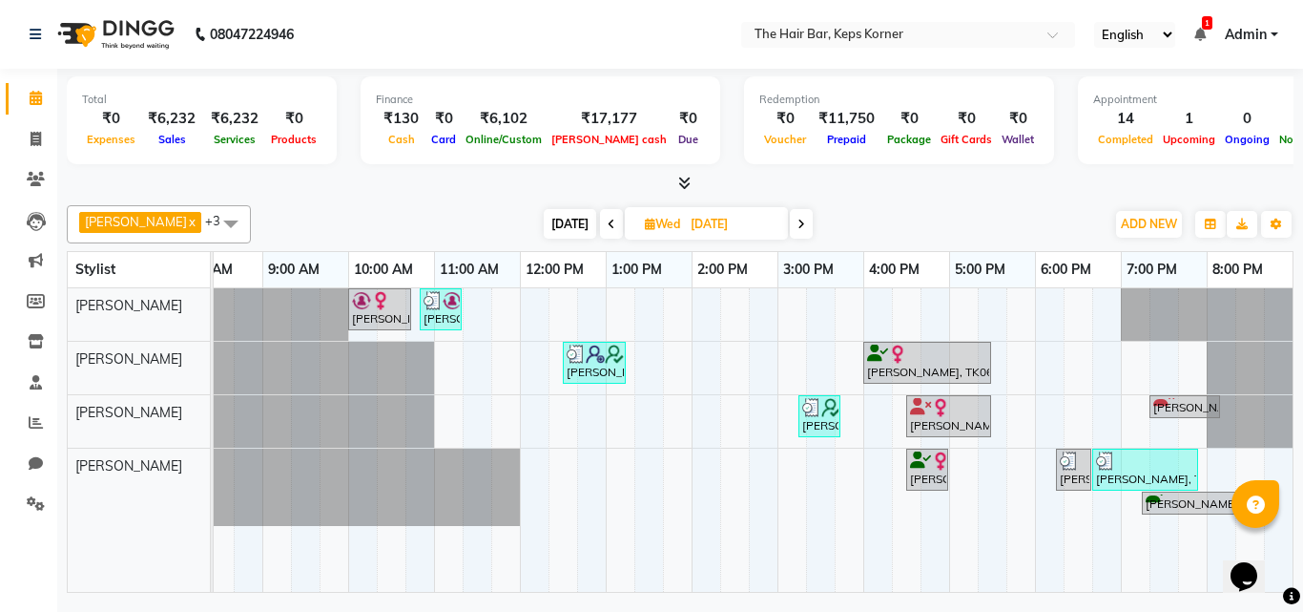
click at [793, 217] on span at bounding box center [801, 224] width 23 height 30
type input "[DATE]"
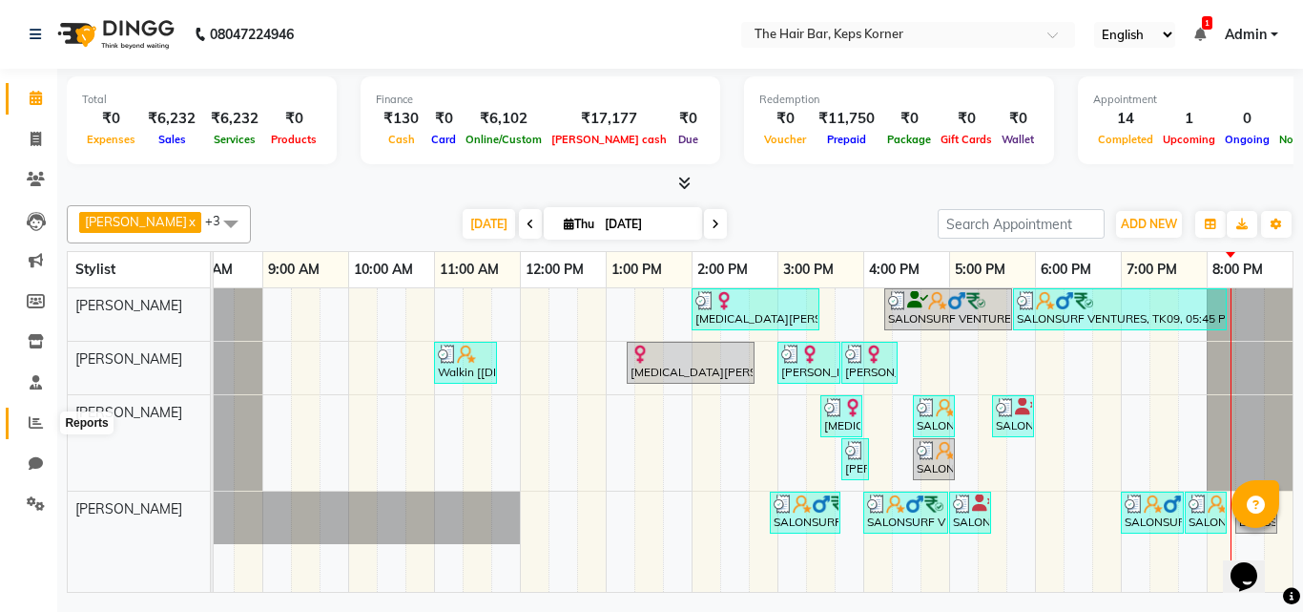
click at [38, 428] on span at bounding box center [35, 423] width 33 height 22
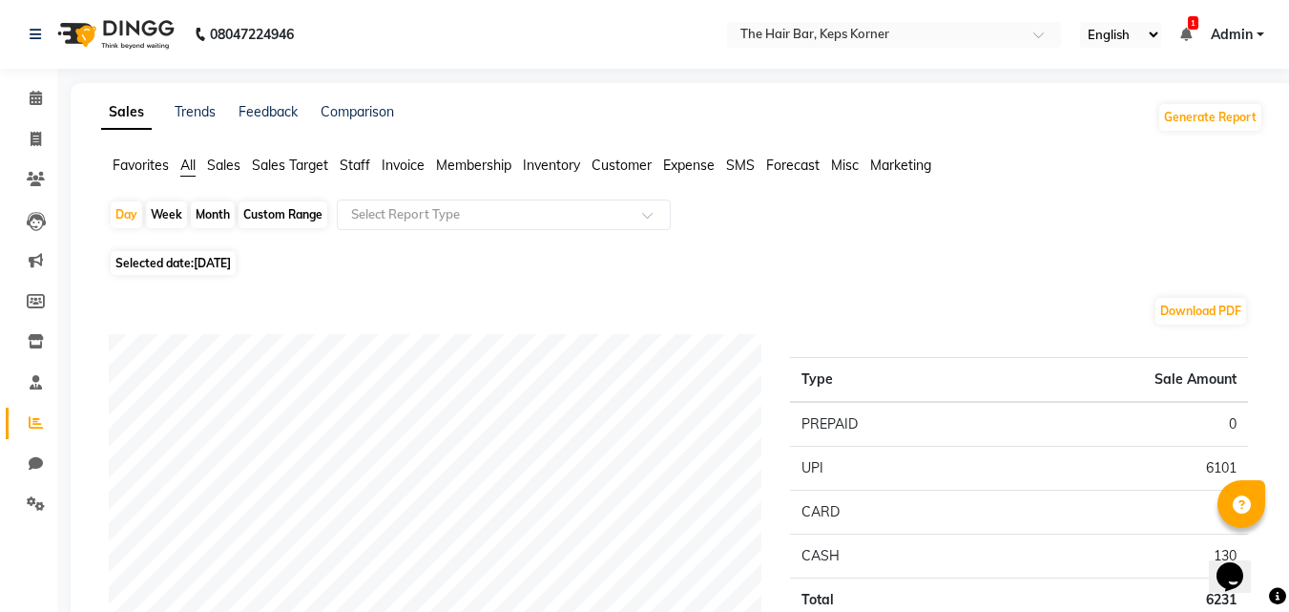
click at [223, 169] on span "Sales" at bounding box center [223, 164] width 33 height 17
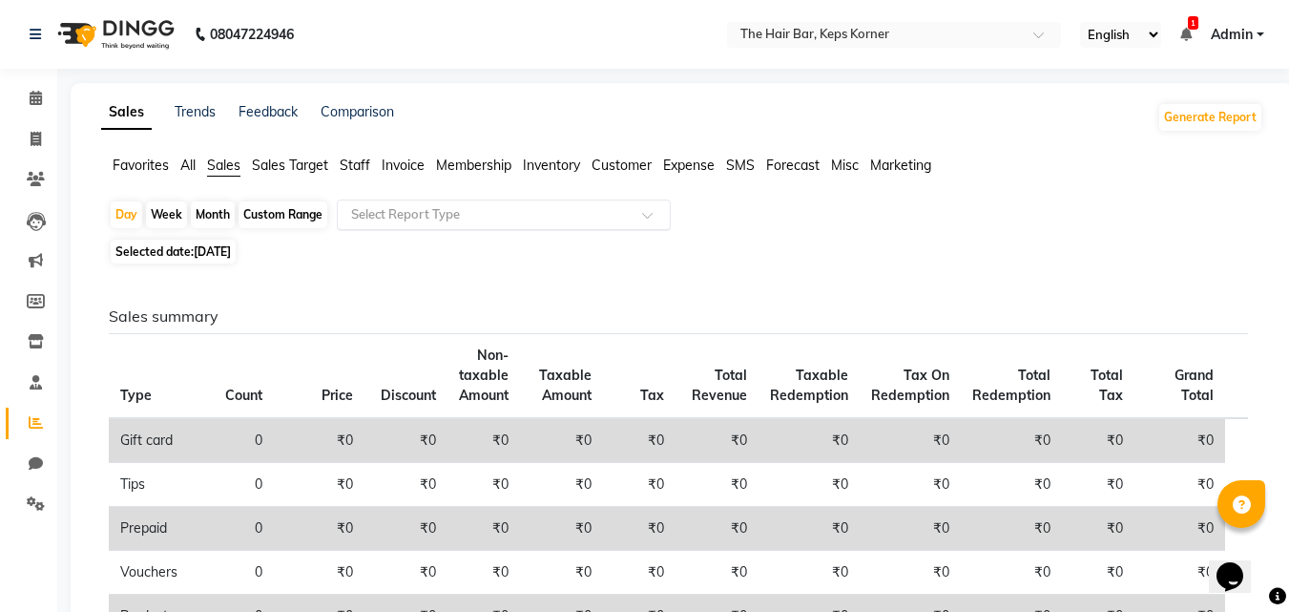
click at [480, 208] on input "text" at bounding box center [484, 214] width 275 height 19
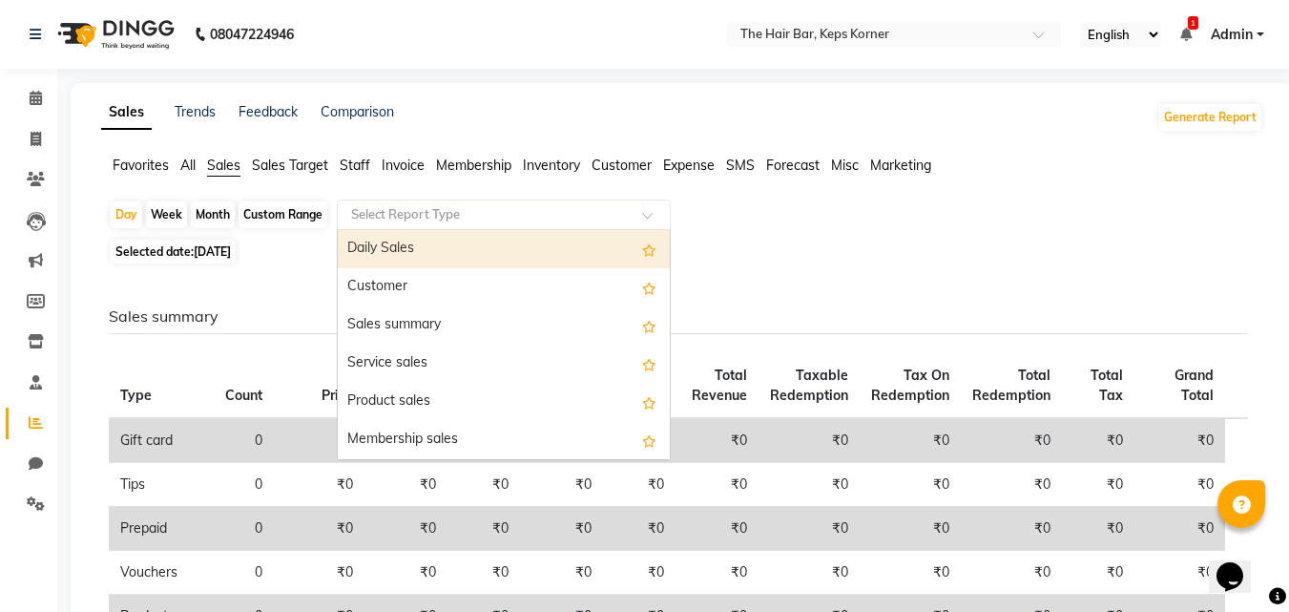
click at [462, 243] on div "Daily Sales" at bounding box center [504, 249] width 332 height 38
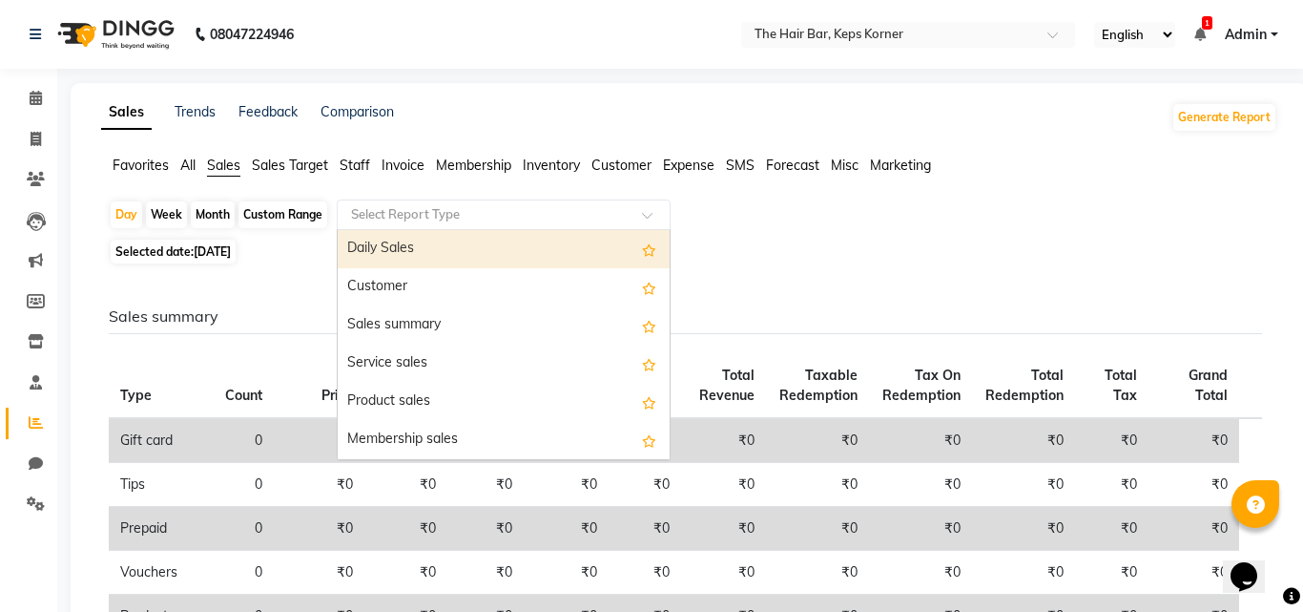
select select "full_report"
select select "csv"
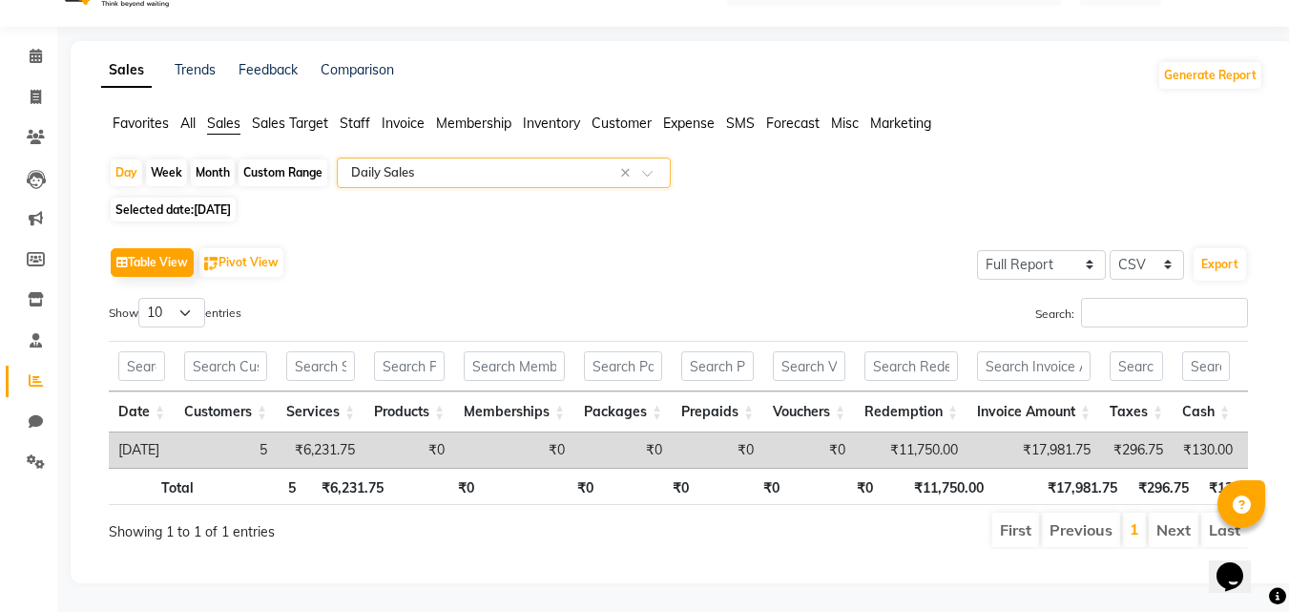
click at [431, 163] on input "text" at bounding box center [484, 172] width 275 height 19
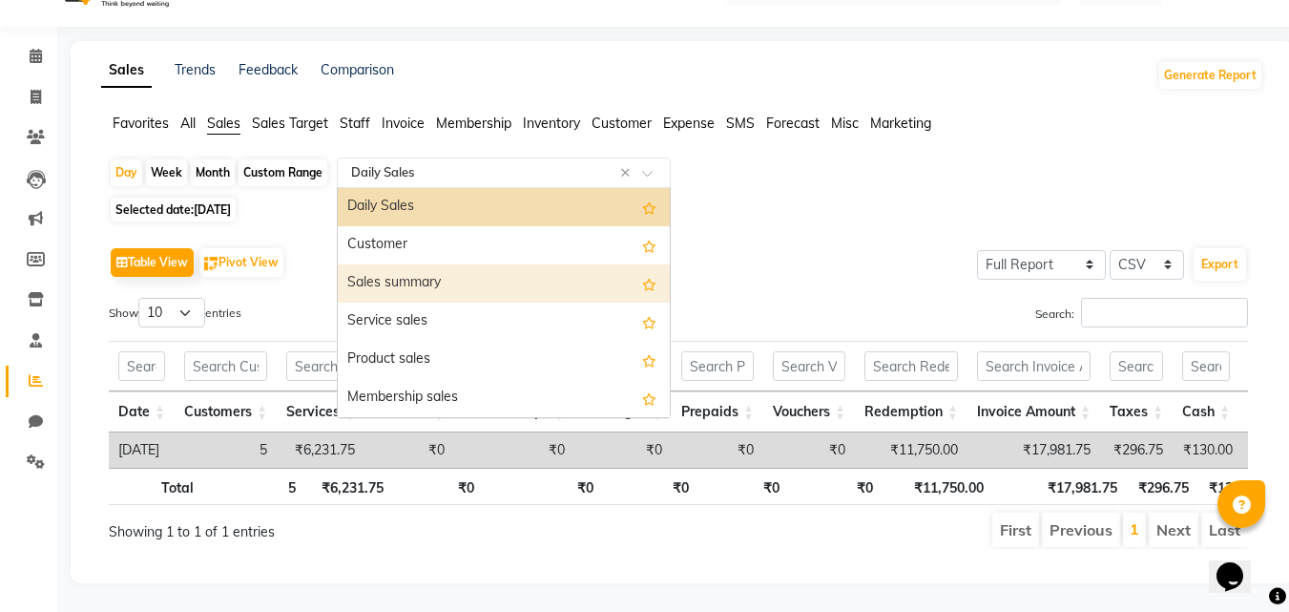
click at [438, 264] on div "Sales summary" at bounding box center [504, 283] width 332 height 38
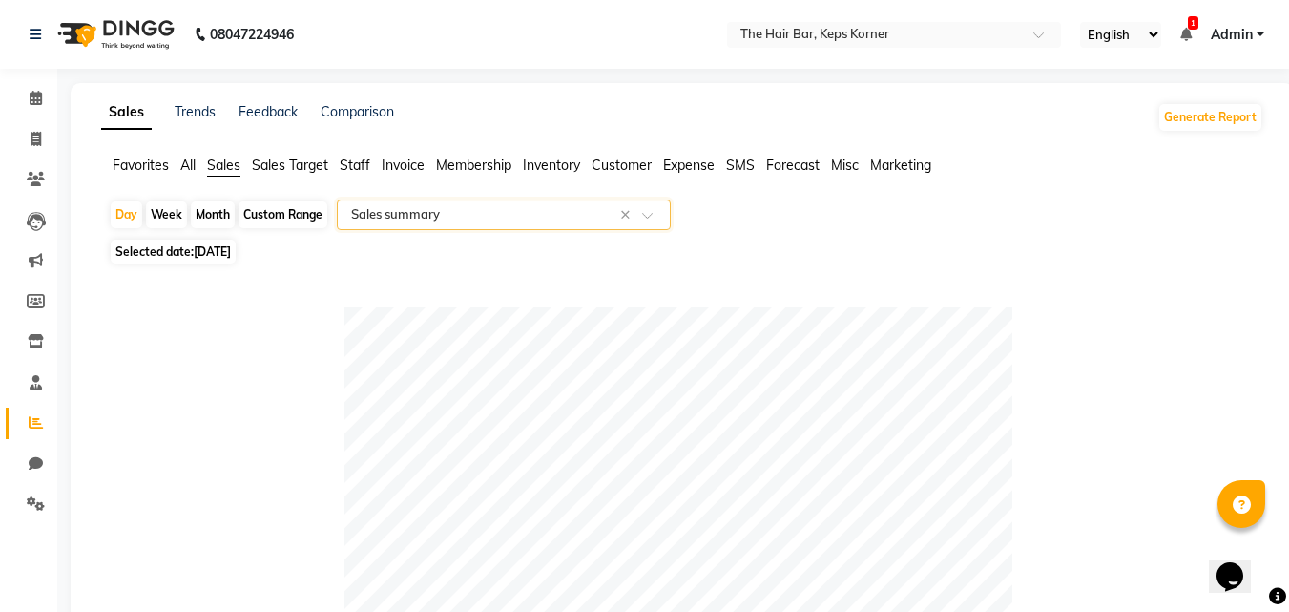
click at [433, 218] on input "text" at bounding box center [484, 214] width 275 height 19
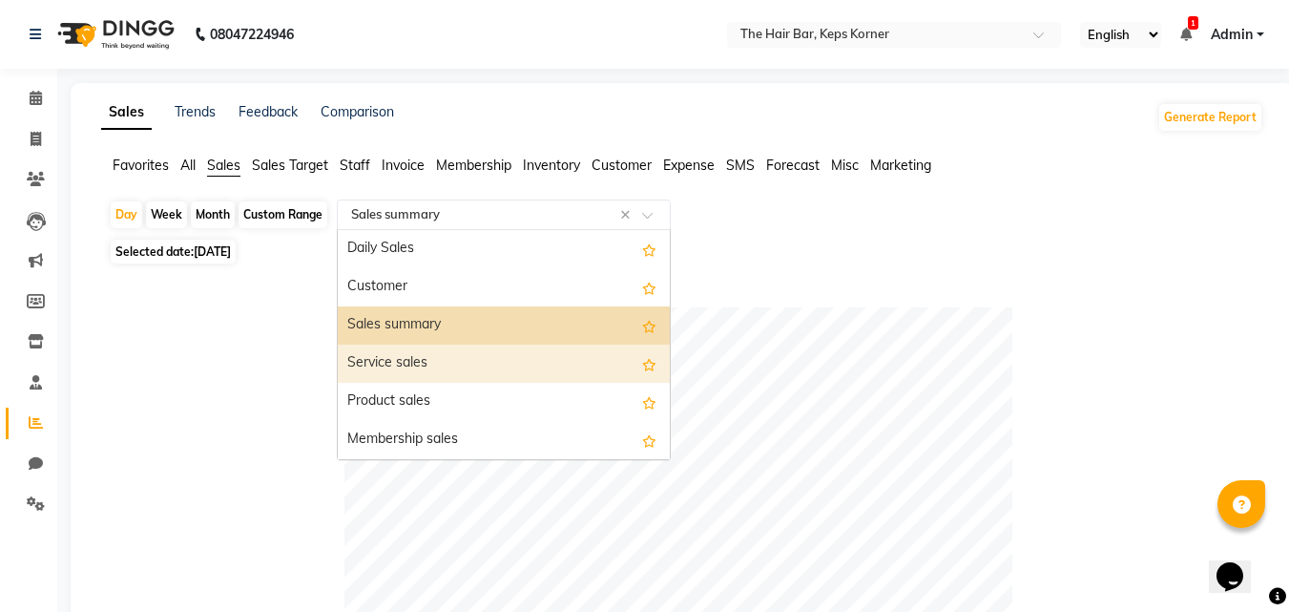
click at [411, 351] on div "Service sales" at bounding box center [504, 363] width 332 height 38
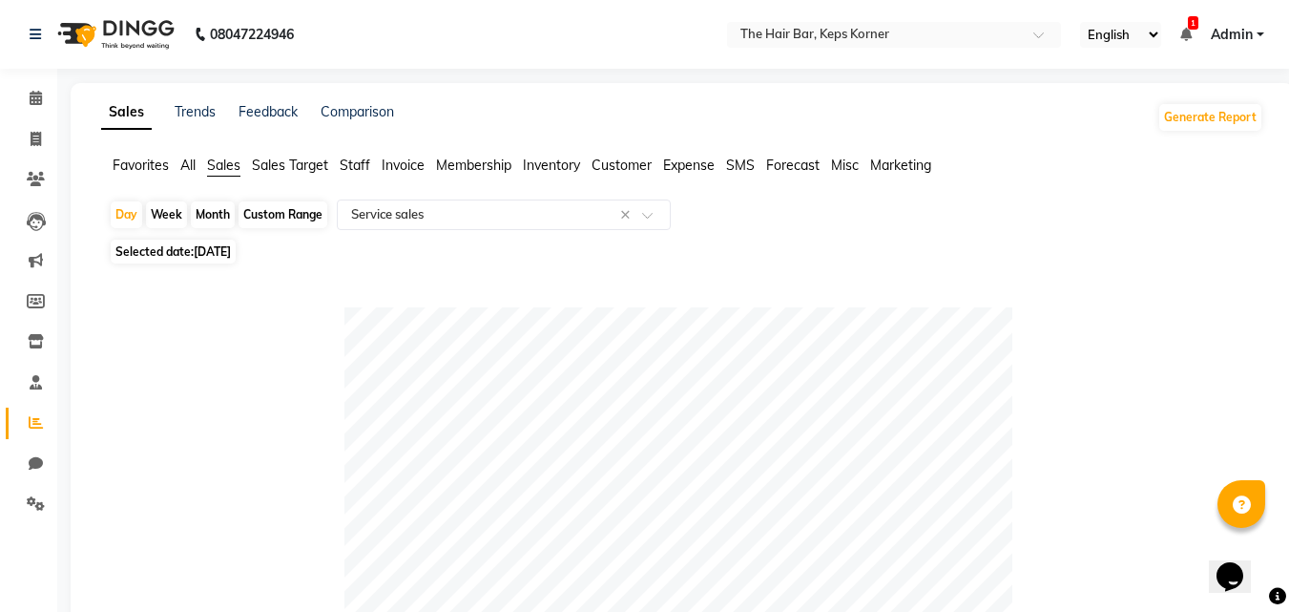
click at [397, 161] on span "Invoice" at bounding box center [403, 164] width 43 height 17
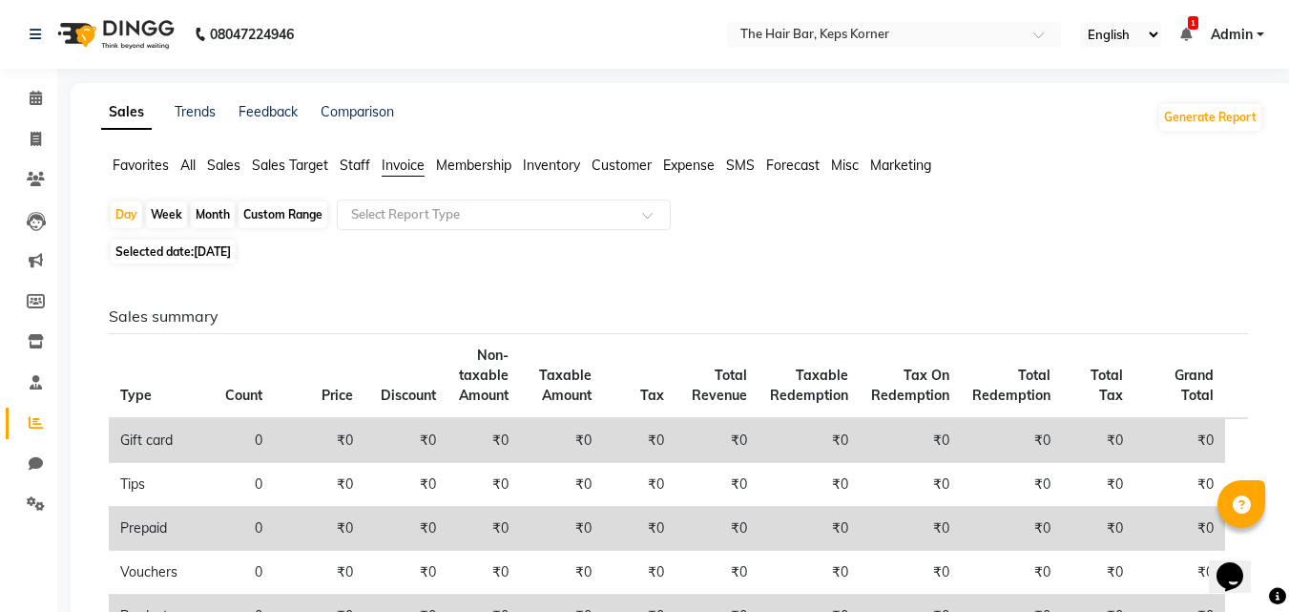
click at [280, 172] on span "Sales Target" at bounding box center [290, 164] width 76 height 17
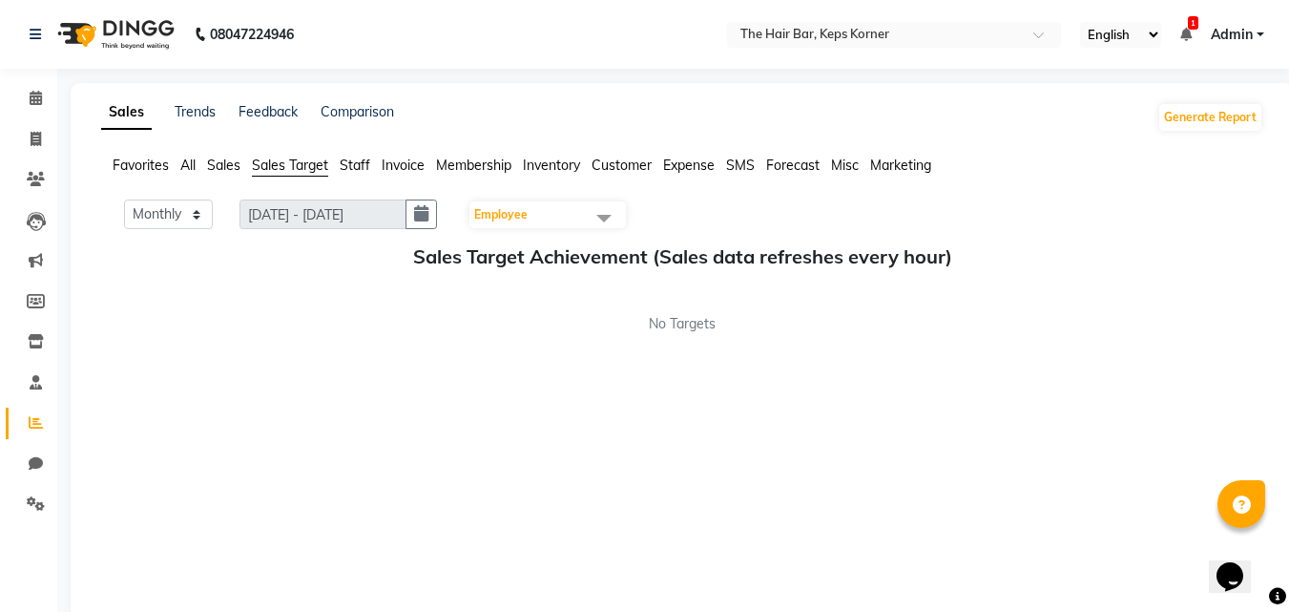
click at [512, 218] on span "Employee" at bounding box center [500, 214] width 53 height 14
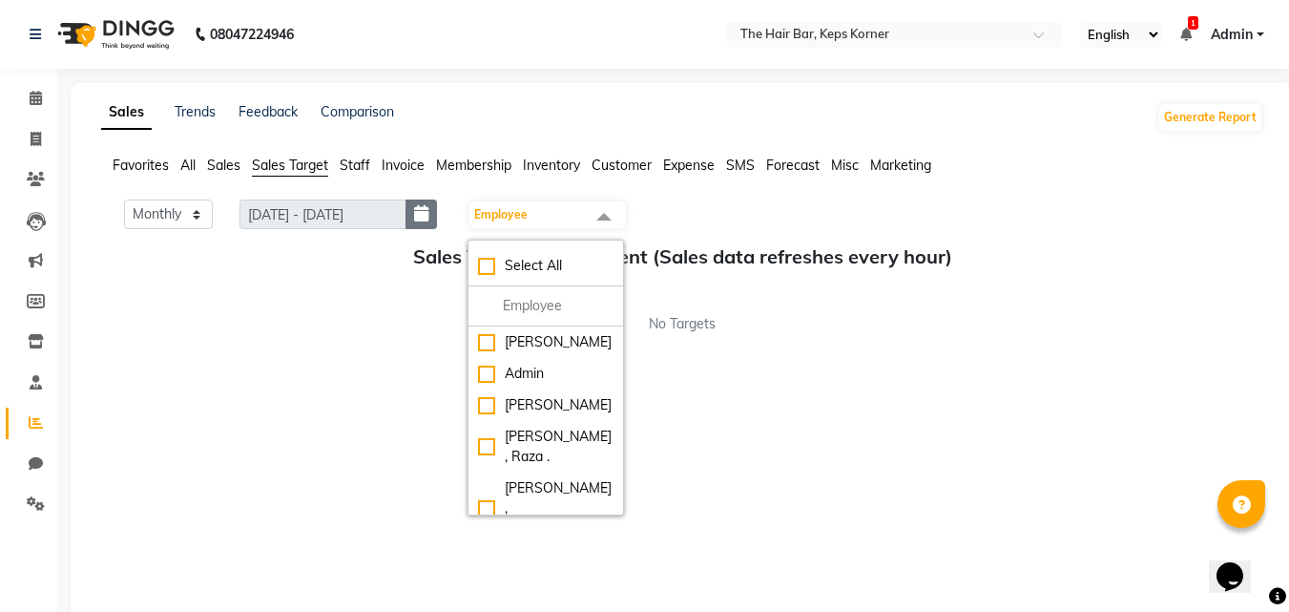
click at [428, 214] on icon "button" at bounding box center [421, 214] width 14 height 1
select select "10"
select select "2025"
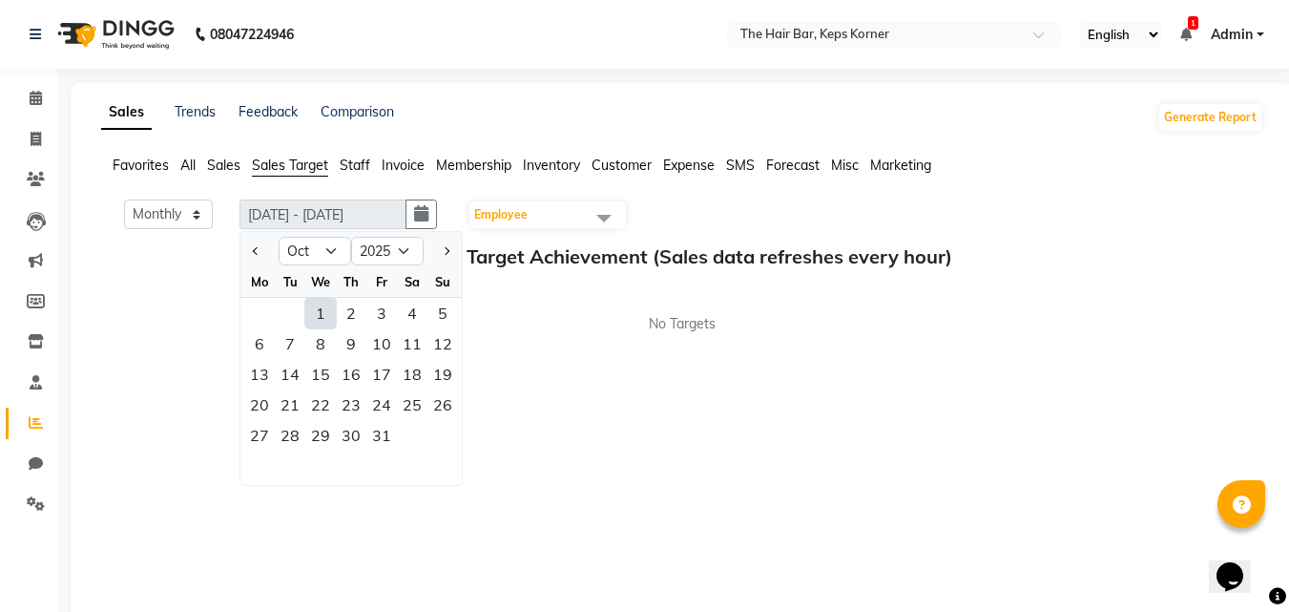
click at [597, 387] on div "Monthly Weekly [DATE] - [DATE] Jan Feb Mar Apr May Jun [DATE] Aug Sep Oct Nov […" at bounding box center [682, 399] width 1162 height 401
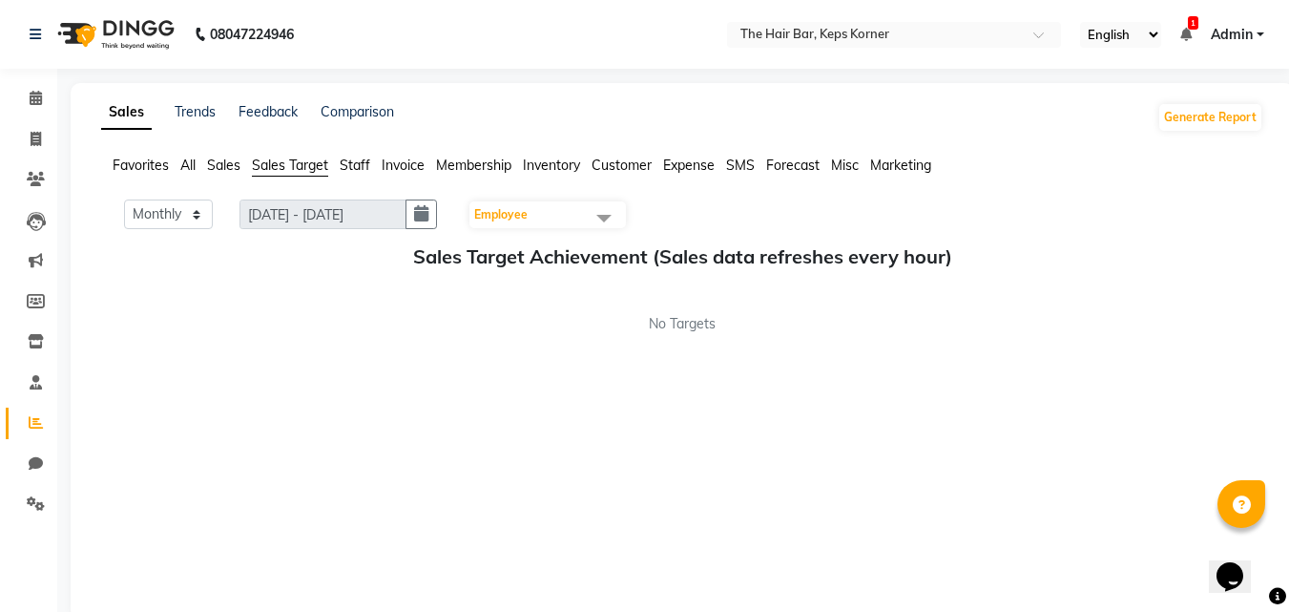
click at [218, 170] on span "Sales" at bounding box center [223, 164] width 33 height 17
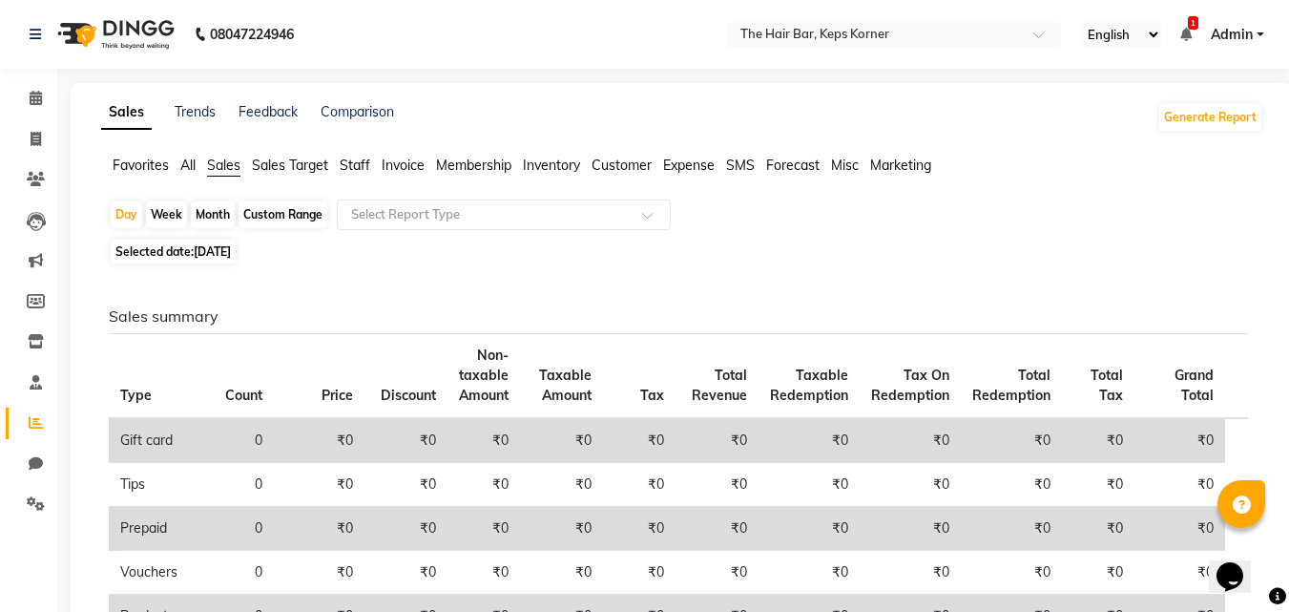
click at [192, 159] on span "All" at bounding box center [187, 164] width 15 height 17
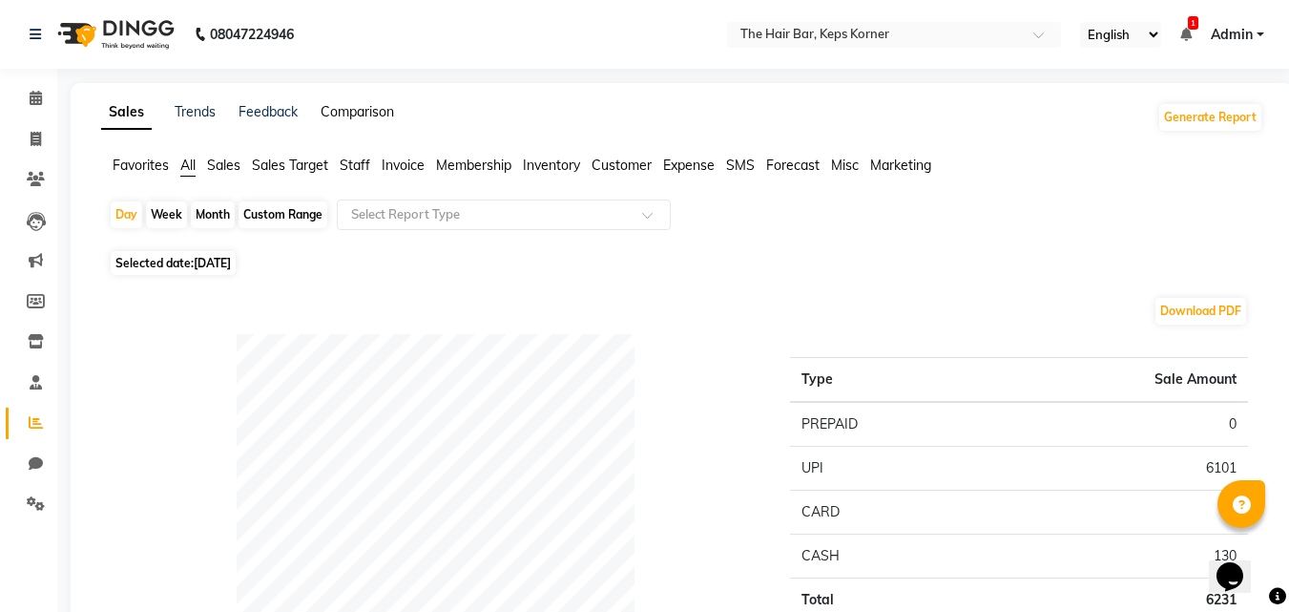
click at [368, 105] on link "Comparison" at bounding box center [357, 111] width 73 height 17
select select "single_date"
select select "single_date_dash"
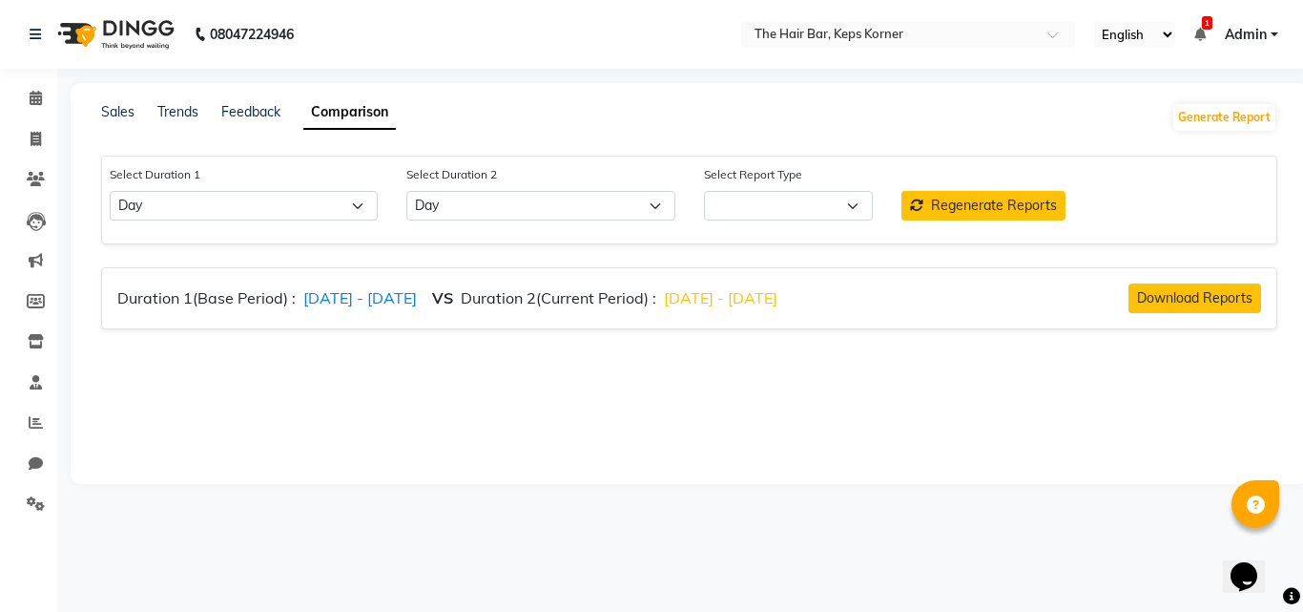
select select "comparison_report"
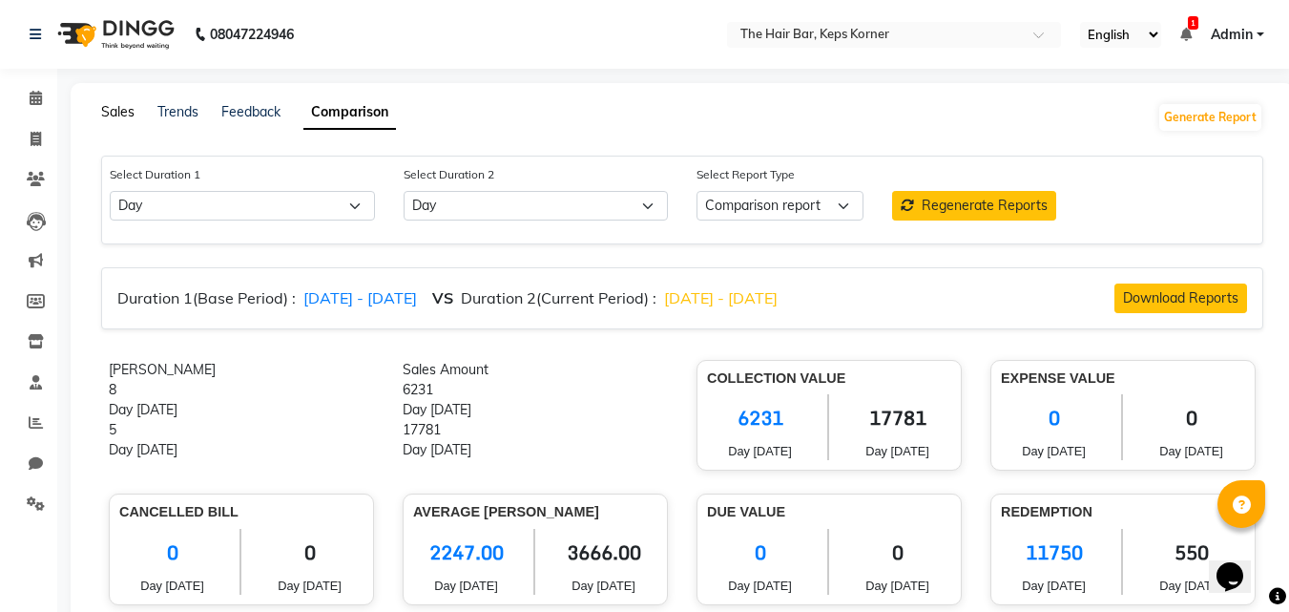
click at [114, 110] on link "Sales" at bounding box center [117, 111] width 33 height 17
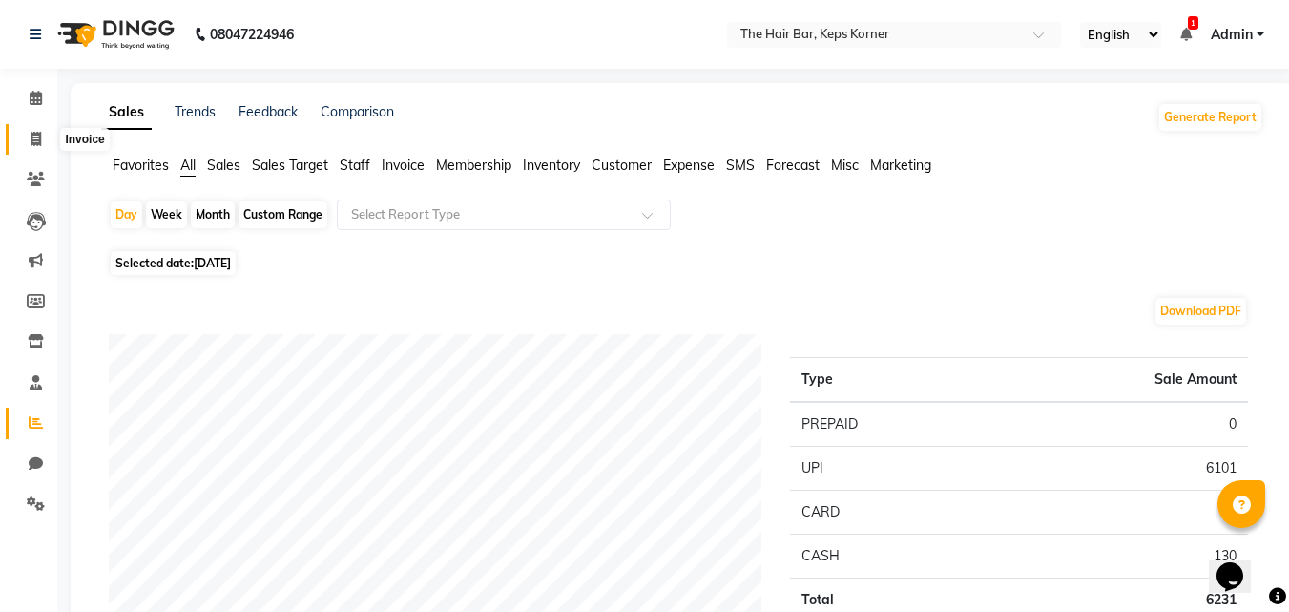
click at [46, 134] on span at bounding box center [35, 140] width 33 height 22
select select "service"
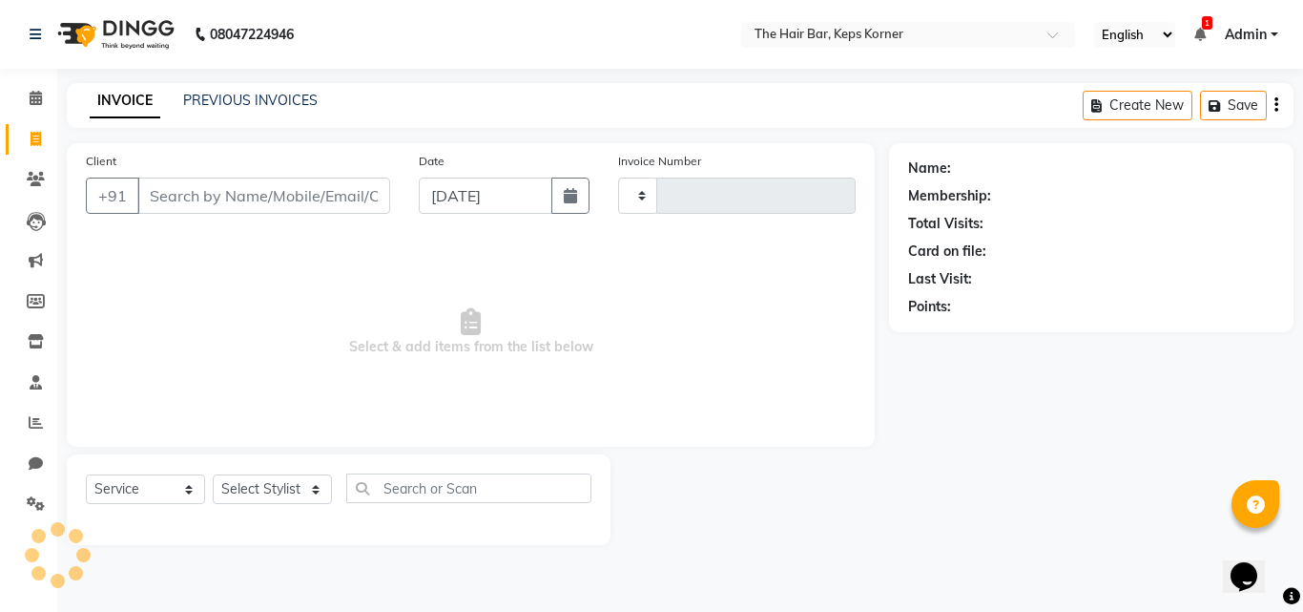
type input "1622"
select select "8992"
click at [257, 100] on link "PREVIOUS INVOICES" at bounding box center [250, 100] width 135 height 17
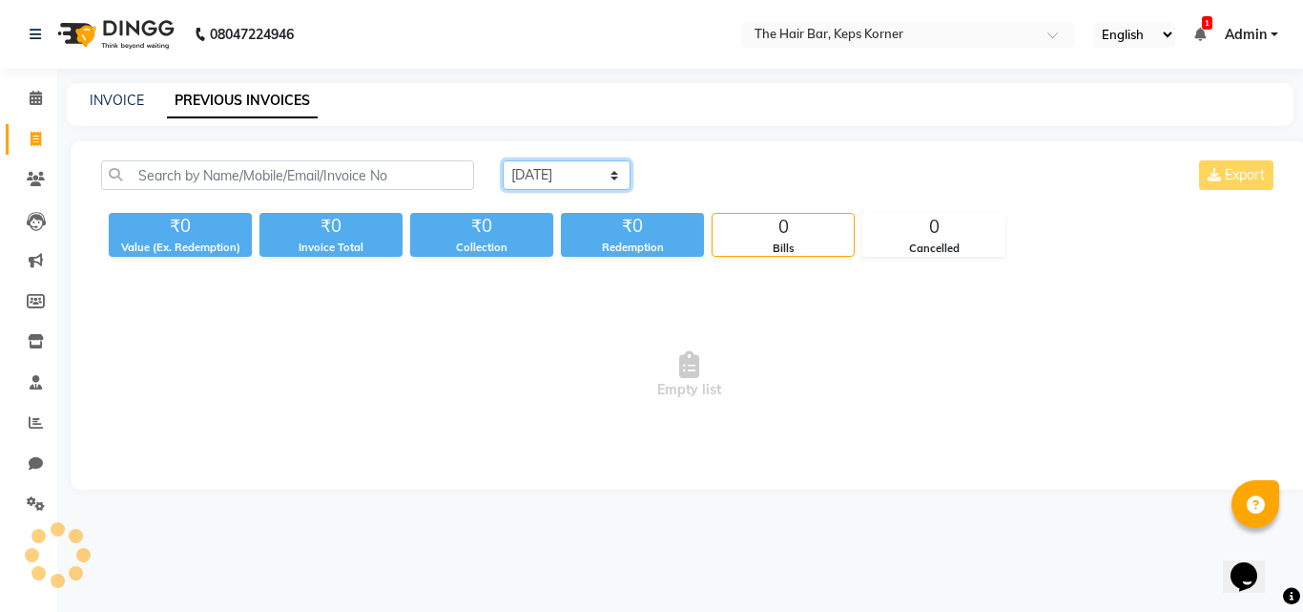
click at [606, 178] on select "[DATE] [DATE] Custom Range" at bounding box center [567, 175] width 128 height 30
click at [503, 160] on select "[DATE] [DATE] Custom Range" at bounding box center [567, 175] width 128 height 30
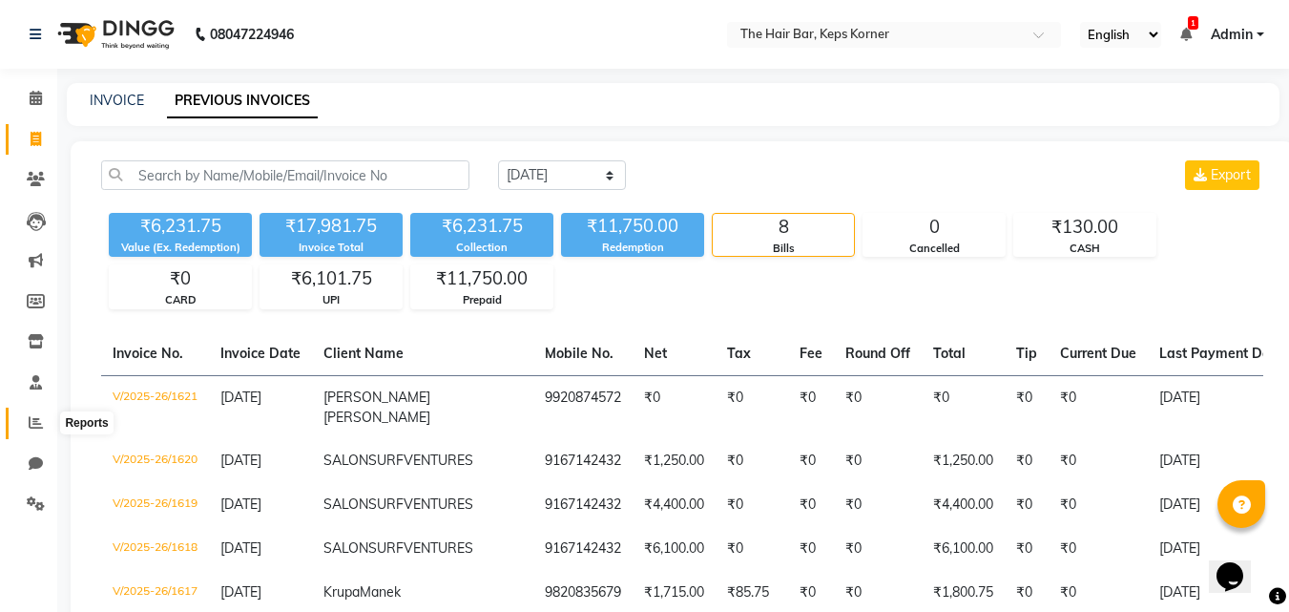
click at [33, 419] on icon at bounding box center [36, 422] width 14 height 14
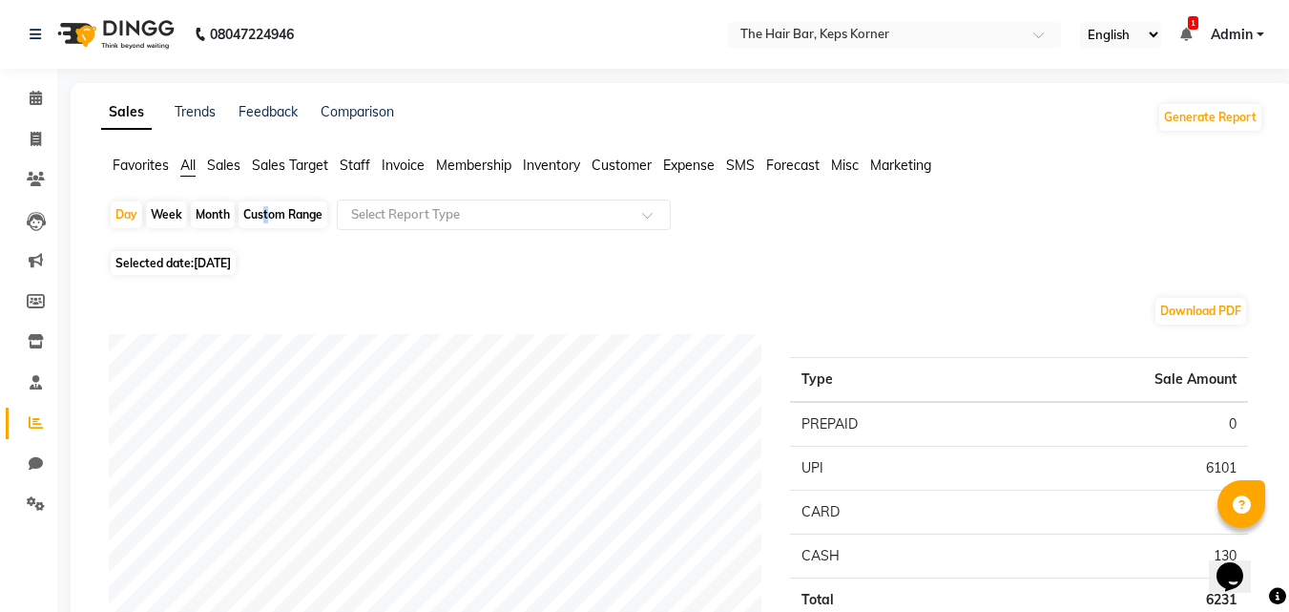
click at [261, 213] on div "Custom Range" at bounding box center [283, 214] width 89 height 27
select select "10"
select select "2025"
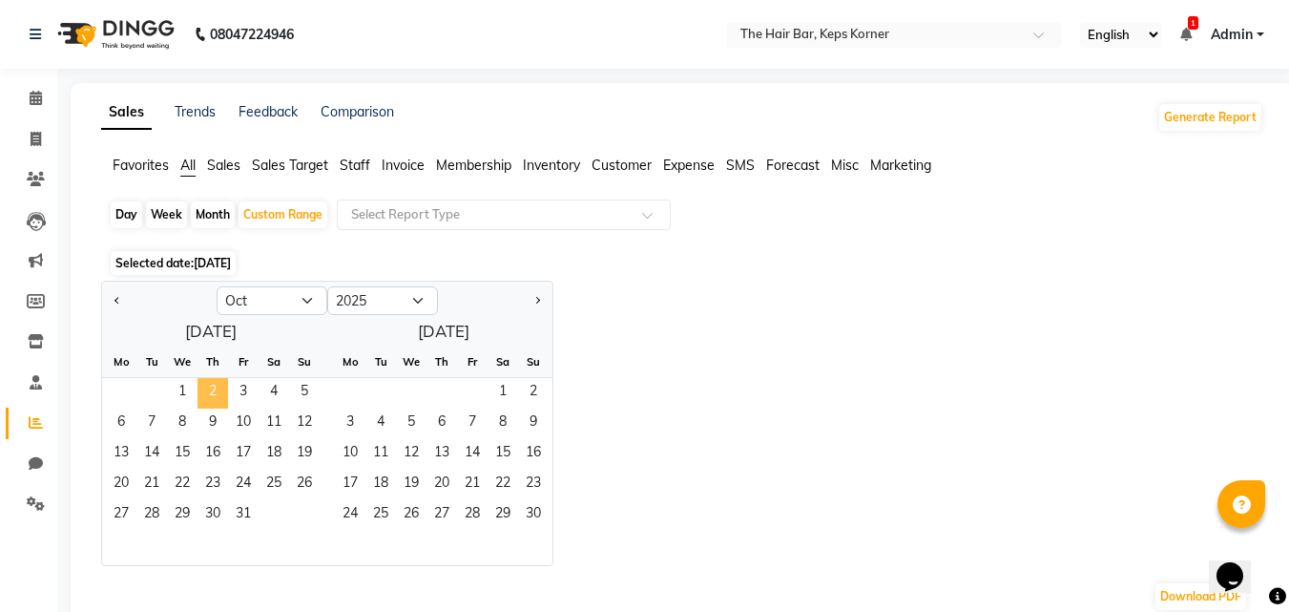
click at [216, 395] on span "2" at bounding box center [212, 393] width 31 height 31
click at [543, 387] on span "2" at bounding box center [533, 393] width 31 height 31
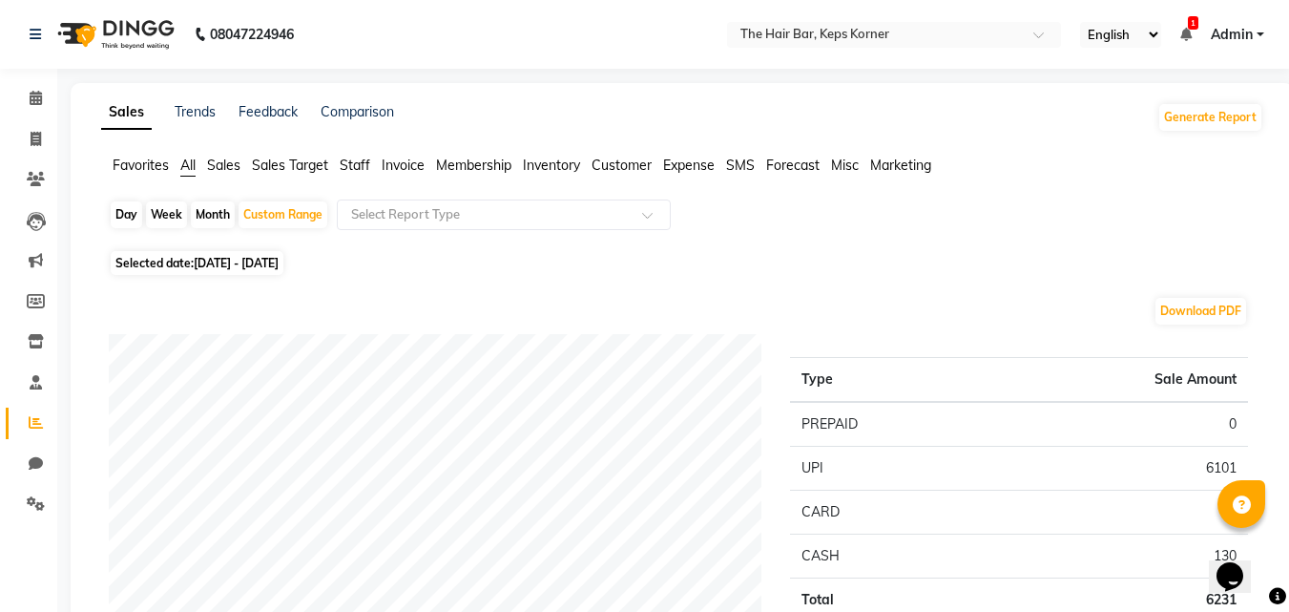
click at [123, 218] on div "Day" at bounding box center [126, 214] width 31 height 27
select select "10"
select select "2025"
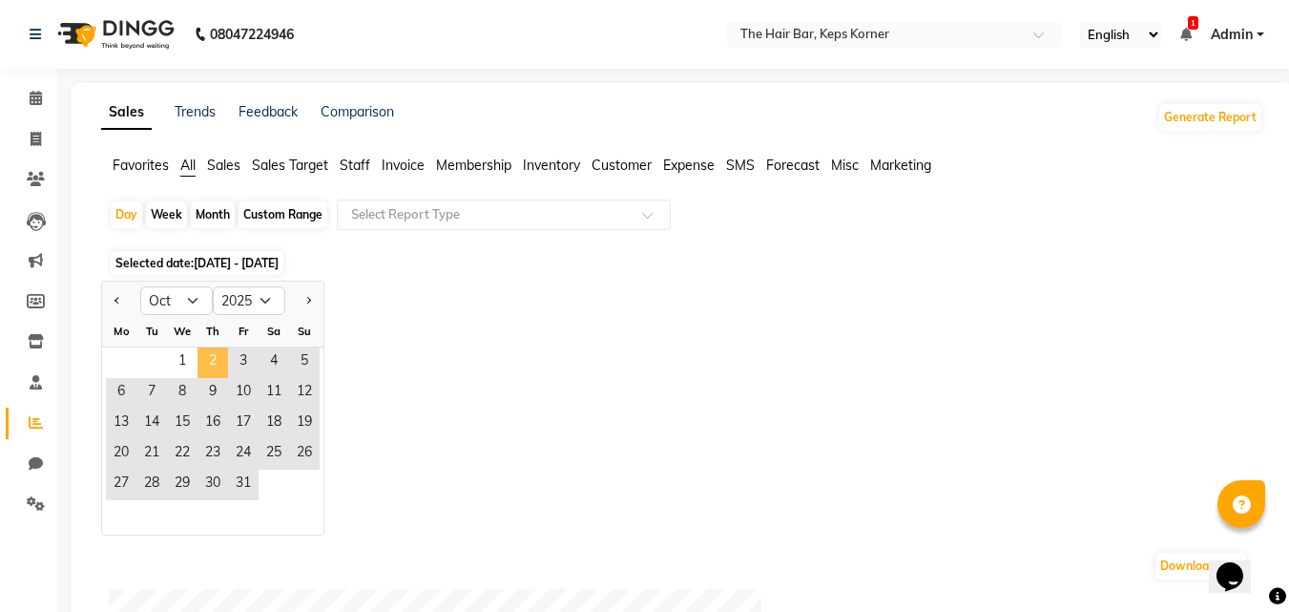
click at [215, 363] on span "2" at bounding box center [212, 362] width 31 height 31
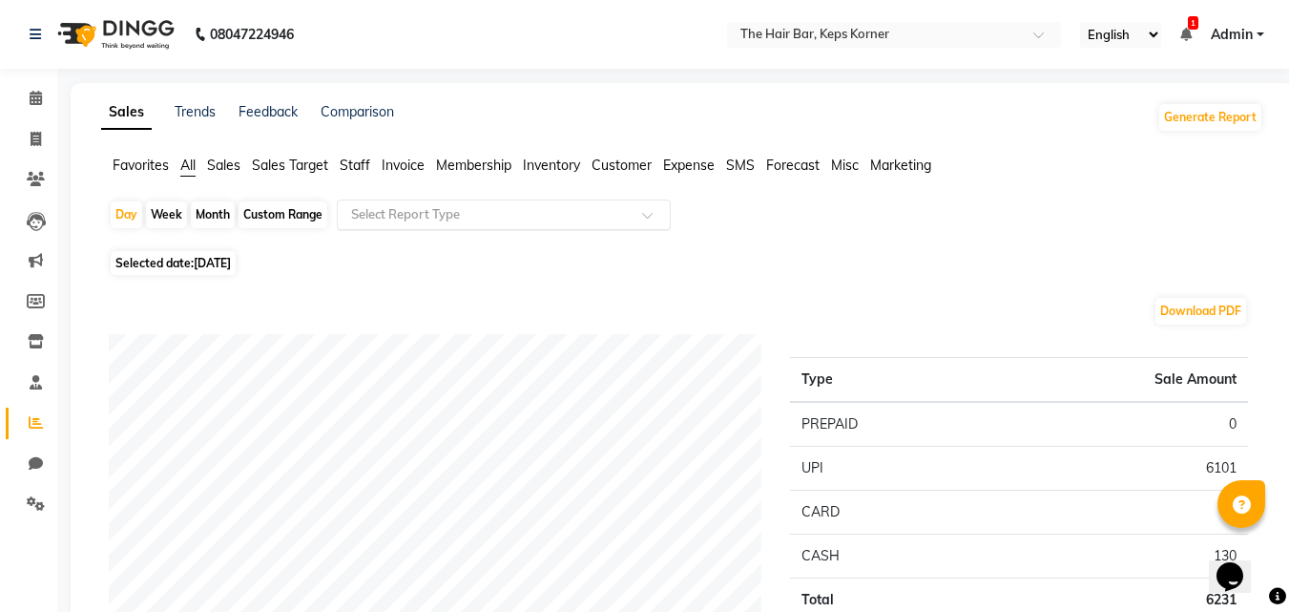
click at [431, 223] on input "text" at bounding box center [484, 214] width 275 height 19
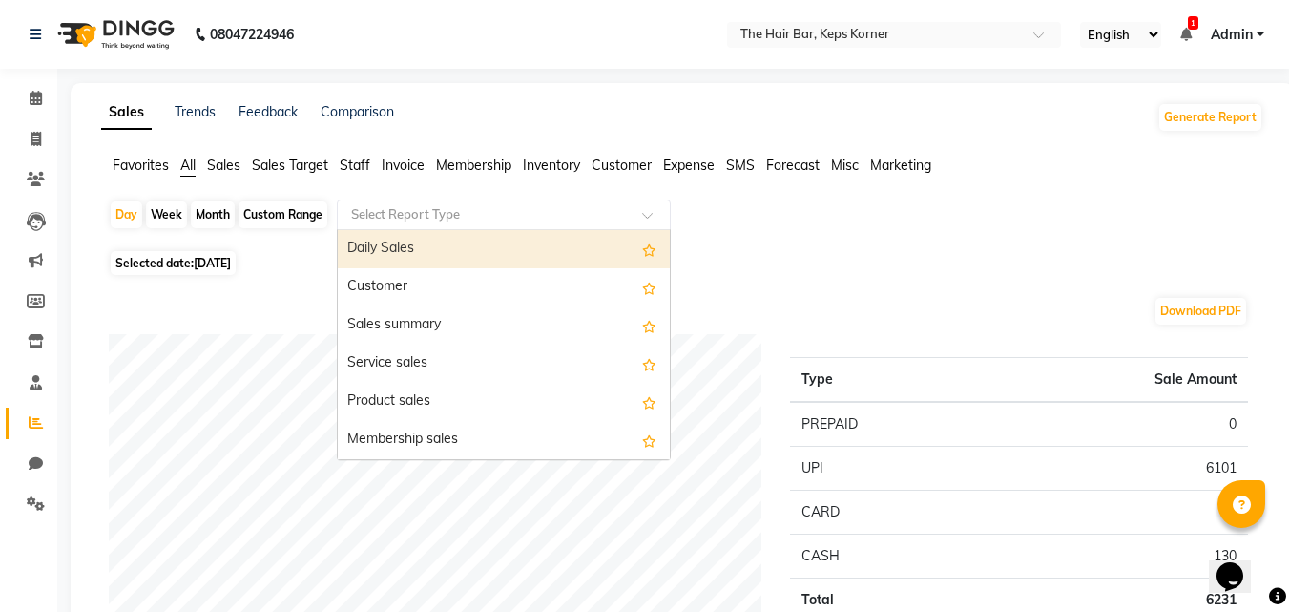
click at [428, 240] on div "Daily Sales" at bounding box center [504, 249] width 332 height 38
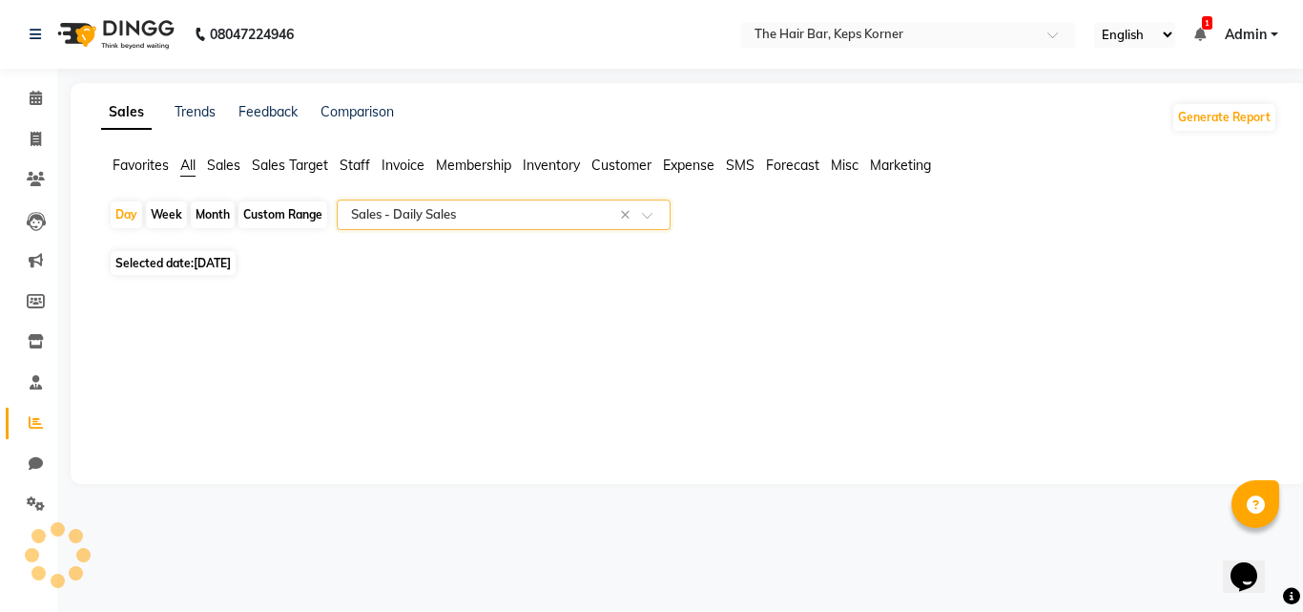
click at [523, 217] on input "text" at bounding box center [484, 214] width 275 height 19
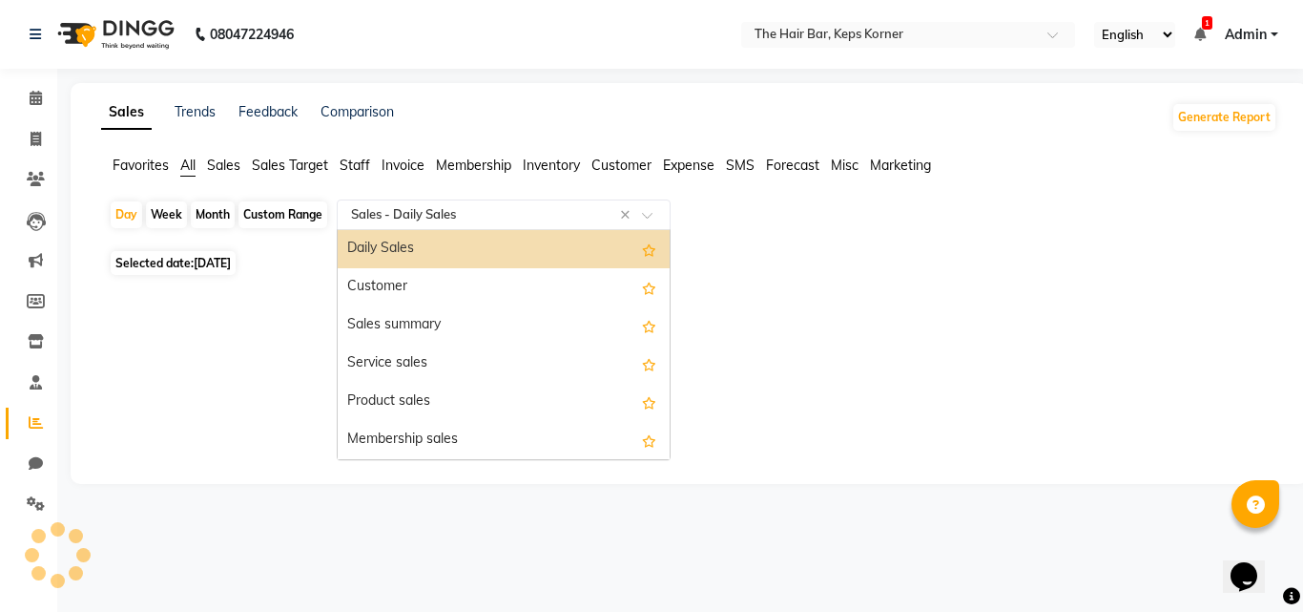
click at [491, 247] on div "Daily Sales" at bounding box center [504, 249] width 332 height 38
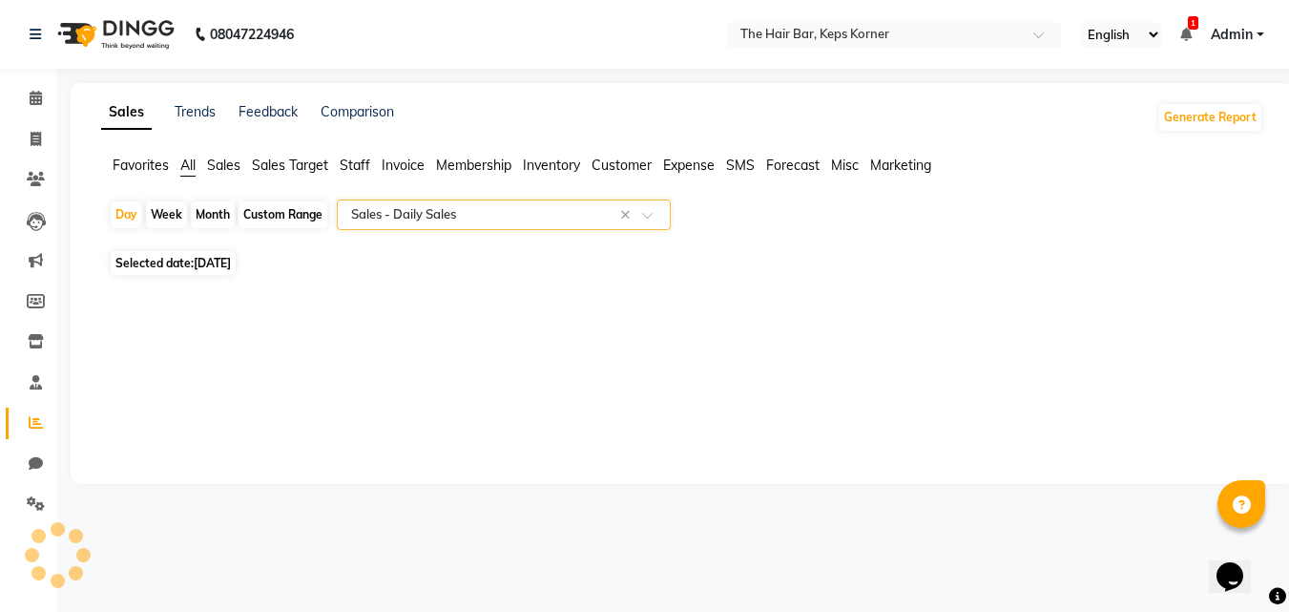
select select "full_report"
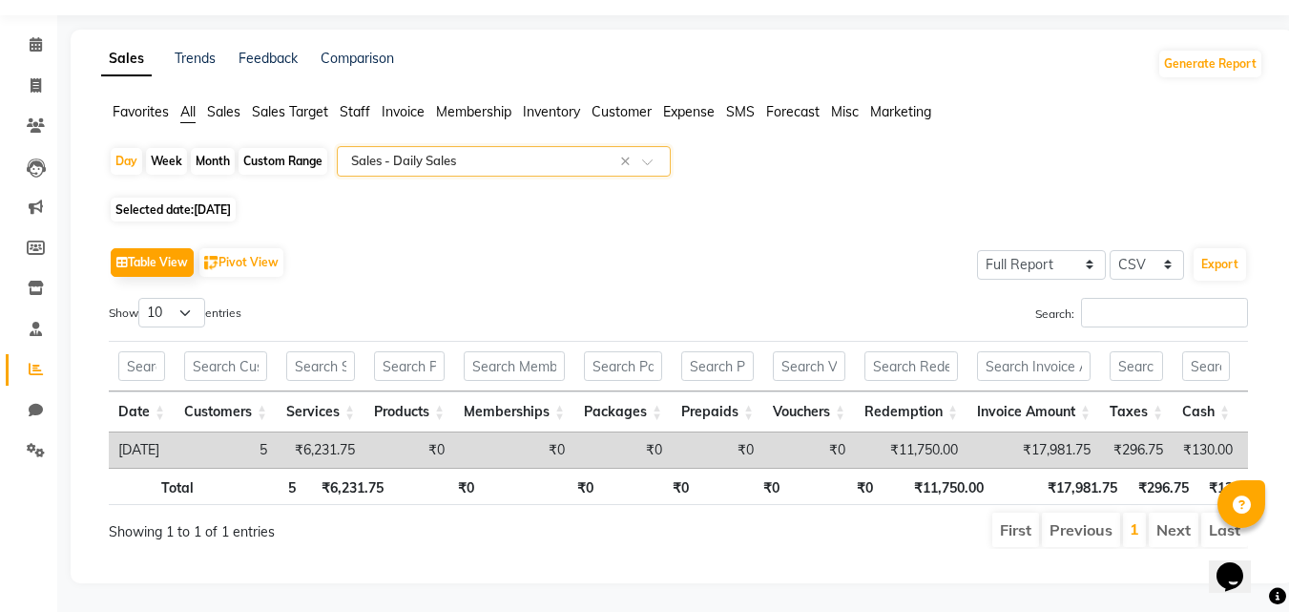
scroll to position [82, 0]
click at [1148, 250] on select "Select CSV PDF" at bounding box center [1147, 265] width 74 height 30
click at [1110, 250] on select "Select CSV PDF" at bounding box center [1147, 265] width 74 height 30
click at [1140, 250] on select "Select CSV PDF" at bounding box center [1147, 265] width 74 height 30
select select "csv"
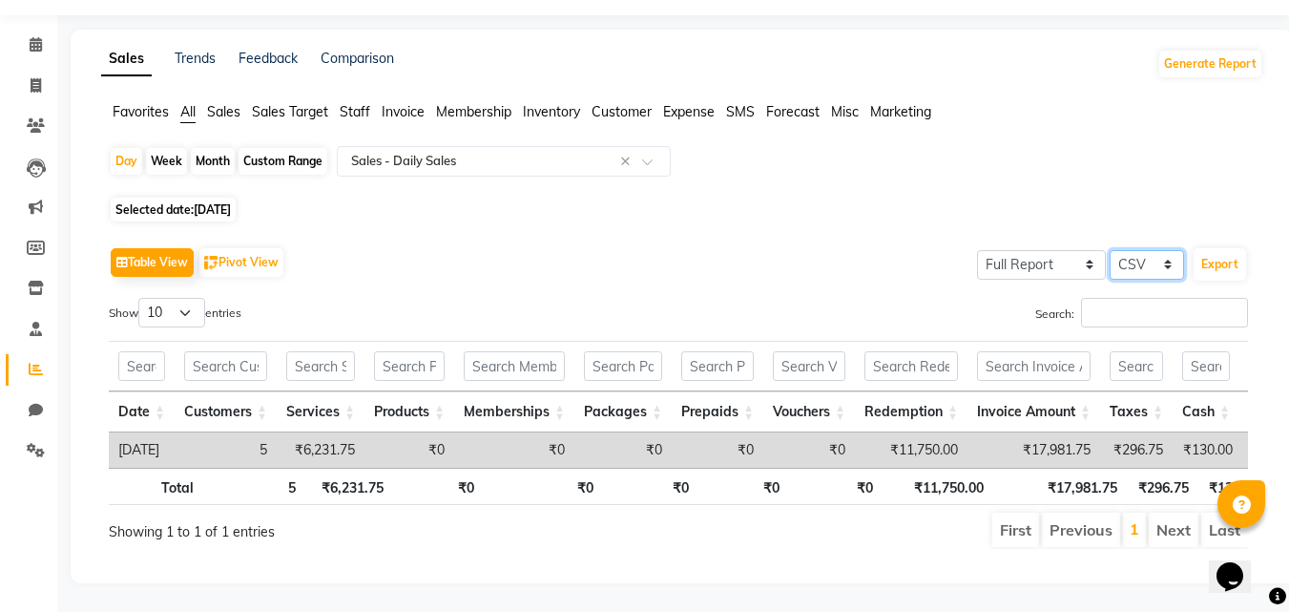
click at [1110, 250] on select "Select CSV PDF" at bounding box center [1147, 265] width 74 height 30
click at [1026, 250] on select "Select Full Report Filtered Report" at bounding box center [1041, 265] width 129 height 30
click at [978, 250] on select "Select Full Report Filtered Report" at bounding box center [1041, 265] width 129 height 30
click at [1037, 250] on select "Select Full Report Filtered Report" at bounding box center [1041, 265] width 129 height 30
select select "full_report"
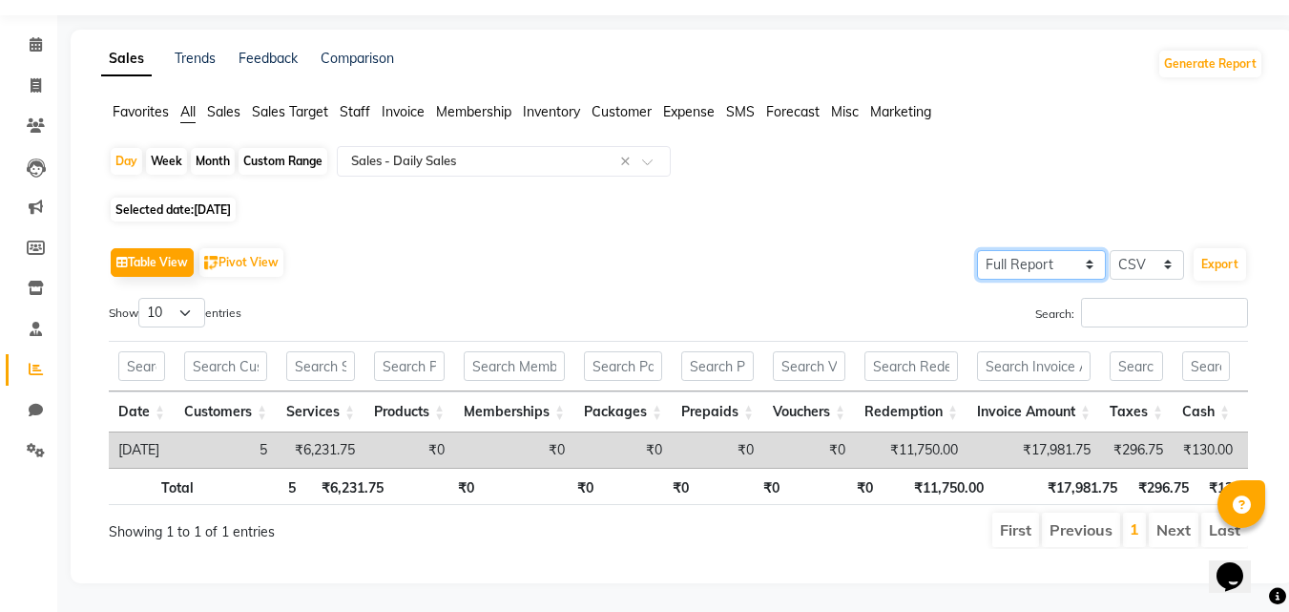
click at [978, 250] on select "Select Full Report Filtered Report" at bounding box center [1041, 265] width 129 height 30
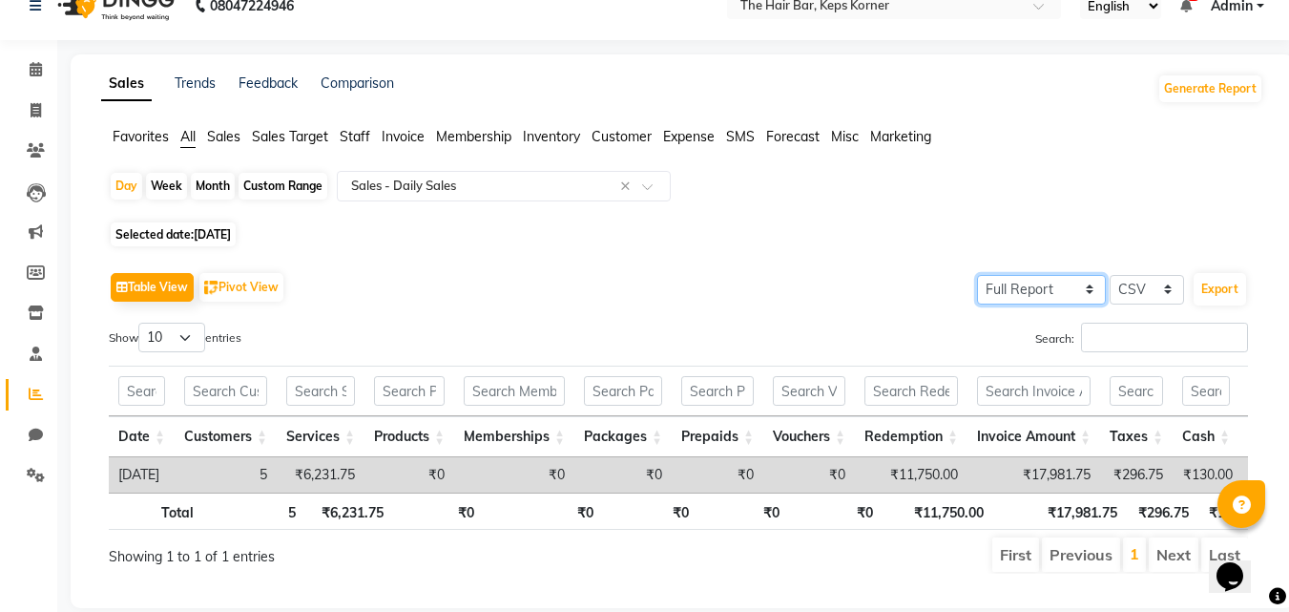
scroll to position [0, 0]
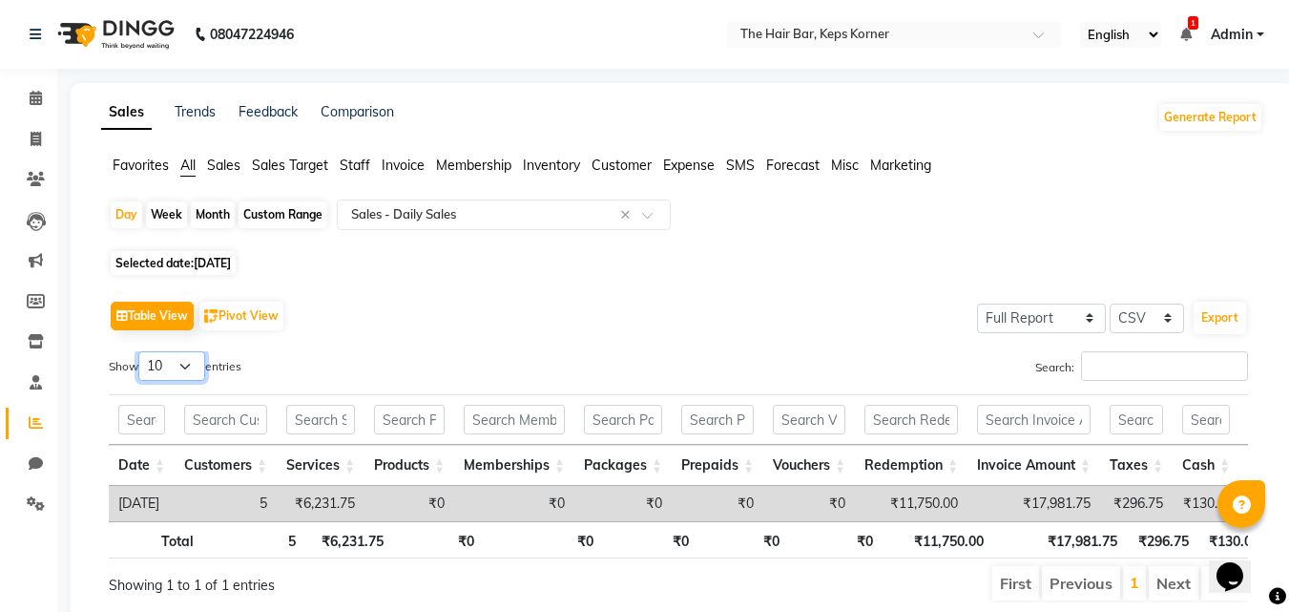
click at [170, 368] on select "10 25 50 100" at bounding box center [171, 366] width 67 height 30
select select "100"
click at [141, 351] on select "10 25 50 100" at bounding box center [171, 366] width 67 height 30
click at [370, 316] on div "Table View Pivot View Select Full Report Filtered Report Select CSV PDF Export" at bounding box center [678, 316] width 1139 height 40
click at [152, 310] on button "Table View" at bounding box center [152, 315] width 83 height 29
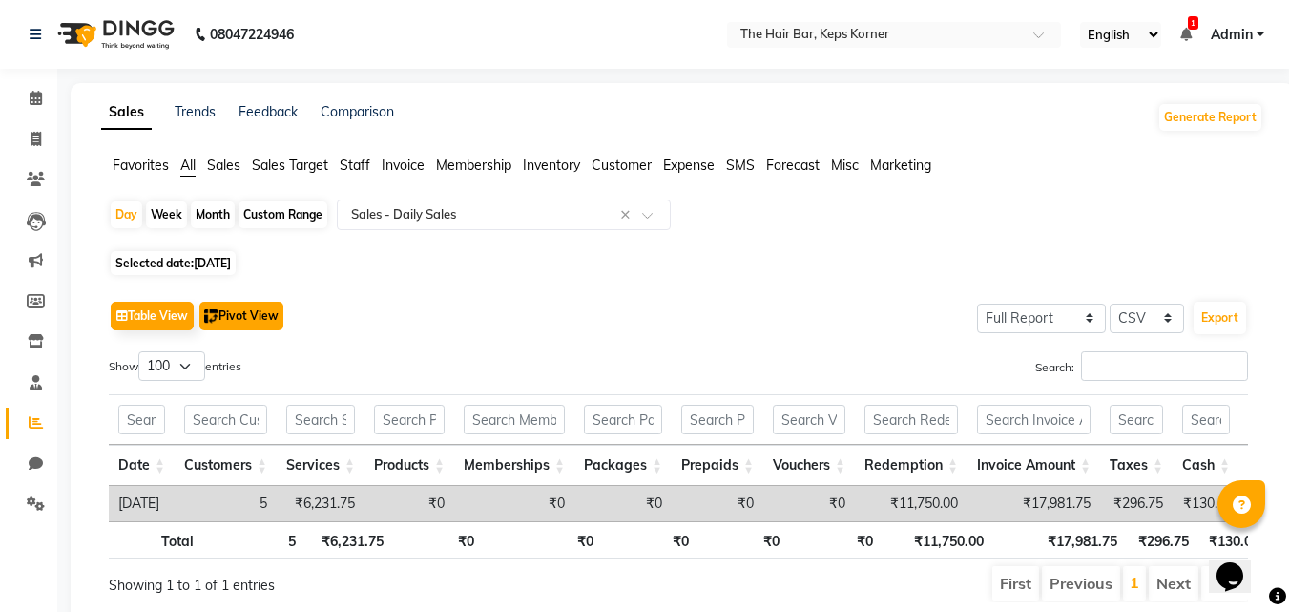
click at [237, 314] on button "Pivot View" at bounding box center [241, 315] width 84 height 29
select select "full_report"
select select "csv"
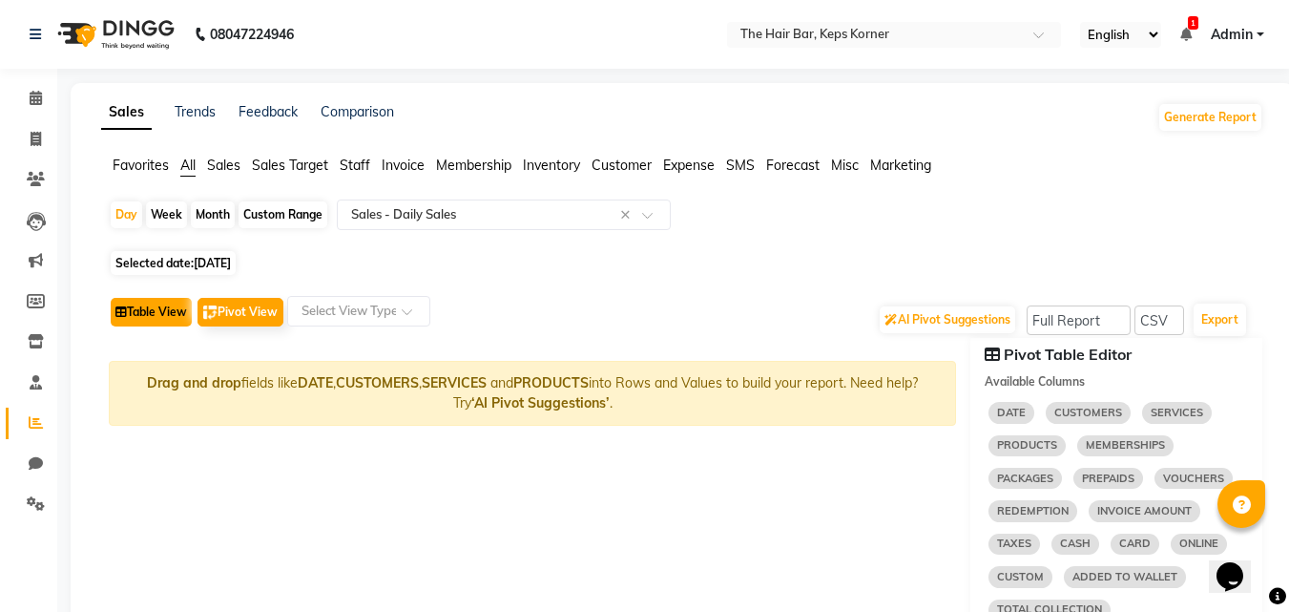
click at [146, 306] on button "Table View" at bounding box center [151, 312] width 81 height 29
select select "full_report"
select select "csv"
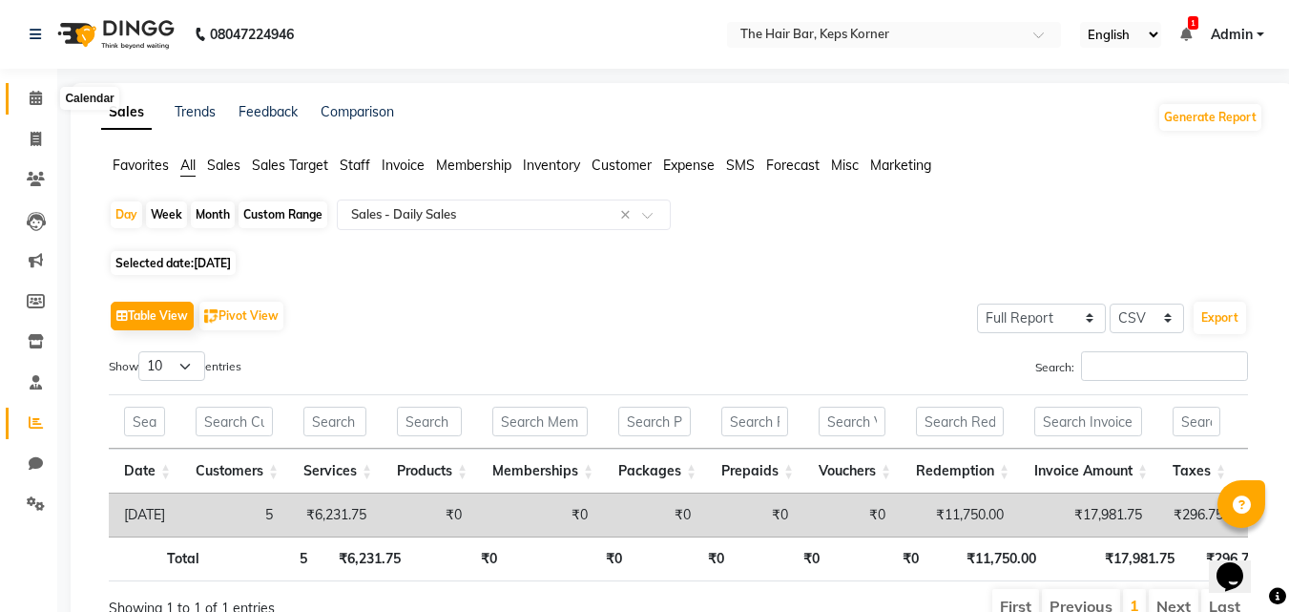
click at [37, 95] on icon at bounding box center [36, 98] width 12 height 14
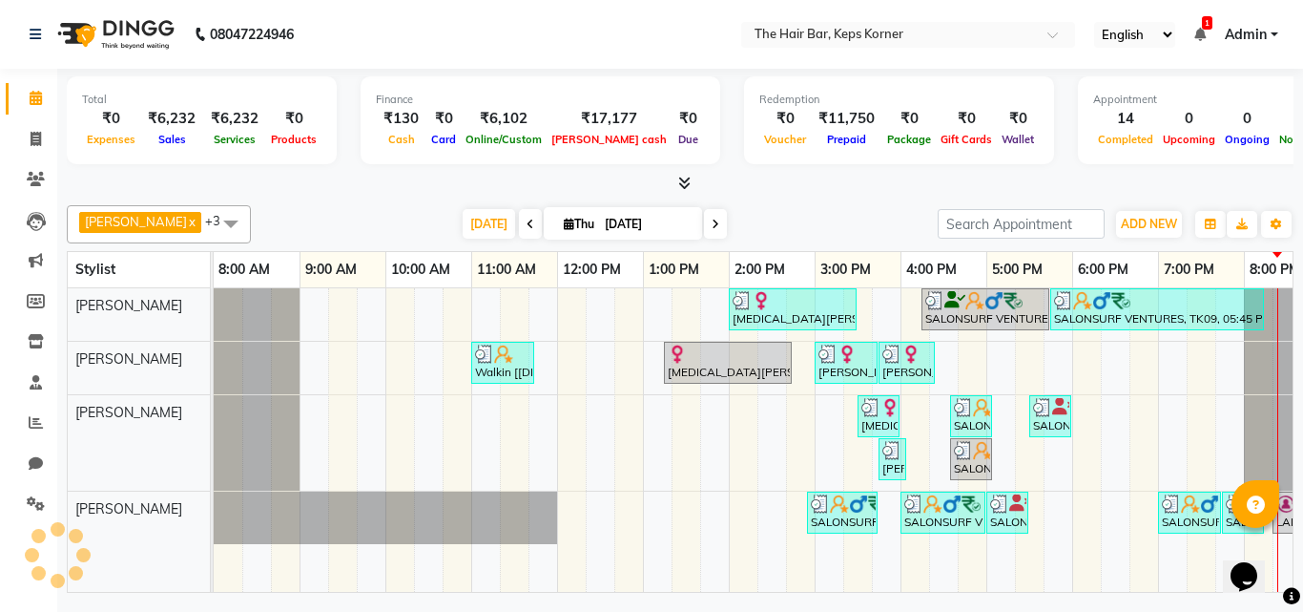
click at [442, 123] on div "₹0" at bounding box center [443, 119] width 34 height 22
click at [186, 140] on span "Sales" at bounding box center [172, 139] width 37 height 13
click at [186, 139] on span "Sales" at bounding box center [172, 139] width 37 height 13
click at [811, 122] on div "₹11,750" at bounding box center [847, 119] width 72 height 22
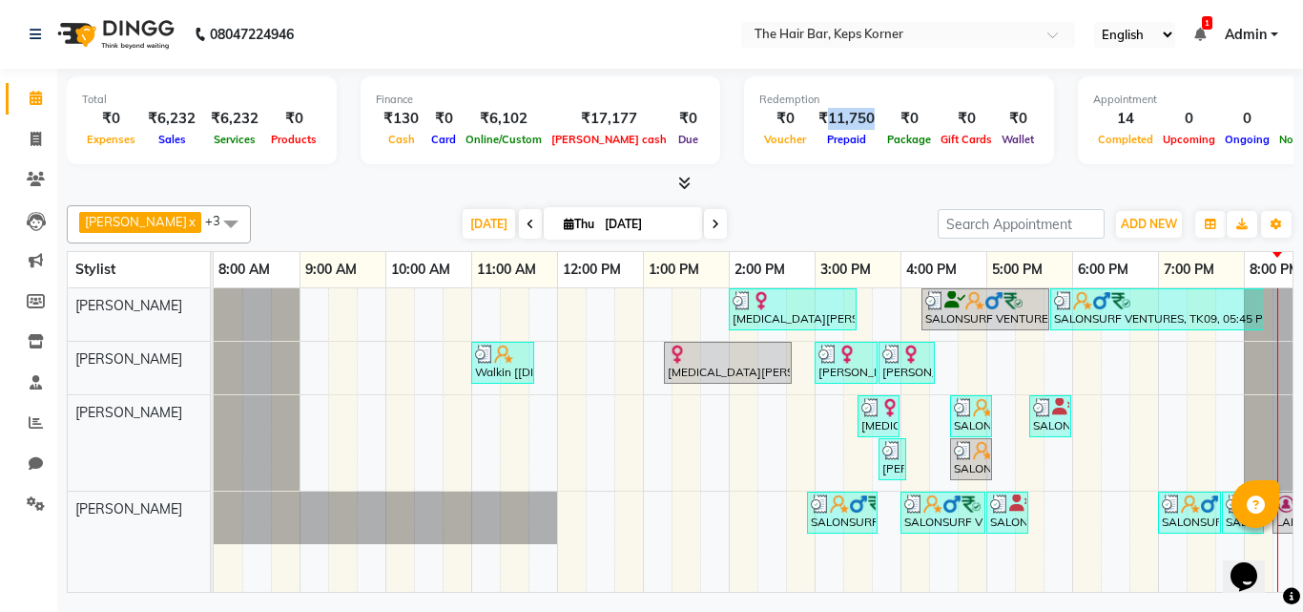
click at [811, 122] on div "₹11,750" at bounding box center [847, 119] width 72 height 22
click at [1220, 120] on div "0" at bounding box center [1247, 119] width 54 height 22
click at [1277, 224] on icon "button" at bounding box center [1276, 223] width 11 height 11
click at [685, 189] on icon at bounding box center [684, 183] width 12 height 14
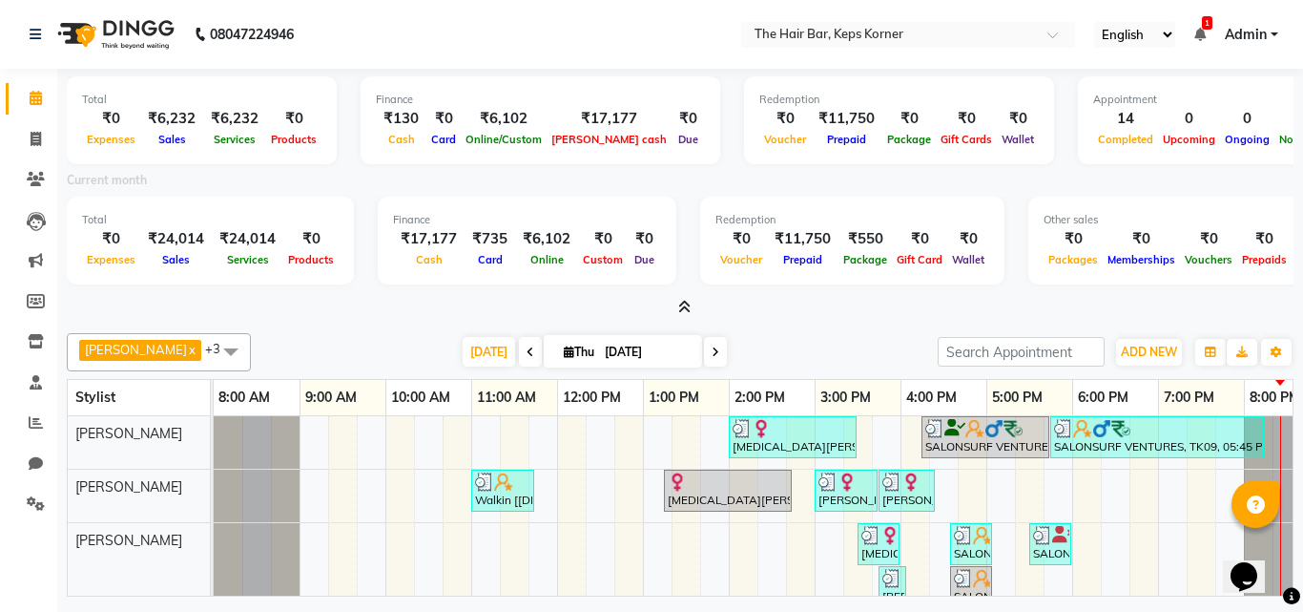
click at [406, 109] on div "₹130" at bounding box center [401, 119] width 51 height 22
click at [181, 111] on div "₹6,232" at bounding box center [171, 119] width 63 height 22
click at [183, 113] on div "₹6,232" at bounding box center [171, 119] width 63 height 22
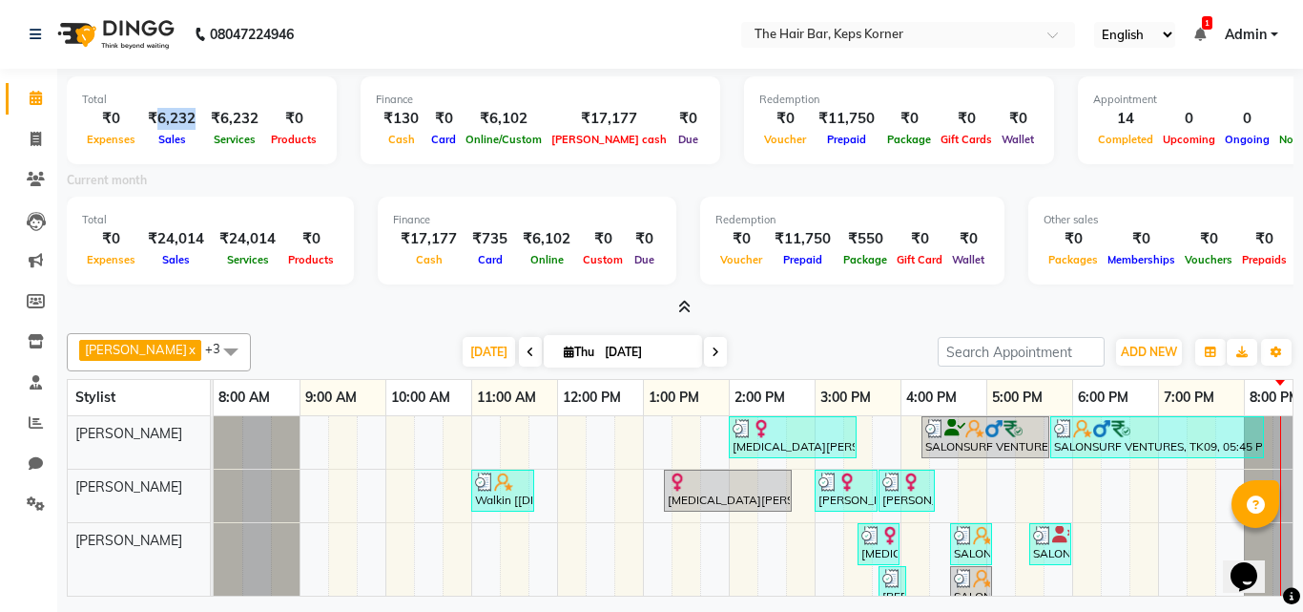
click at [183, 113] on div "₹6,232" at bounding box center [171, 119] width 63 height 22
click at [1275, 110] on div "0" at bounding box center [1302, 119] width 55 height 22
drag, startPoint x: 1171, startPoint y: 260, endPoint x: 852, endPoint y: 232, distance: 319.9
click at [1180, 259] on span "Vouchers" at bounding box center [1208, 259] width 57 height 13
click at [779, 243] on div "₹11,750" at bounding box center [803, 239] width 72 height 22
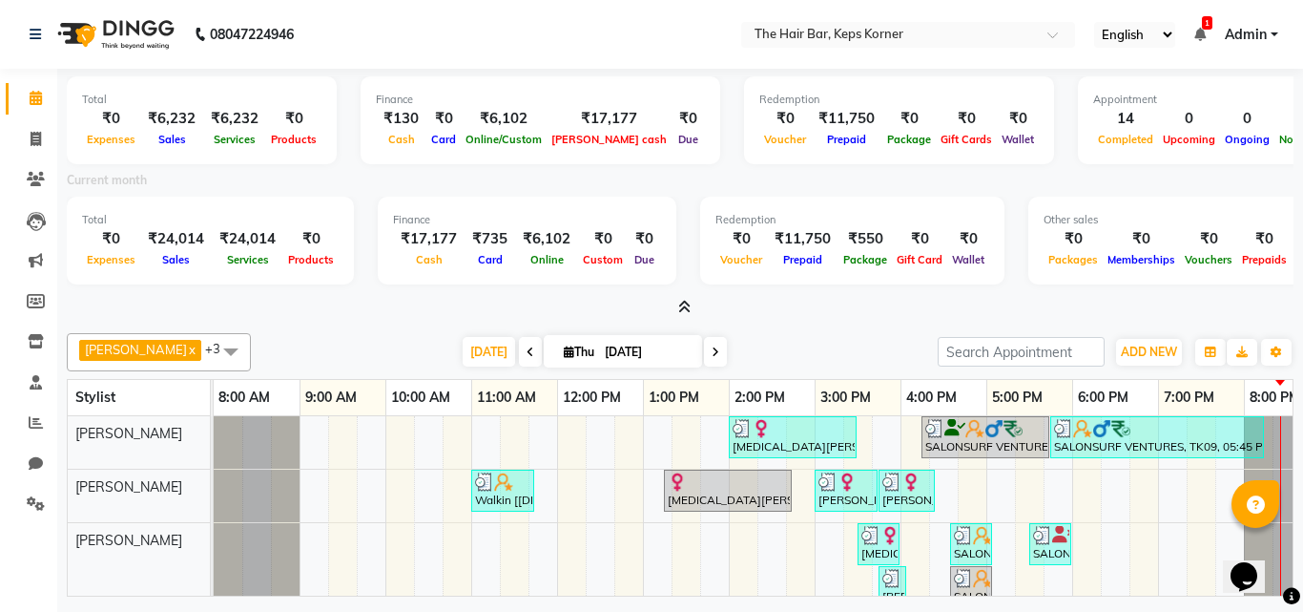
click at [704, 358] on span at bounding box center [715, 352] width 23 height 30
type input "[DATE]"
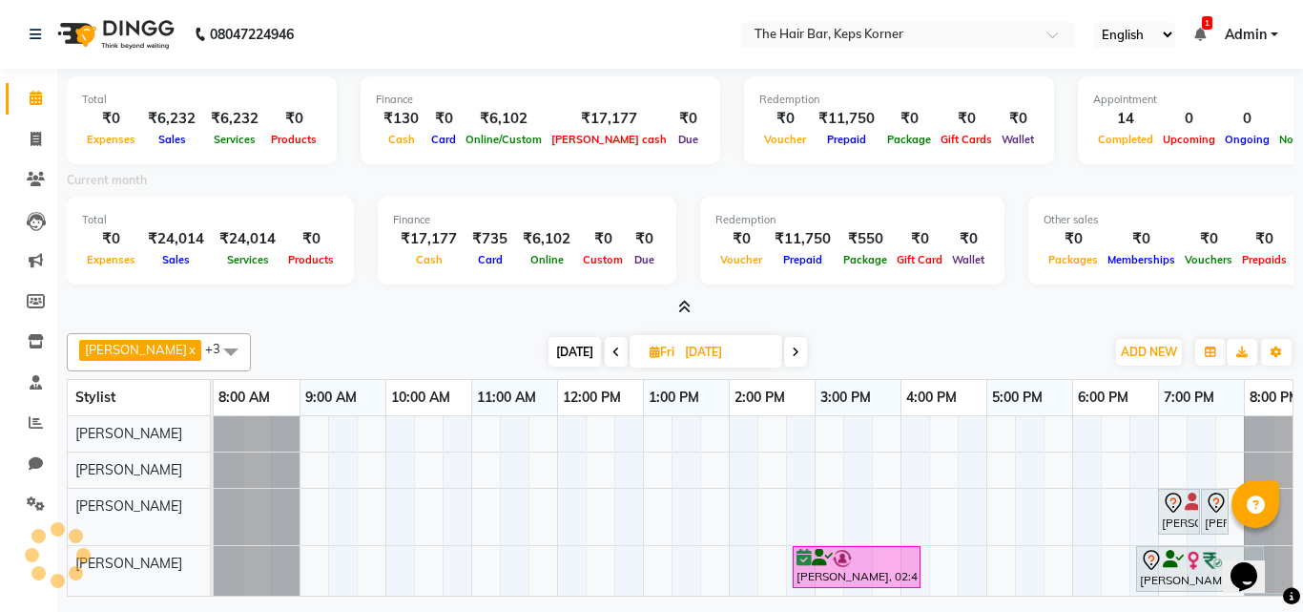
scroll to position [0, 37]
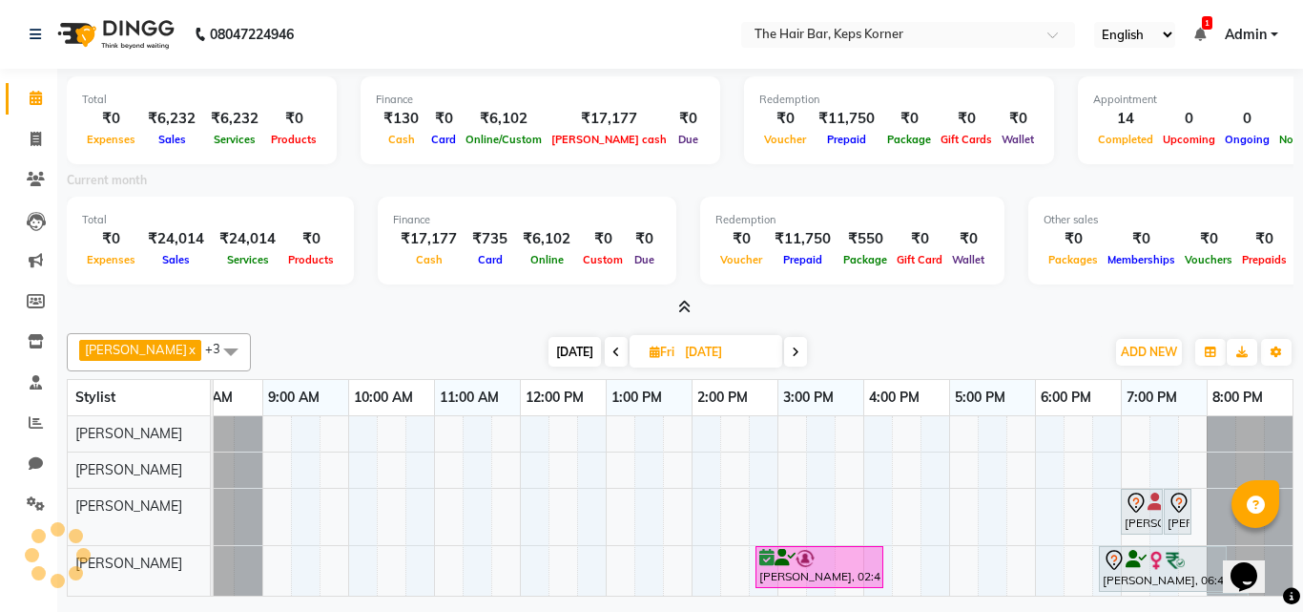
click at [676, 296] on div "Total ₹0 Expenses ₹6,232 Sales ₹6,232 Services ₹0 Products Finance ₹130 Cash ₹0…" at bounding box center [680, 193] width 1227 height 249
click at [685, 306] on icon at bounding box center [684, 307] width 12 height 14
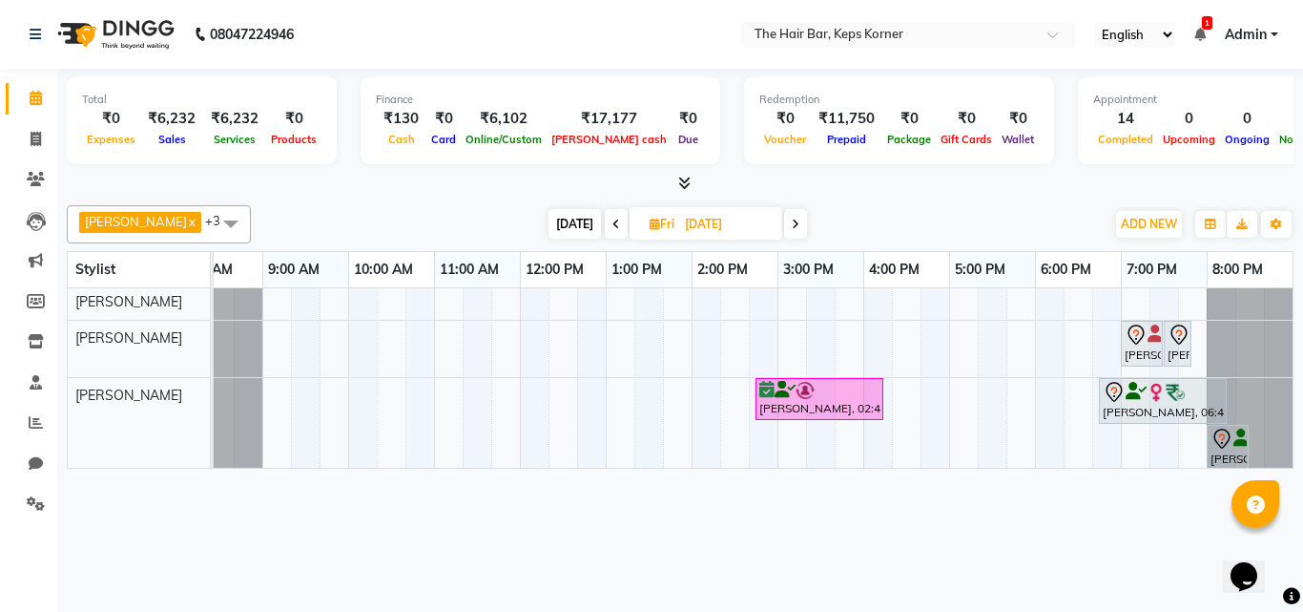
scroll to position [68, 0]
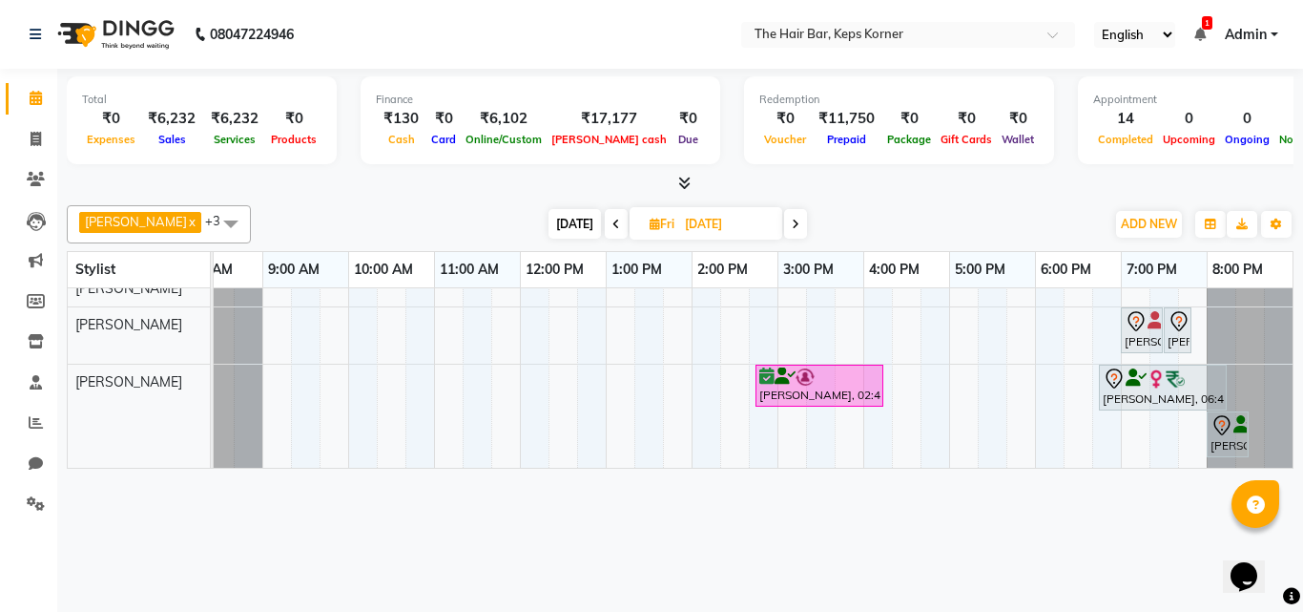
click at [1033, 574] on div "08047224946 Select Location × The Hair Bar, Keps Korner English ENGLISH Español…" at bounding box center [651, 306] width 1303 height 612
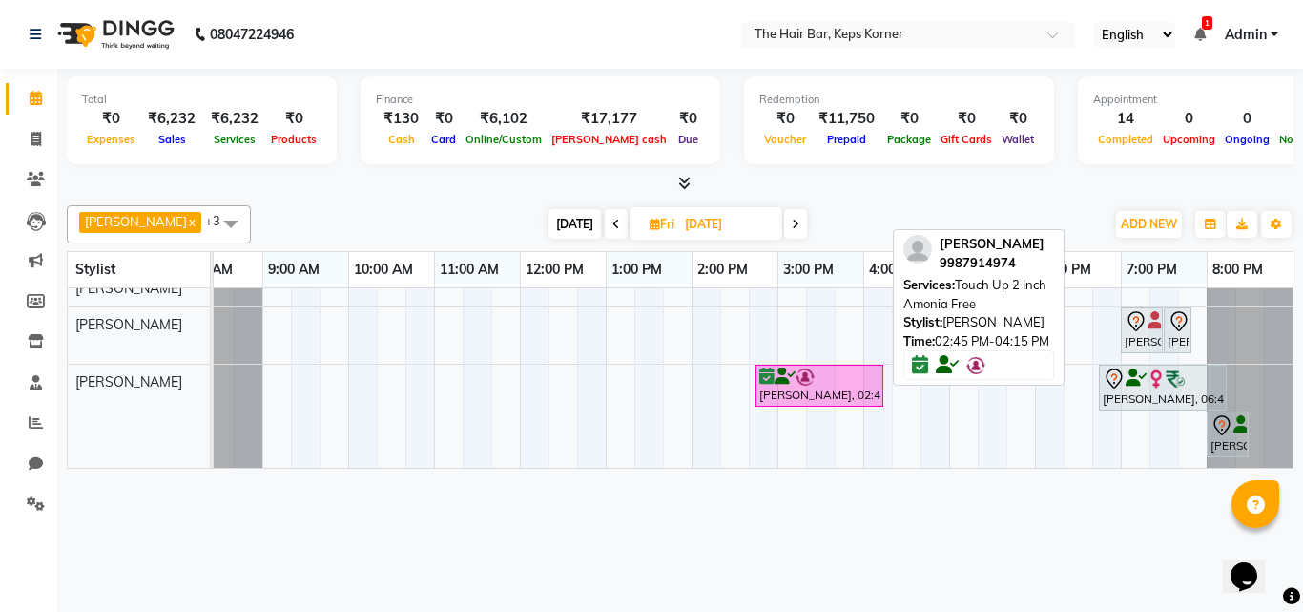
click at [782, 384] on div "[PERSON_NAME], 02:45 PM-04:15 PM, Touch Up 2 Inch Amonia Free" at bounding box center [820, 385] width 124 height 36
select select "6"
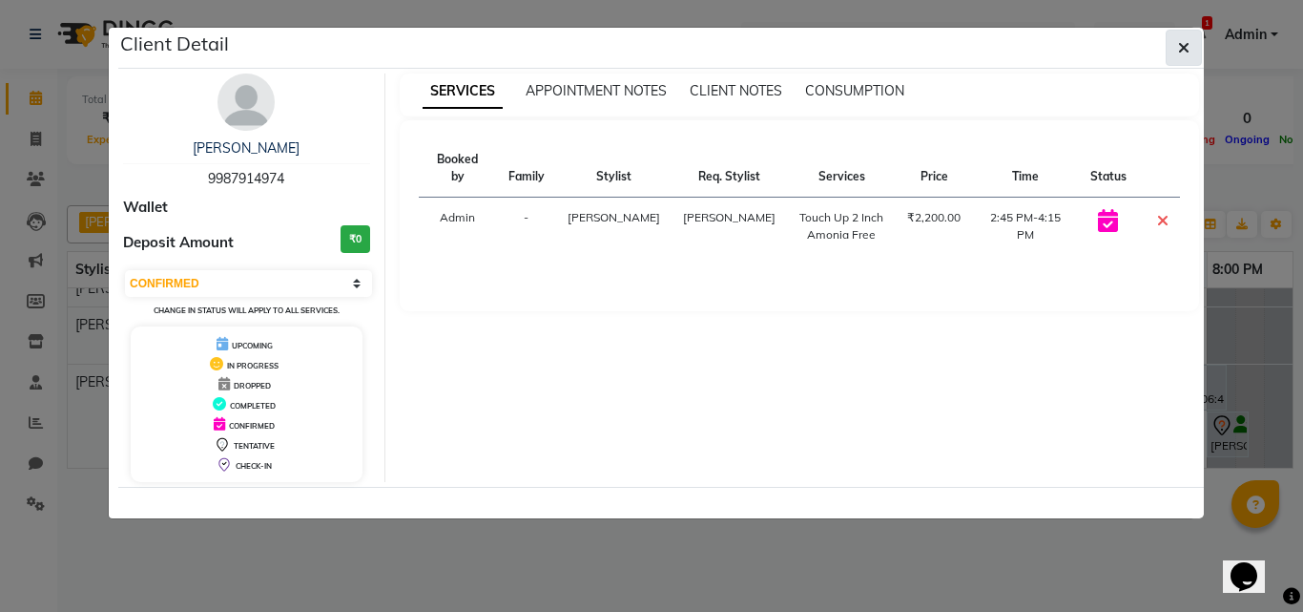
click at [1187, 47] on icon "button" at bounding box center [1183, 47] width 11 height 15
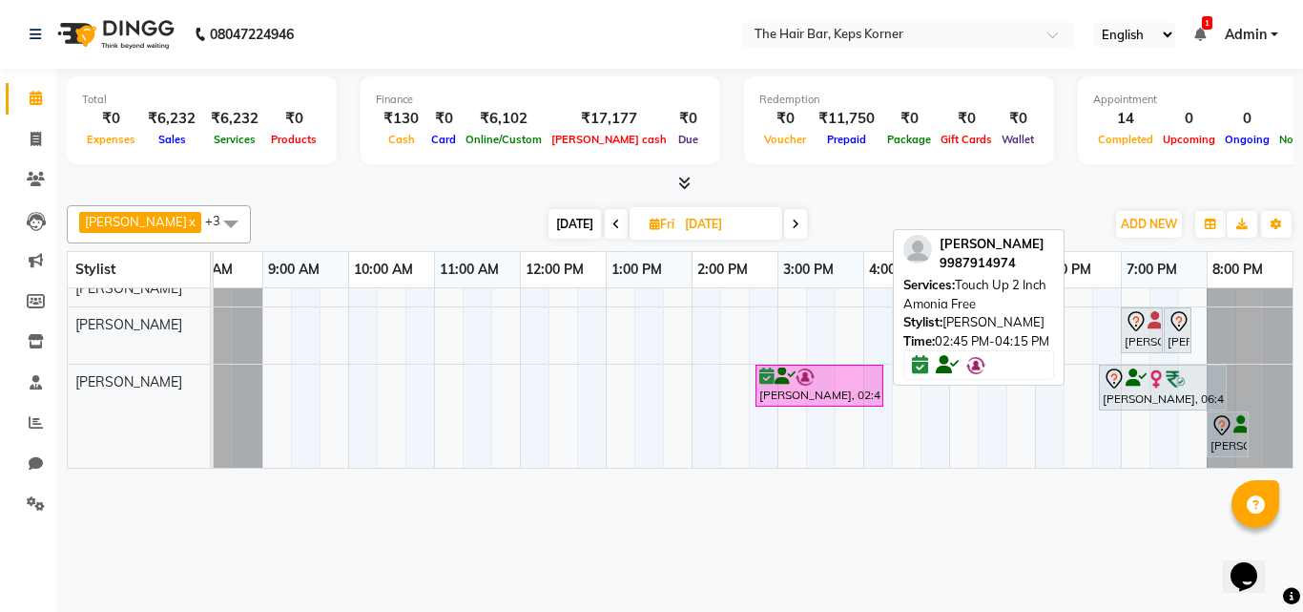
click at [816, 373] on div "[PERSON_NAME], 02:45 PM-04:15 PM, Touch Up 2 Inch Amonia Free" at bounding box center [820, 385] width 124 height 36
select select "6"
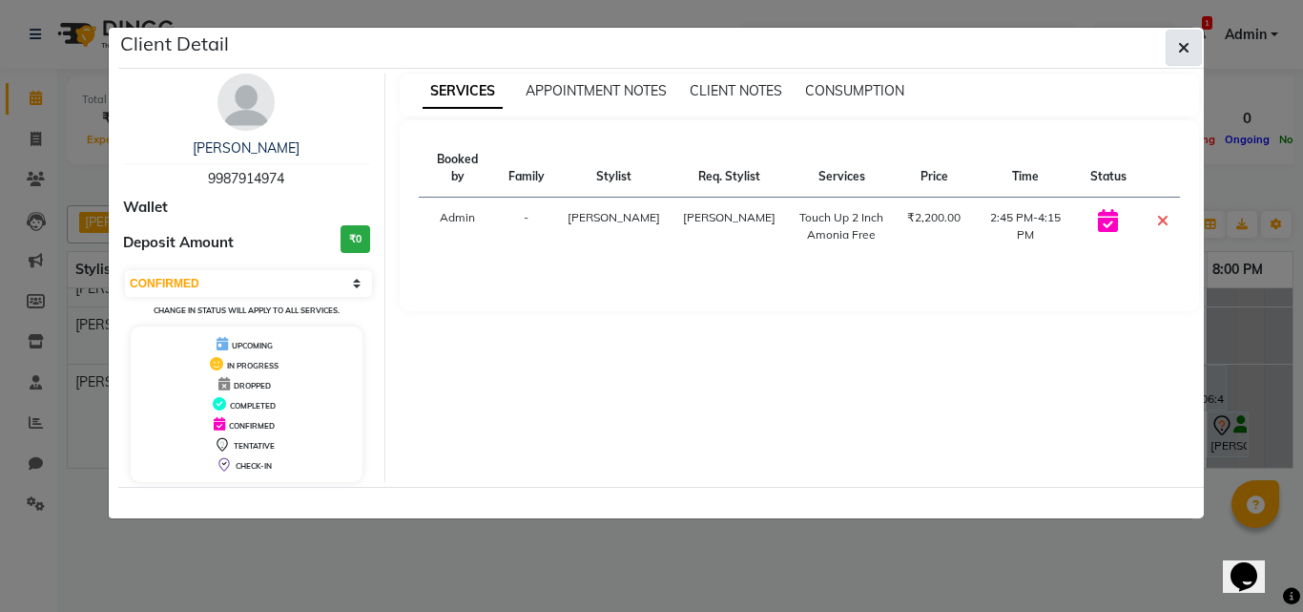
click at [1164, 41] on div "Client Detail" at bounding box center [661, 48] width 1086 height 41
click at [1173, 49] on button "button" at bounding box center [1184, 48] width 36 height 36
